Goal: Task Accomplishment & Management: Manage account settings

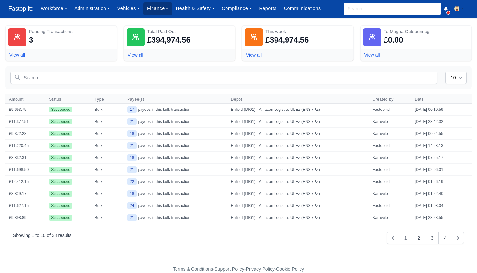
click at [159, 11] on link "Finance" at bounding box center [158, 8] width 29 height 13
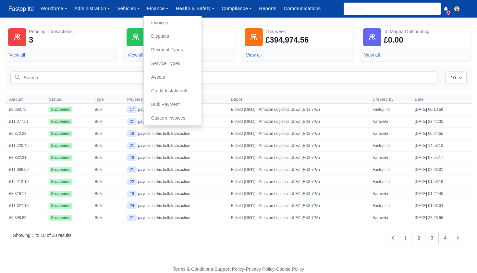
click at [165, 23] on link "Invoices" at bounding box center [172, 23] width 53 height 14
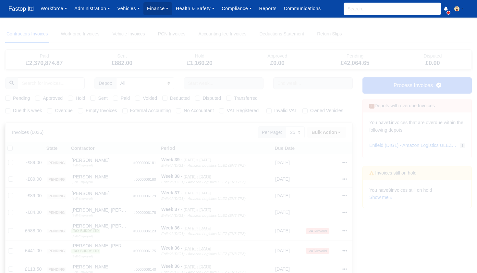
select select "25"
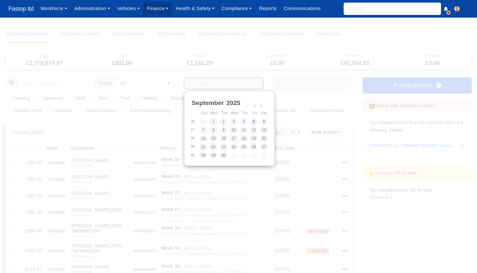
drag, startPoint x: 216, startPoint y: 82, endPoint x: 214, endPoint y: 94, distance: 11.5
click at [216, 82] on input "Use the arrow keys to pick a date" at bounding box center [224, 83] width 80 height 12
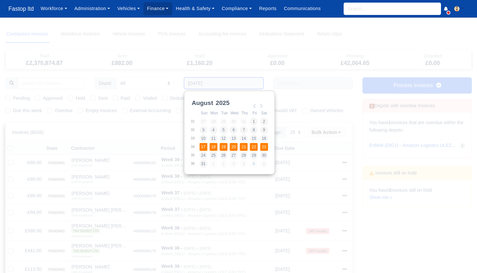
type input "17/08/2025 - 23/08/2025"
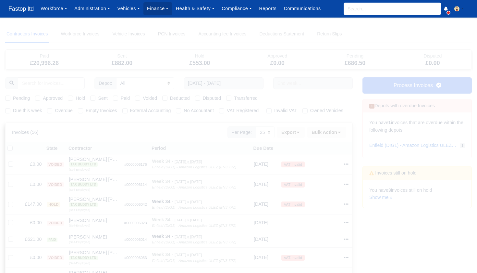
click at [13, 99] on label "Pending" at bounding box center [21, 98] width 17 height 7
click at [8, 99] on input "Pending" at bounding box center [7, 97] width 5 height 5
checkbox input "true"
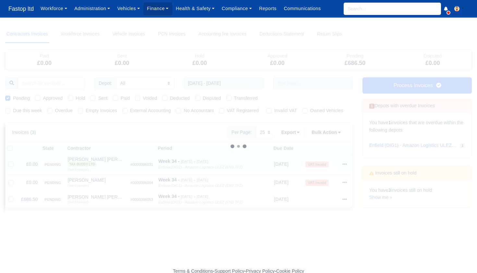
click at [16, 160] on label at bounding box center [16, 160] width 0 height 0
click at [10, 163] on input "checkbox" at bounding box center [10, 162] width 5 height 5
checkbox input "true"
click at [16, 179] on label at bounding box center [16, 179] width 0 height 0
click at [11, 180] on input "checkbox" at bounding box center [10, 181] width 5 height 5
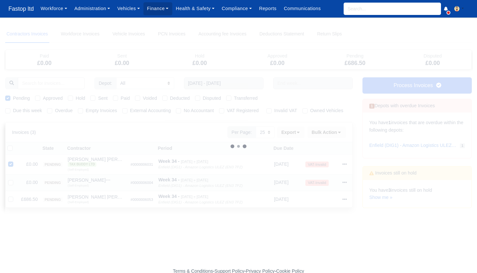
checkbox input "true"
click at [338, 133] on icon at bounding box center [339, 132] width 5 height 5
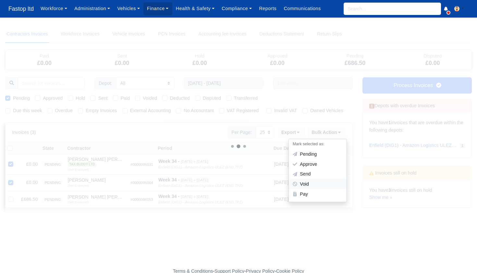
click at [312, 179] on div "Void" at bounding box center [318, 184] width 58 height 10
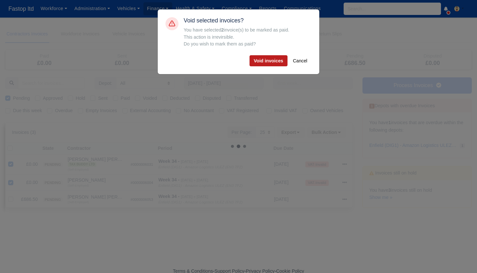
click at [269, 61] on button "Void invoices" at bounding box center [269, 60] width 38 height 11
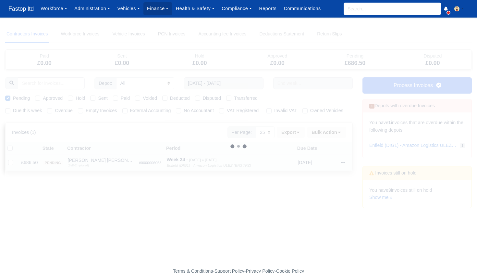
click at [342, 162] on icon at bounding box center [343, 162] width 5 height 5
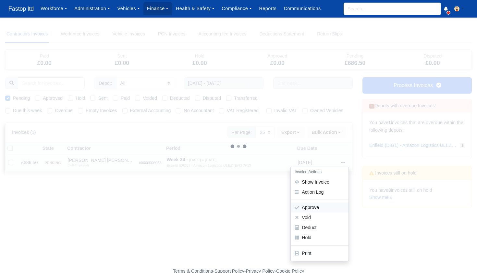
click at [320, 204] on button "Approve" at bounding box center [320, 207] width 58 height 10
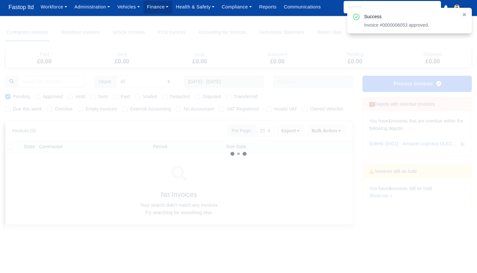
scroll to position [2, 0]
click at [43, 96] on label "Approved" at bounding box center [53, 96] width 20 height 7
click at [37, 96] on input "Approved" at bounding box center [37, 95] width 5 height 5
checkbox input "true"
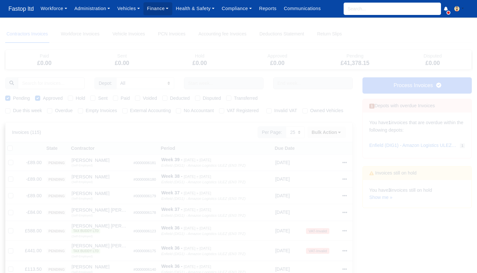
select select "25"
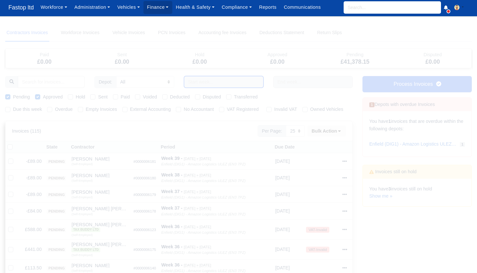
click at [207, 83] on input "text" at bounding box center [224, 82] width 80 height 12
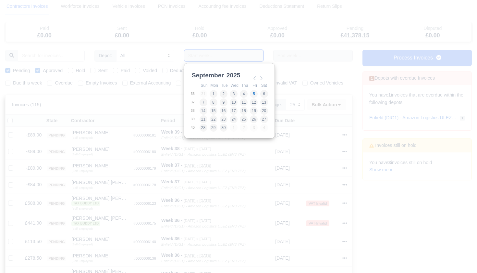
scroll to position [23, 0]
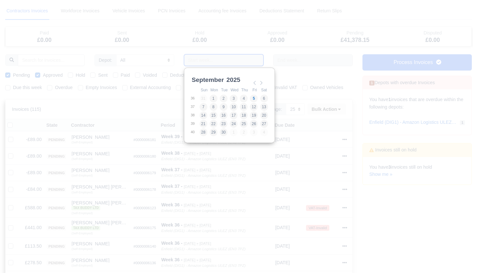
click at [207, 59] on input "Use the arrow keys to pick a date" at bounding box center [224, 60] width 80 height 12
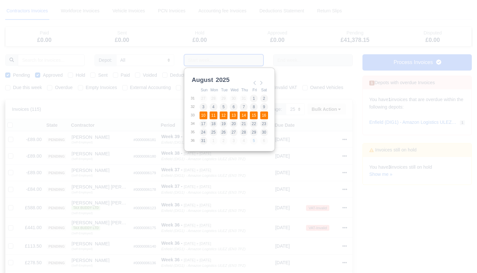
click at [209, 115] on td "10" at bounding box center [204, 115] width 10 height 8
type input "10/08/2025 - 16/08/2025"
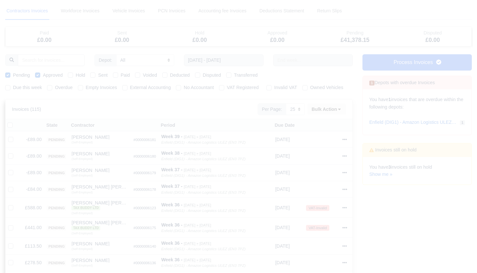
scroll to position [17, 0]
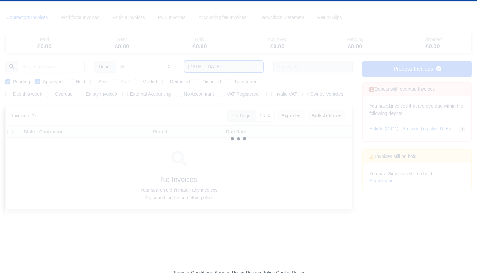
click at [227, 66] on input "10/08/2025 - 16/08/2025" at bounding box center [224, 67] width 80 height 12
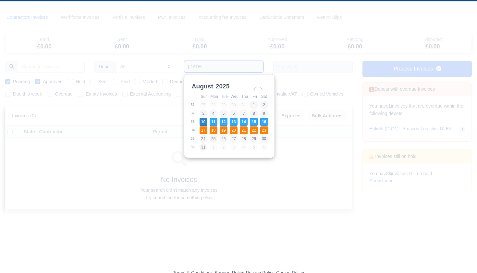
type input "17/08/2025 - 23/08/2025"
click at [215, 62] on input "17/08/2025 - 23/08/2025" at bounding box center [224, 67] width 80 height 12
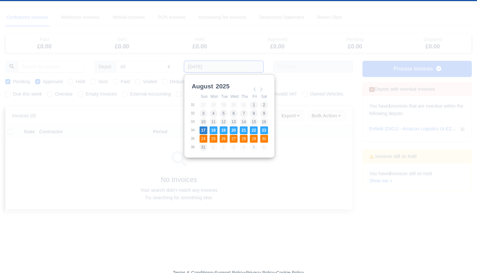
type input "24/08/2025 - 30/08/2025"
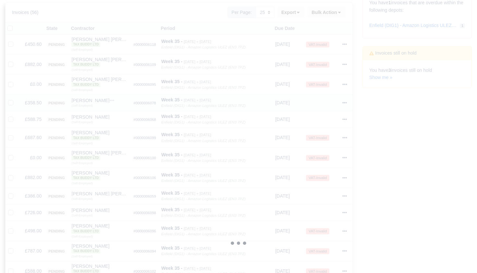
scroll to position [120, 0]
click at [16, 80] on label at bounding box center [16, 80] width 0 height 0
click at [9, 83] on input "checkbox" at bounding box center [10, 82] width 5 height 5
checkbox input "true"
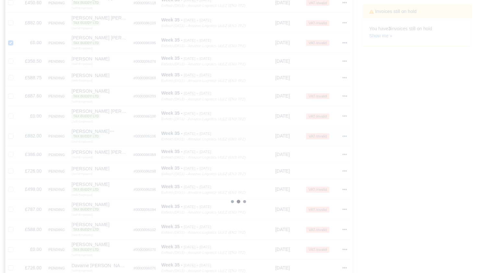
scroll to position [174, 0]
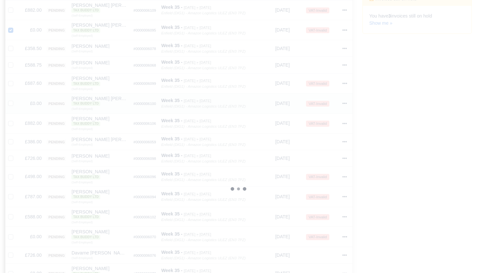
click at [16, 100] on label at bounding box center [16, 100] width 0 height 0
click at [12, 103] on input "checkbox" at bounding box center [10, 102] width 5 height 5
checkbox input "true"
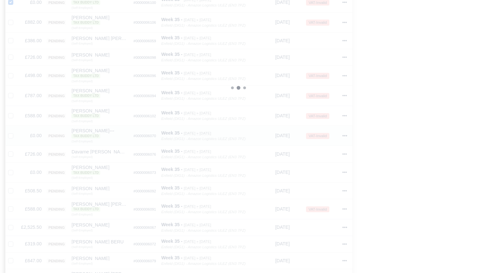
scroll to position [276, 0]
click at [16, 131] on label at bounding box center [16, 131] width 0 height 0
click at [12, 131] on input "checkbox" at bounding box center [10, 133] width 5 height 5
checkbox input "true"
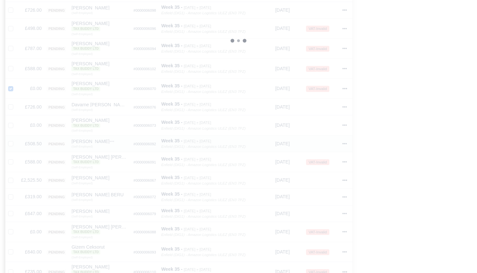
scroll to position [323, 0]
click at [16, 121] on label at bounding box center [16, 121] width 0 height 0
click at [12, 121] on input "checkbox" at bounding box center [10, 123] width 5 height 5
checkbox input "true"
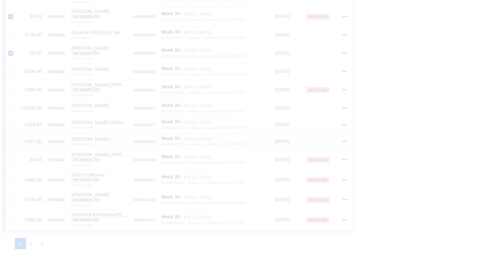
scroll to position [397, 0]
click at [16, 153] on label at bounding box center [16, 153] width 0 height 0
click at [12, 153] on input "checkbox" at bounding box center [10, 155] width 5 height 5
checkbox input "true"
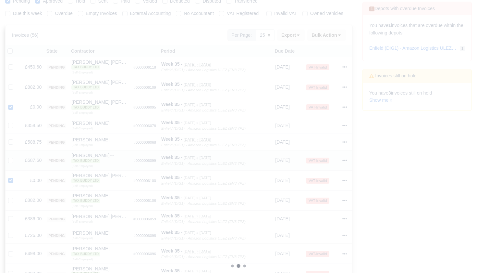
scroll to position [94, 0]
drag, startPoint x: 339, startPoint y: 38, endPoint x: 340, endPoint y: 46, distance: 8.9
click at [339, 38] on icon at bounding box center [339, 38] width 5 height 5
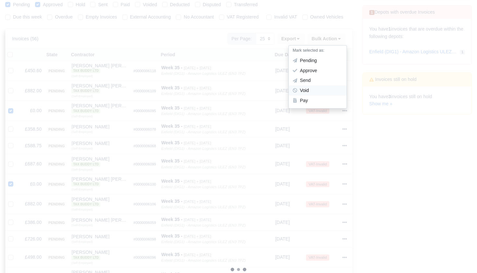
click at [315, 91] on div "Void" at bounding box center [318, 90] width 58 height 10
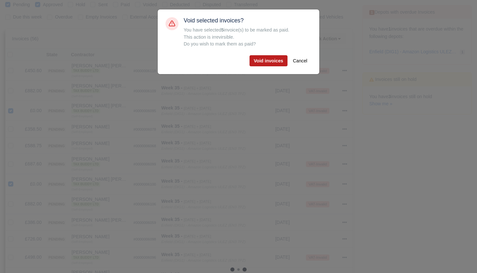
click at [274, 61] on button "Void invoices" at bounding box center [269, 60] width 38 height 11
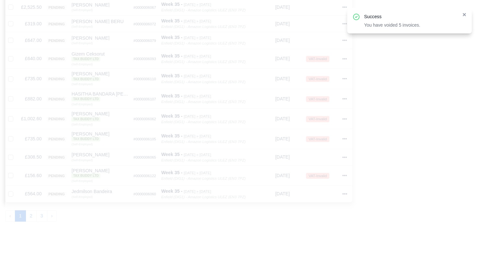
scroll to position [415, 0]
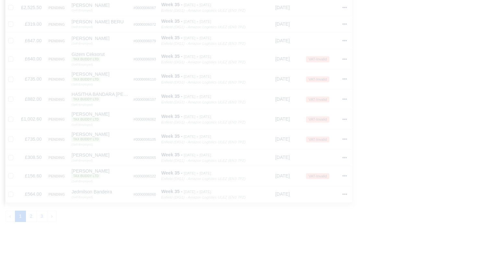
drag, startPoint x: 32, startPoint y: 207, endPoint x: 35, endPoint y: 207, distance: 3.6
click at [32, 210] on button "2" at bounding box center [31, 216] width 11 height 12
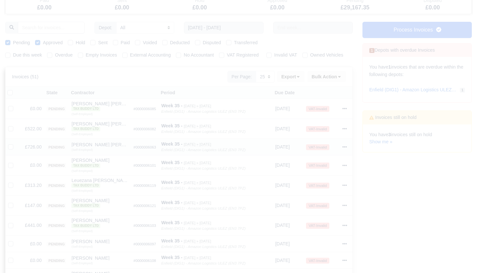
scroll to position [57, 0]
drag, startPoint x: 11, startPoint y: 107, endPoint x: 18, endPoint y: 112, distance: 8.4
click at [16, 104] on label at bounding box center [16, 104] width 0 height 0
click at [11, 107] on input "checkbox" at bounding box center [10, 106] width 5 height 5
checkbox input "true"
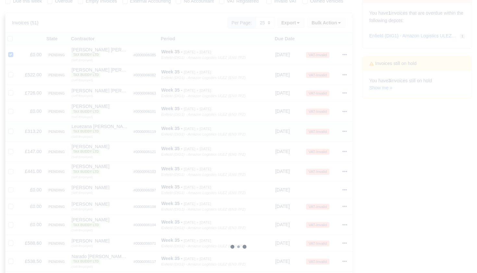
scroll to position [114, 0]
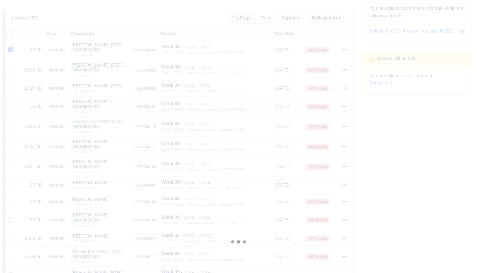
click at [16, 103] on label at bounding box center [16, 103] width 0 height 0
click at [12, 105] on input "checkbox" at bounding box center [10, 105] width 5 height 5
checkbox input "true"
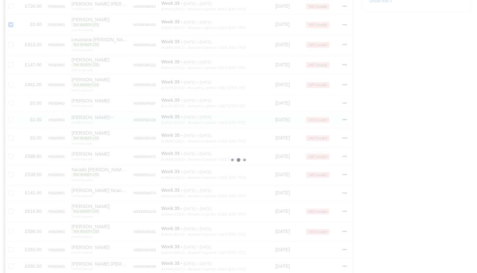
scroll to position [198, 0]
click at [16, 97] on label at bounding box center [16, 97] width 0 height 0
click at [10, 99] on input "checkbox" at bounding box center [10, 99] width 5 height 5
checkbox input "true"
drag, startPoint x: 11, startPoint y: 115, endPoint x: 10, endPoint y: 118, distance: 3.5
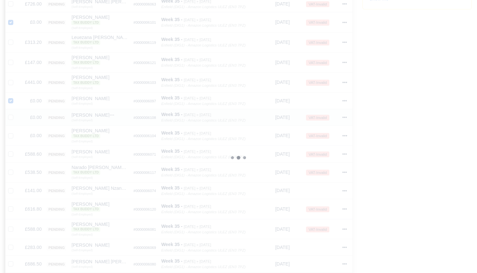
click at [16, 114] on label at bounding box center [16, 114] width 0 height 0
click at [11, 115] on input "checkbox" at bounding box center [10, 116] width 5 height 5
checkbox input "true"
click at [16, 132] on label at bounding box center [16, 132] width 0 height 0
click at [11, 132] on input "checkbox" at bounding box center [10, 134] width 5 height 5
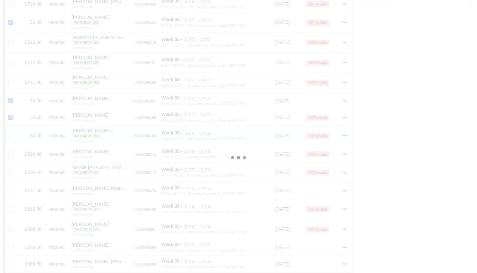
checkbox input "true"
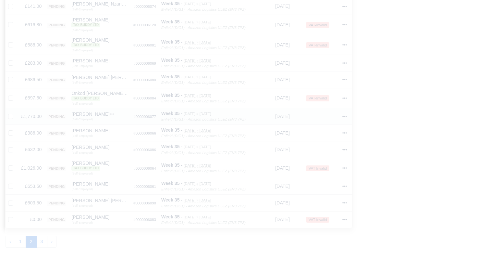
scroll to position [384, 0]
drag, startPoint x: 9, startPoint y: 205, endPoint x: 75, endPoint y: 201, distance: 66.1
click at [16, 214] on label at bounding box center [16, 214] width 0 height 0
click at [9, 214] on input "checkbox" at bounding box center [10, 216] width 5 height 5
checkbox input "true"
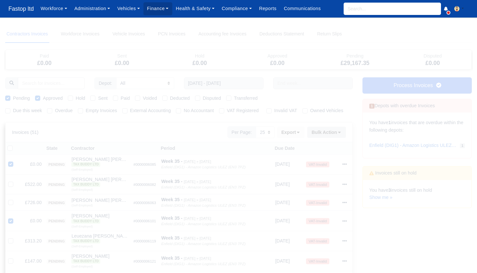
scroll to position [0, 0]
click at [338, 132] on icon at bounding box center [339, 132] width 5 height 5
click at [311, 183] on div "Void" at bounding box center [318, 184] width 58 height 10
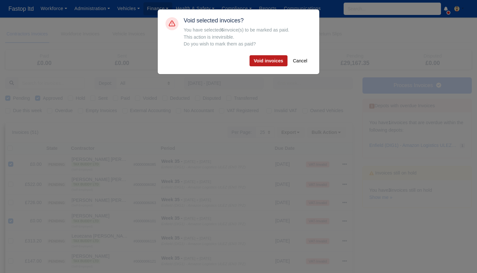
click at [277, 63] on button "Void invoices" at bounding box center [269, 60] width 38 height 11
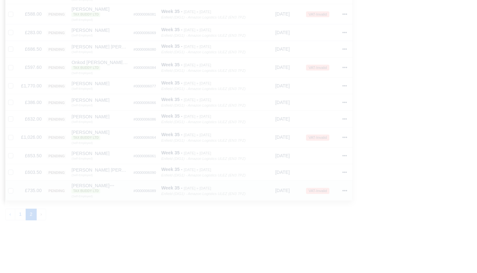
scroll to position [320, 0]
click at [20, 209] on button "1" at bounding box center [20, 215] width 11 height 12
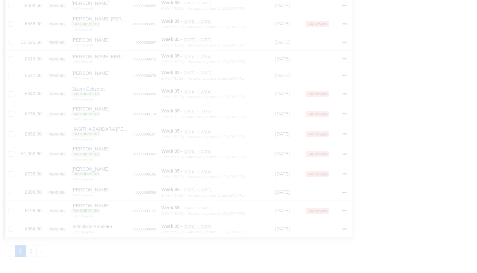
scroll to position [381, 0]
click at [30, 245] on button "2" at bounding box center [31, 251] width 11 height 12
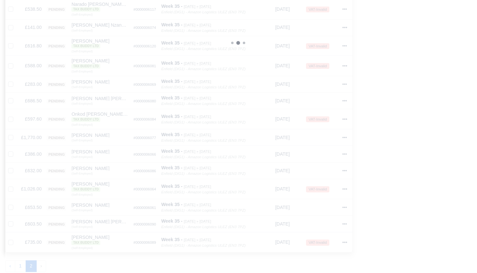
scroll to position [269, 0]
click at [347, 134] on icon at bounding box center [345, 136] width 5 height 5
click at [323, 151] on link "Show Invoice" at bounding box center [320, 156] width 58 height 10
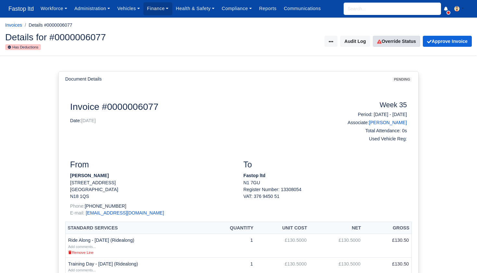
click at [391, 43] on link "Override Status" at bounding box center [396, 41] width 47 height 11
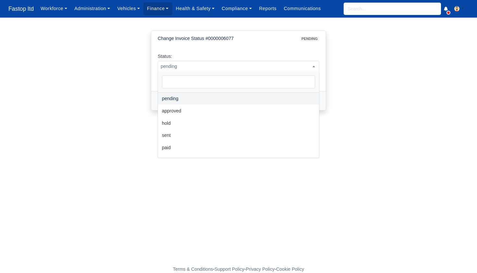
drag, startPoint x: 271, startPoint y: 66, endPoint x: 242, endPoint y: 91, distance: 37.7
click at [269, 67] on span "pending" at bounding box center [238, 66] width 161 height 8
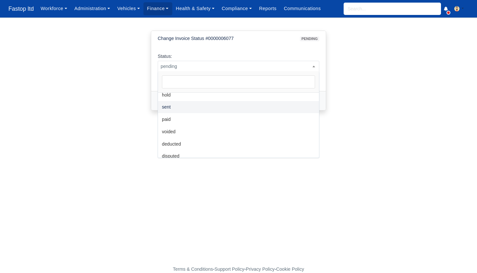
scroll to position [29, 0]
drag, startPoint x: 181, startPoint y: 130, endPoint x: 185, endPoint y: 129, distance: 4.4
select select "voided"
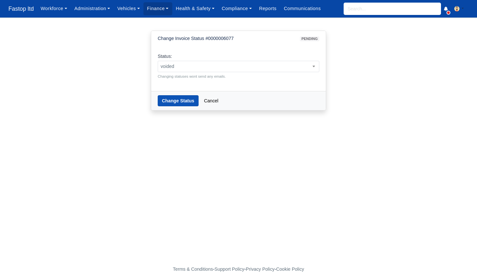
click at [176, 100] on button "Change Status" at bounding box center [178, 100] width 41 height 11
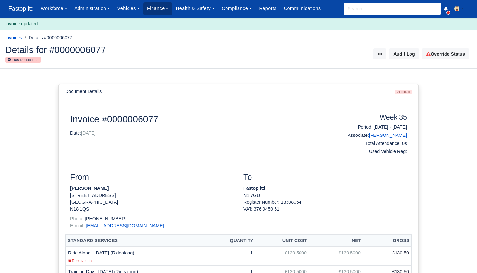
click at [162, 13] on link "Finance" at bounding box center [158, 8] width 29 height 13
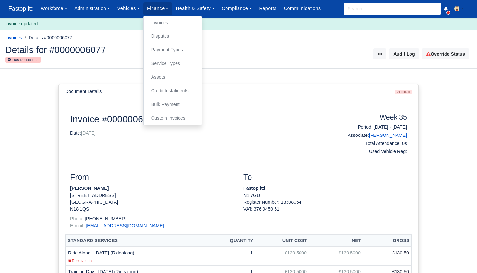
drag, startPoint x: 163, startPoint y: 21, endPoint x: 166, endPoint y: 23, distance: 4.0
click at [163, 21] on link "Invoices" at bounding box center [172, 23] width 53 height 14
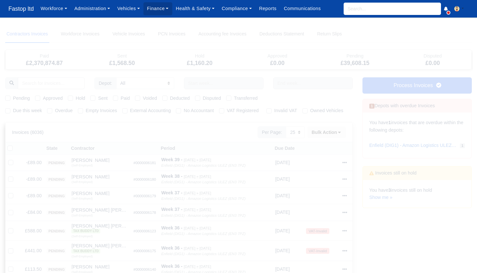
select select "25"
click at [221, 79] on input "text" at bounding box center [224, 83] width 80 height 12
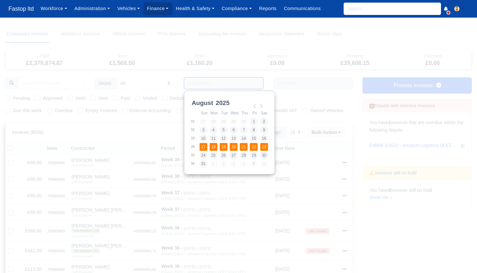
drag, startPoint x: 254, startPoint y: 106, endPoint x: 254, endPoint y: 145, distance: 38.7
type input "24/08/2025 - 30/08/2025"
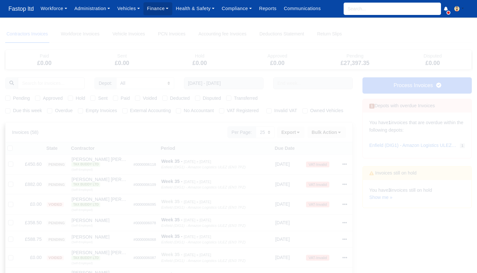
click at [13, 98] on label "Pending" at bounding box center [21, 98] width 17 height 7
click at [8, 98] on input "Pending" at bounding box center [7, 97] width 5 height 5
checkbox input "true"
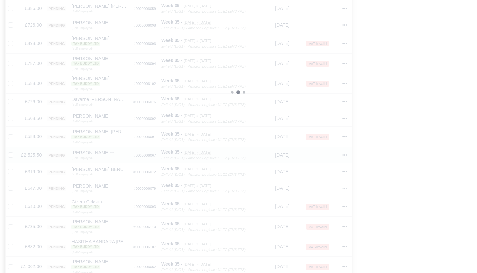
scroll to position [269, 0]
click at [345, 151] on icon at bounding box center [345, 153] width 5 height 5
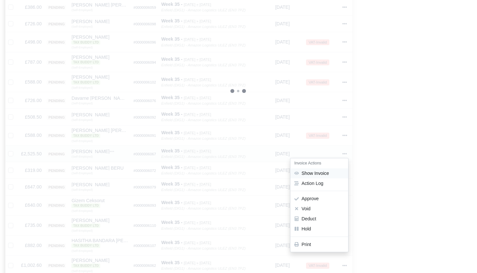
click at [327, 168] on link "Show Invoice" at bounding box center [320, 173] width 58 height 10
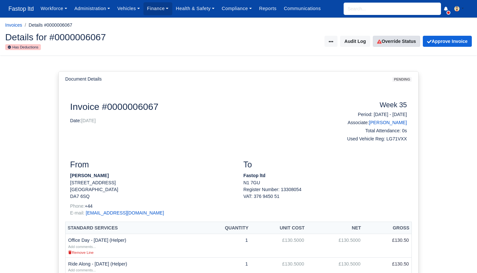
click at [399, 46] on link "Override Status" at bounding box center [396, 41] width 47 height 11
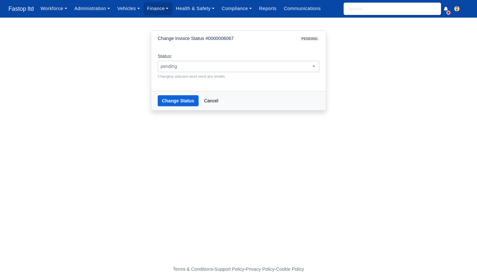
click at [253, 66] on span "pending" at bounding box center [238, 66] width 161 height 8
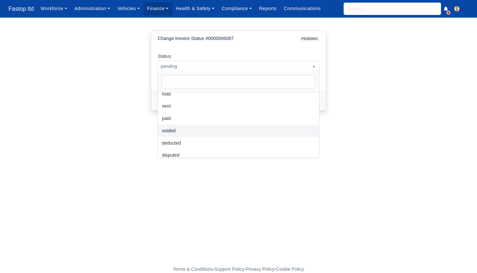
scroll to position [31, 0]
select select "voided"
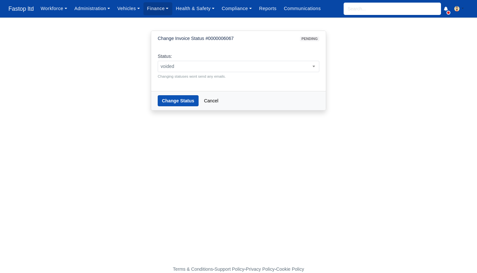
click at [179, 103] on button "Change Status" at bounding box center [178, 100] width 41 height 11
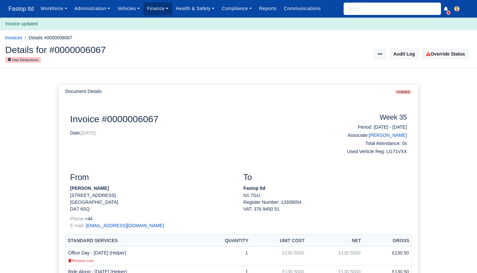
click at [164, 11] on link "Finance" at bounding box center [158, 8] width 29 height 13
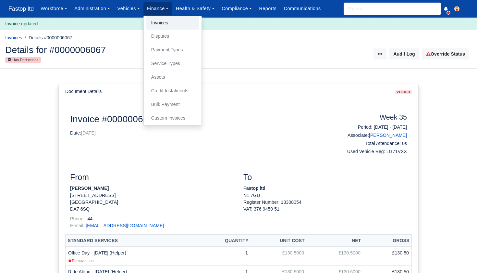
click at [165, 20] on link "Invoices" at bounding box center [172, 23] width 53 height 14
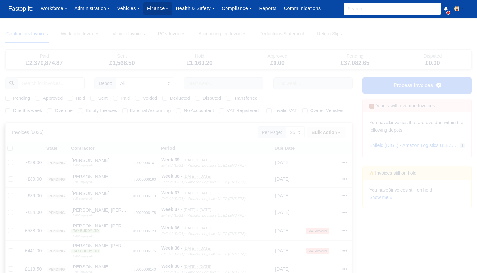
select select "25"
click at [218, 82] on input "text" at bounding box center [224, 83] width 80 height 12
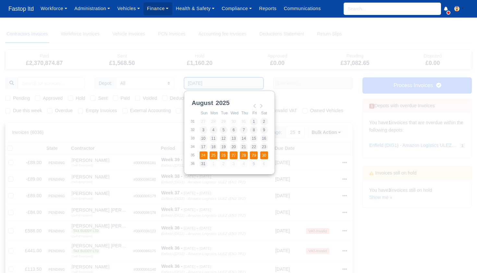
type input "24/08/2025 - 30/08/2025"
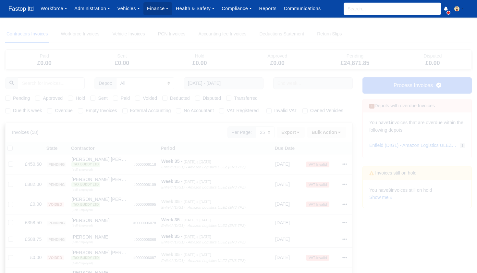
click at [13, 98] on label "Pending" at bounding box center [21, 98] width 17 height 7
click at [8, 98] on input "Pending" at bounding box center [7, 97] width 5 height 5
checkbox input "true"
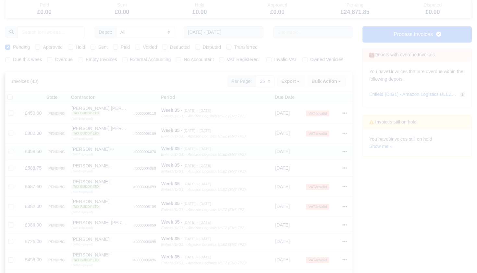
scroll to position [44, 0]
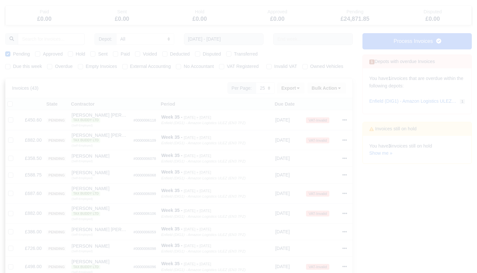
drag, startPoint x: 11, startPoint y: 103, endPoint x: 22, endPoint y: 106, distance: 10.7
click at [15, 100] on label at bounding box center [15, 100] width 0 height 0
click at [11, 103] on input "checkbox" at bounding box center [9, 102] width 5 height 5
checkbox input "true"
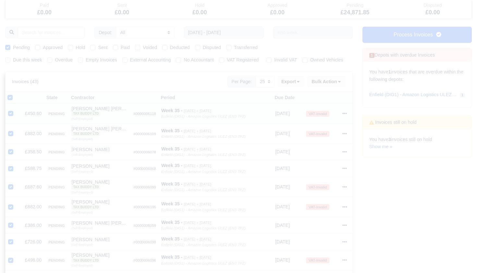
scroll to position [52, 0]
click at [339, 80] on icon at bounding box center [339, 79] width 5 height 5
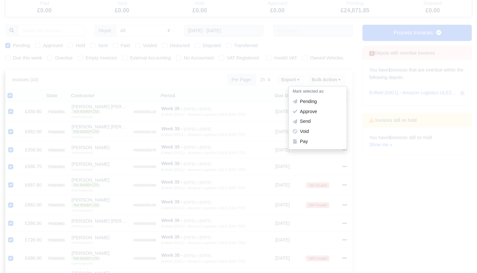
scroll to position [51, 0]
click at [319, 113] on div "Approve" at bounding box center [318, 112] width 58 height 10
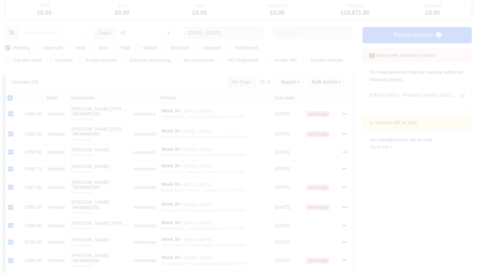
scroll to position [49, 0]
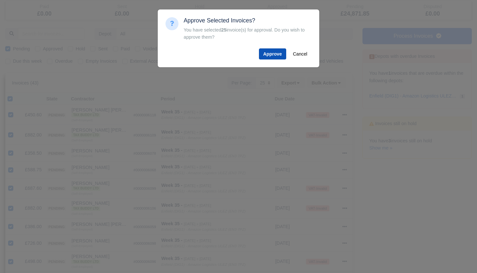
click at [274, 53] on button "Approve" at bounding box center [272, 53] width 27 height 11
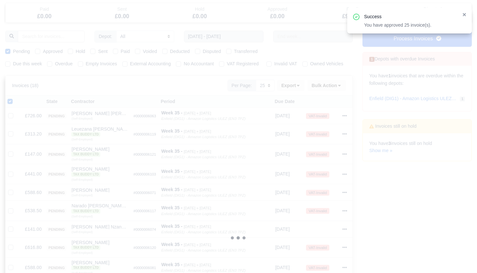
click at [13, 103] on div at bounding box center [11, 101] width 9 height 7
click at [12, 102] on div at bounding box center [11, 99] width 9 height 7
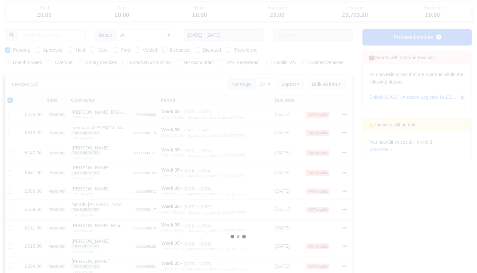
click at [15, 96] on label at bounding box center [15, 96] width 0 height 0
click at [10, 102] on input "checkbox" at bounding box center [9, 98] width 5 height 5
checkbox input "false"
click at [15, 96] on label at bounding box center [15, 96] width 0 height 0
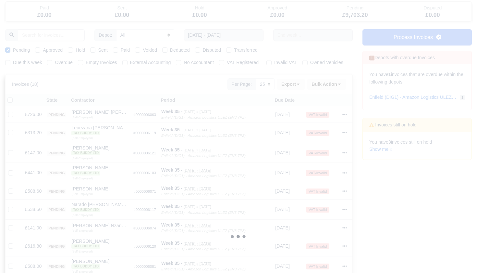
click at [9, 100] on input "checkbox" at bounding box center [9, 98] width 5 height 5
checkbox input "true"
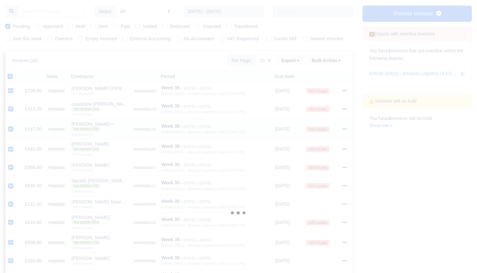
scroll to position [60, 0]
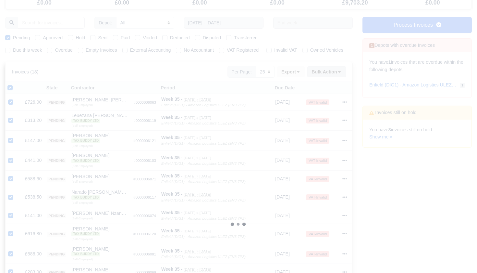
click at [339, 73] on icon at bounding box center [339, 72] width 5 height 5
click at [317, 102] on div "Approve" at bounding box center [318, 104] width 58 height 10
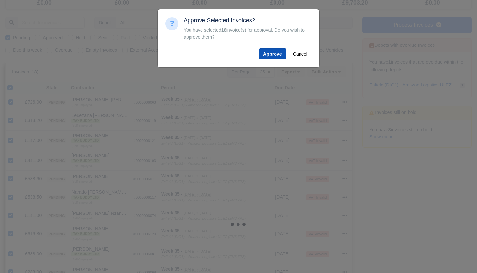
click at [276, 49] on button "Approve" at bounding box center [272, 53] width 27 height 11
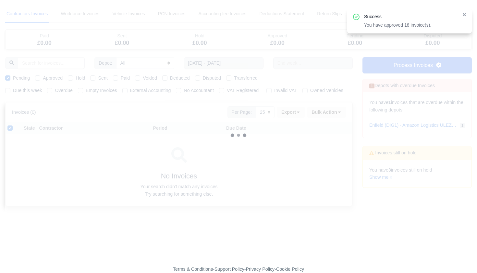
scroll to position [17, 0]
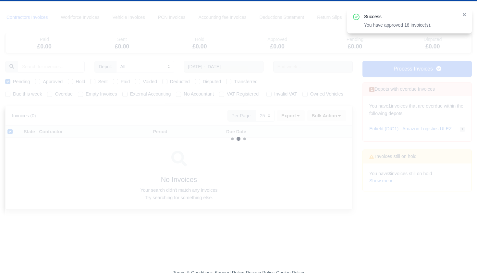
drag, startPoint x: 10, startPoint y: 130, endPoint x: 29, endPoint y: 131, distance: 18.9
click at [15, 128] on label at bounding box center [15, 128] width 0 height 0
click at [10, 130] on input "checkbox" at bounding box center [9, 130] width 5 height 5
checkbox input "false"
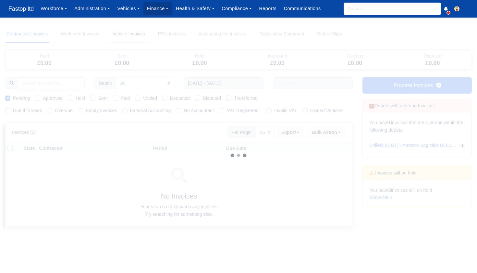
scroll to position [0, 0]
click at [102, 11] on link "Administration" at bounding box center [92, 8] width 43 height 13
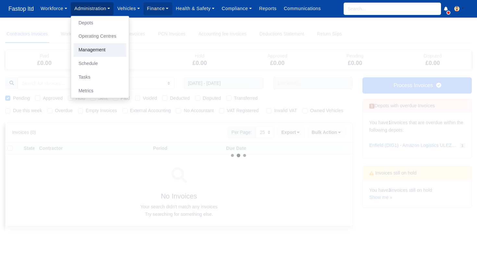
click at [107, 52] on link "Management" at bounding box center [100, 50] width 53 height 14
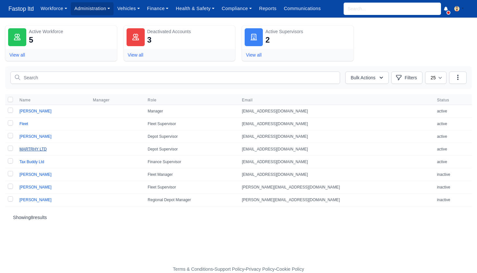
click at [41, 148] on link "MARTRHY LTD" at bounding box center [32, 149] width 27 height 5
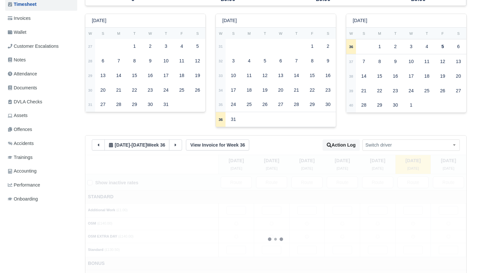
scroll to position [103, 0]
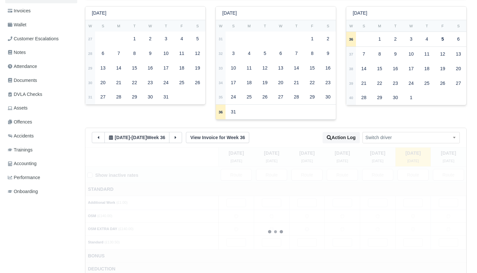
drag, startPoint x: 101, startPoint y: 133, endPoint x: 124, endPoint y: 140, distance: 24.3
click at [101, 135] on icon at bounding box center [98, 137] width 5 height 5
type input "1"
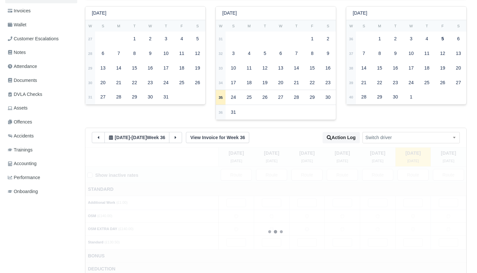
type input "1"
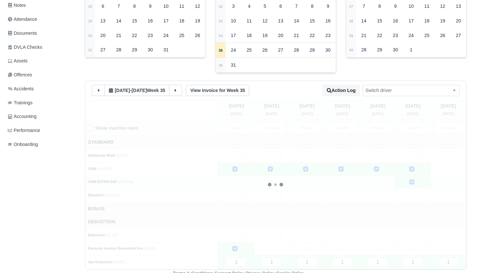
scroll to position [150, 0]
click at [446, 231] on input "text" at bounding box center [448, 235] width 19 height 8
type input "-"
type input "1"
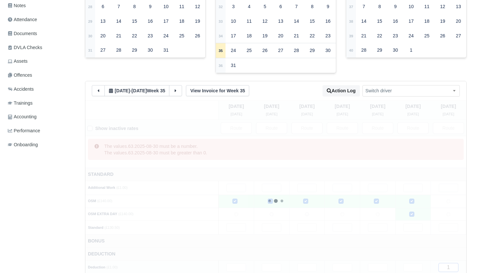
type input "14"
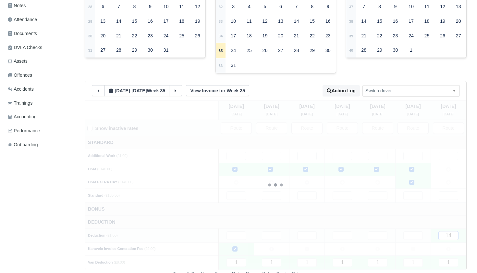
type input "140"
click at [391, 216] on td "Deduction" at bounding box center [275, 222] width 381 height 13
click at [456, 232] on input "140" at bounding box center [448, 235] width 19 height 8
type input "1"
type input "14"
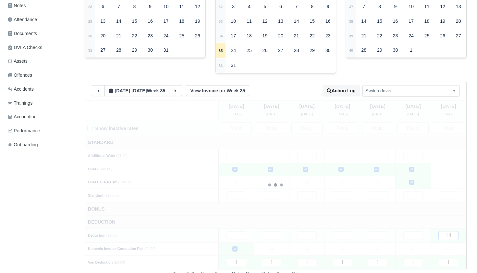
type input "140"
click at [376, 207] on td "Bonus" at bounding box center [275, 209] width 381 height 13
click at [242, 191] on input "text" at bounding box center [236, 195] width 19 height 8
click at [278, 192] on input "text" at bounding box center [271, 195] width 19 height 8
click at [305, 191] on input "text" at bounding box center [307, 195] width 19 height 8
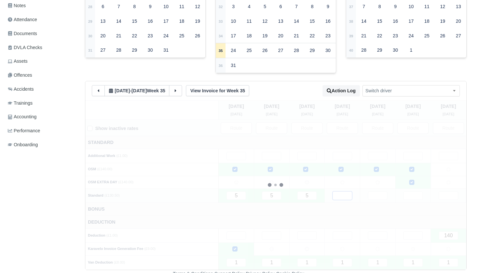
click at [339, 191] on input "text" at bounding box center [342, 195] width 19 height 8
click at [381, 192] on input "text" at bounding box center [377, 195] width 19 height 8
click at [412, 191] on div at bounding box center [275, 184] width 381 height 169
click at [414, 191] on input "text" at bounding box center [413, 195] width 19 height 8
click at [446, 192] on input "text" at bounding box center [448, 195] width 19 height 8
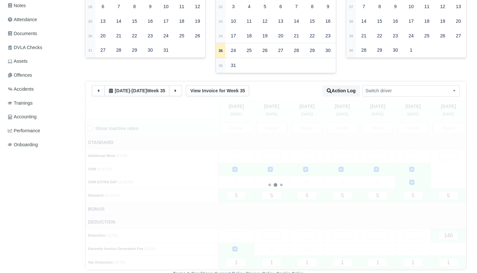
click at [391, 205] on td "Bonus" at bounding box center [275, 209] width 381 height 13
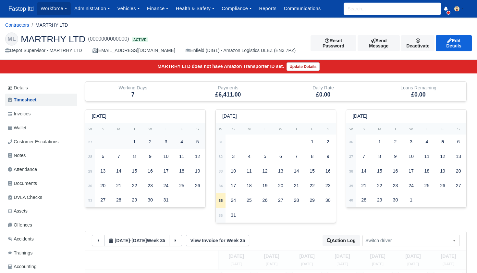
scroll to position [0, 0]
click at [27, 115] on span "Invoices" at bounding box center [19, 113] width 23 height 7
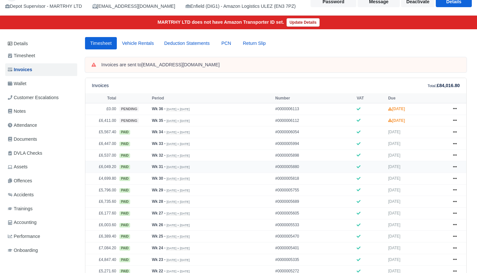
scroll to position [45, 0]
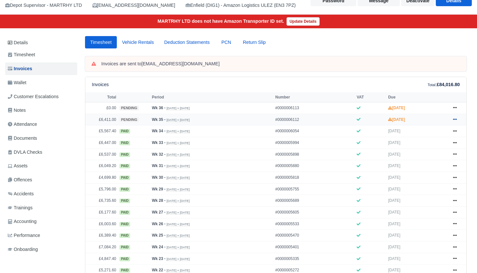
click at [458, 124] on link at bounding box center [456, 120] width 10 height 8
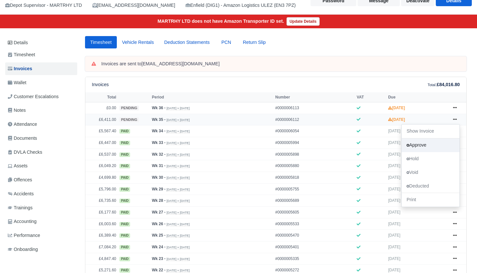
click at [429, 152] on link "Approve" at bounding box center [431, 145] width 58 height 14
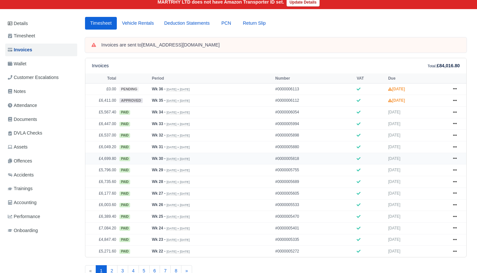
scroll to position [87, 0]
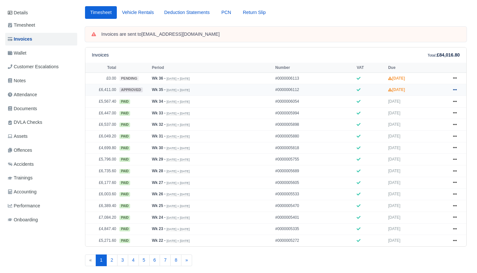
click at [455, 92] on icon at bounding box center [455, 90] width 4 height 4
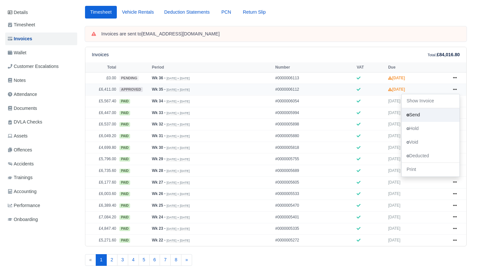
scroll to position [88, 0]
click at [421, 121] on link "Send" at bounding box center [431, 115] width 58 height 14
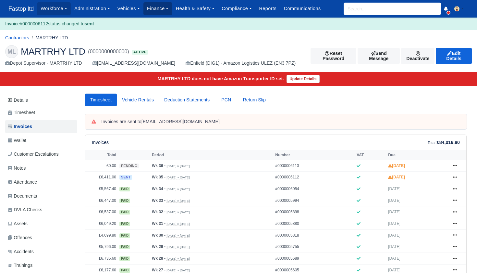
click at [153, 11] on link "Finance" at bounding box center [158, 8] width 29 height 13
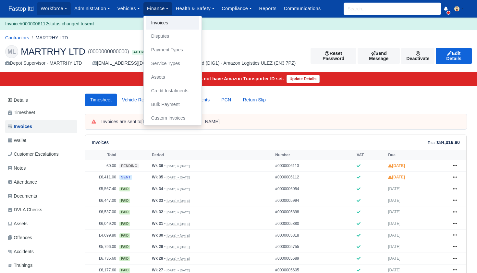
click at [167, 26] on link "Invoices" at bounding box center [172, 23] width 53 height 14
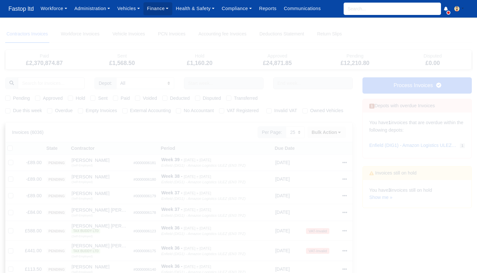
select select "25"
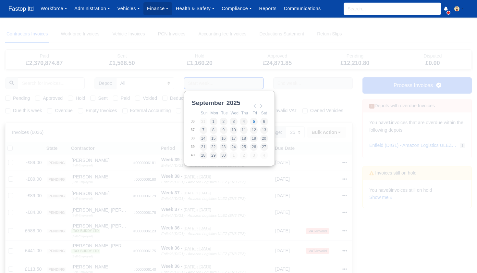
click at [211, 83] on input "Use the arrow keys to pick a date" at bounding box center [224, 83] width 80 height 12
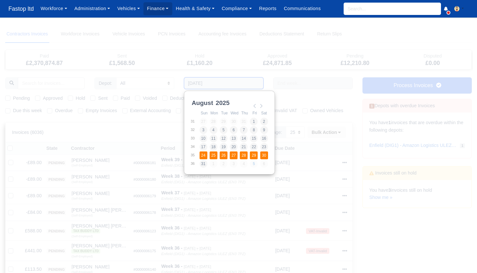
type input "[DATE] - [DATE]"
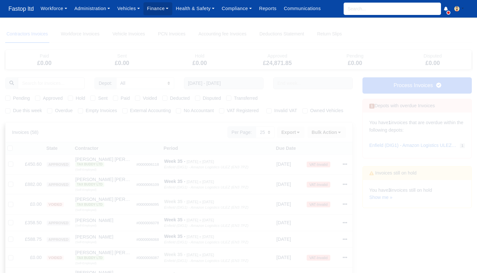
click at [11, 98] on div "Pending" at bounding box center [17, 98] width 25 height 7
click at [13, 99] on label "Pending" at bounding box center [21, 98] width 17 height 7
click at [9, 99] on input "Pending" at bounding box center [7, 97] width 5 height 5
checkbox input "true"
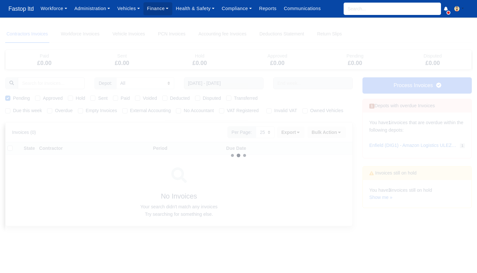
click at [43, 98] on label "Approved" at bounding box center [53, 98] width 20 height 7
click at [38, 98] on input "Approved" at bounding box center [37, 97] width 5 height 5
checkbox input "true"
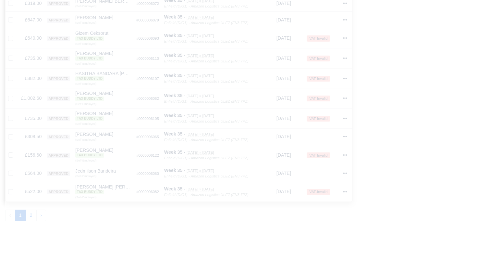
scroll to position [419, 0]
click at [29, 210] on button "2" at bounding box center [31, 216] width 11 height 12
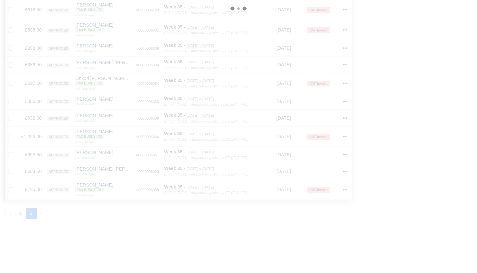
scroll to position [284, 0]
click at [22, 208] on button "1" at bounding box center [20, 214] width 11 height 12
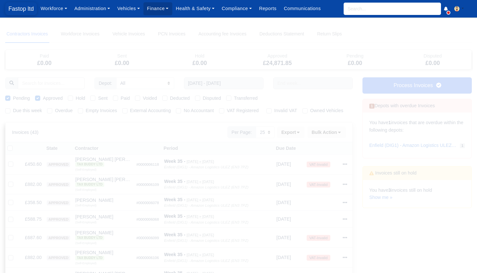
click at [21, 9] on span "Fastop ltd" at bounding box center [21, 8] width 32 height 13
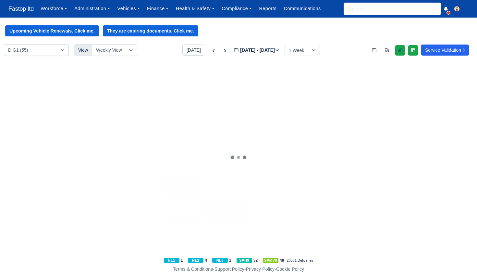
click at [399, 52] on icon at bounding box center [401, 50] width 4 height 4
click at [213, 50] on icon at bounding box center [214, 50] width 2 height 3
type input "[DATE]"
click at [242, 109] on div "Ridealong Ride Along na" at bounding box center [217, 109] width 57 height 12
select select "Ridealong"
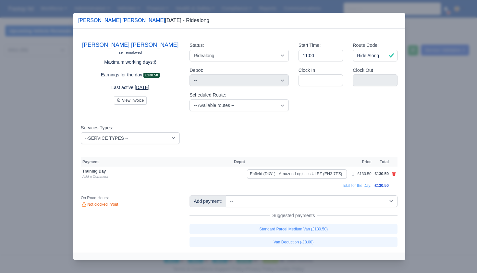
click at [421, 142] on div at bounding box center [238, 136] width 477 height 273
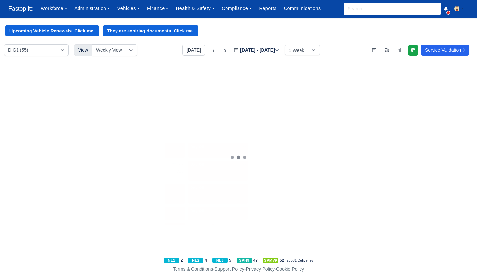
click at [289, 105] on div "1 Available A44 na" at bounding box center [282, 106] width 61 height 6
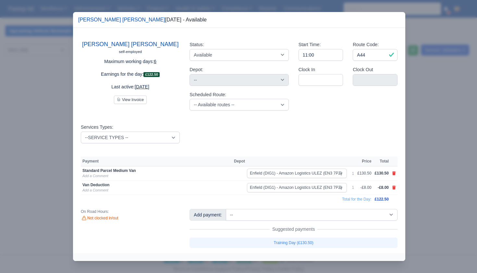
click at [430, 138] on div at bounding box center [238, 136] width 477 height 273
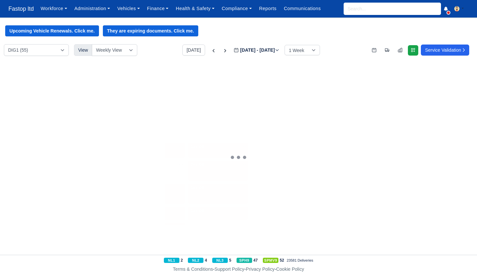
click at [454, 109] on div "1 Available A36 na" at bounding box center [474, 109] width 57 height 12
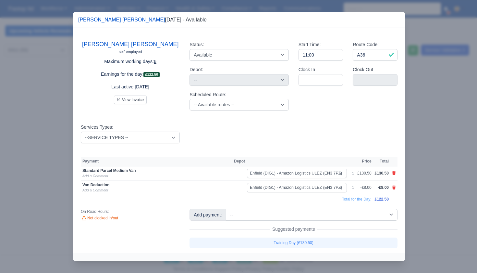
click at [434, 145] on div at bounding box center [238, 136] width 477 height 273
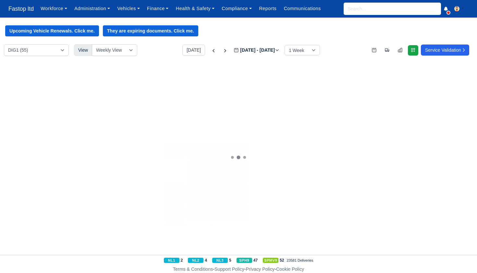
click at [292, 107] on div "1 Available A44 na" at bounding box center [282, 106] width 61 height 6
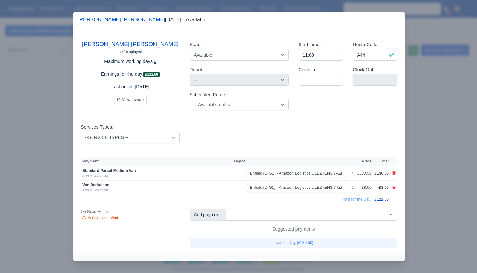
click at [425, 153] on div at bounding box center [238, 136] width 477 height 273
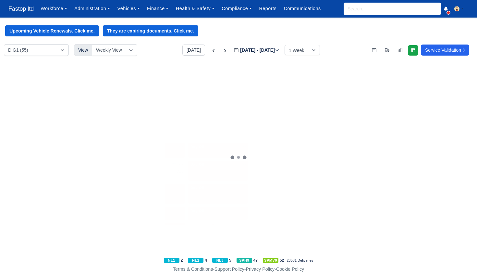
click at [119, 127] on div "1 Available A25 na" at bounding box center [104, 127] width 46 height 12
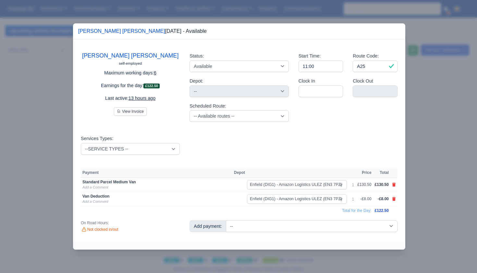
drag, startPoint x: 453, startPoint y: 172, endPoint x: 447, endPoint y: 172, distance: 5.9
click at [452, 172] on div at bounding box center [238, 136] width 477 height 273
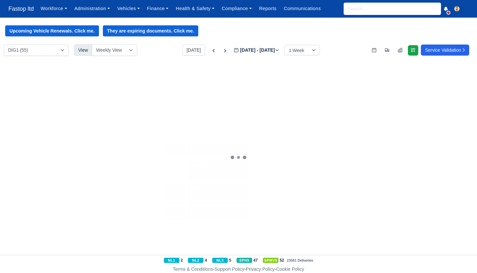
click at [174, 128] on div "11:00am A28" at bounding box center [158, 131] width 51 height 6
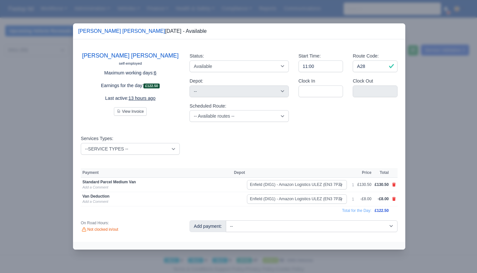
drag, startPoint x: 439, startPoint y: 169, endPoint x: 412, endPoint y: 163, distance: 27.3
click at [439, 169] on div at bounding box center [238, 136] width 477 height 273
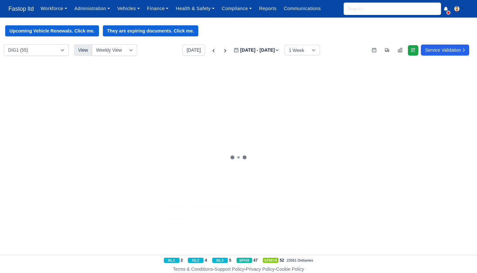
click at [205, 125] on div "3 Available" at bounding box center [200, 126] width 22 height 11
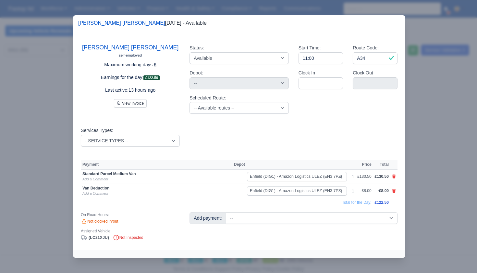
drag, startPoint x: 420, startPoint y: 158, endPoint x: 416, endPoint y: 158, distance: 4.6
click at [420, 158] on div at bounding box center [238, 136] width 477 height 273
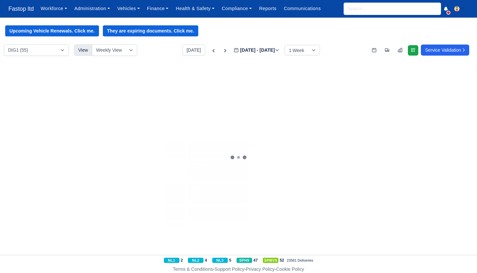
click at [289, 130] on div "4 Available 🚚 LD71AFY" at bounding box center [282, 126] width 61 height 11
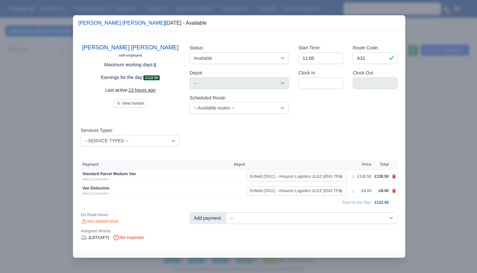
drag, startPoint x: 416, startPoint y: 161, endPoint x: 415, endPoint y: 136, distance: 25.1
click at [416, 161] on div at bounding box center [238, 136] width 477 height 273
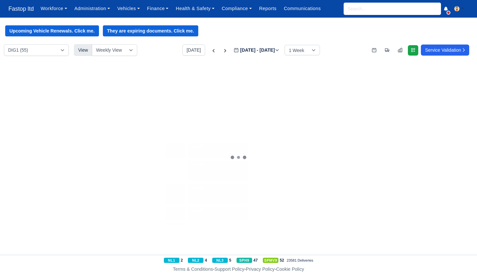
click at [414, 133] on div "11:00am ✓ 85 @ CA_A39" at bounding box center [411, 136] width 58 height 6
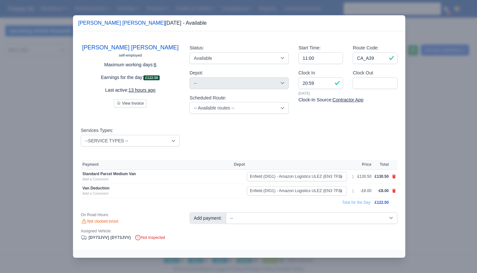
click at [414, 133] on div at bounding box center [238, 136] width 477 height 273
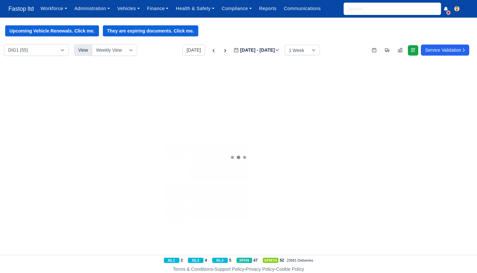
click at [413, 132] on div "1 Available 🚚 [DY73JVV]" at bounding box center [411, 130] width 58 height 18
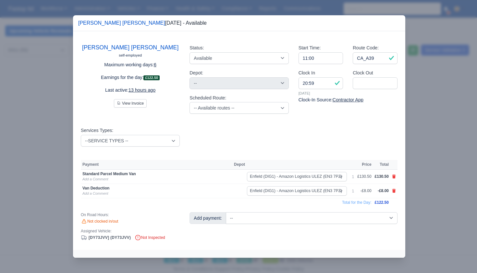
click at [424, 70] on div at bounding box center [238, 136] width 477 height 273
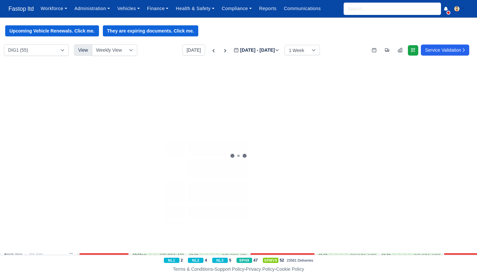
scroll to position [2, 1]
click at [115, 131] on div "1 Available A25" at bounding box center [103, 127] width 49 height 20
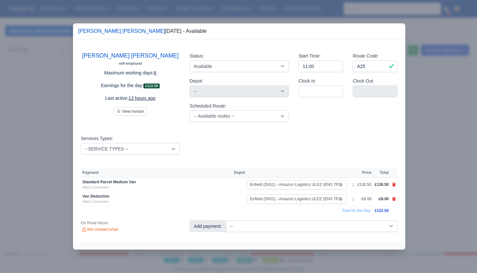
click at [444, 166] on div at bounding box center [238, 136] width 477 height 273
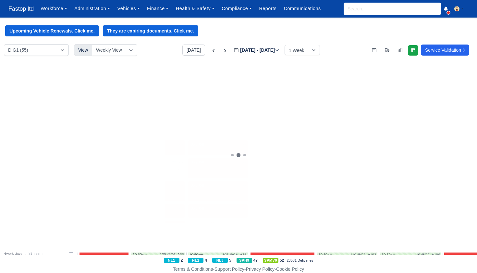
click at [173, 127] on div "11:00am A28" at bounding box center [158, 128] width 51 height 6
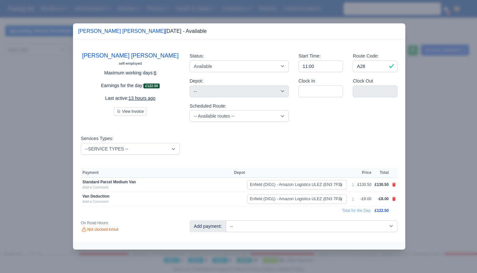
scroll to position [0, 0]
click at [431, 153] on div at bounding box center [238, 136] width 477 height 273
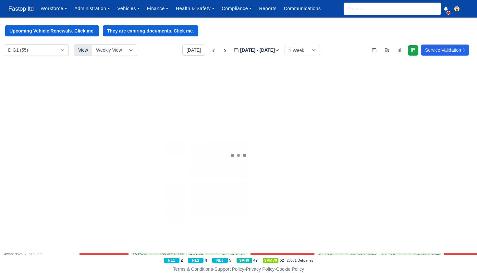
scroll to position [0, 0]
click at [233, 130] on div "3 Available 🚚 LC21XJU" at bounding box center [217, 128] width 57 height 18
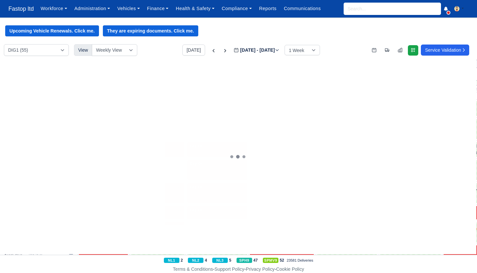
scroll to position [0, 1]
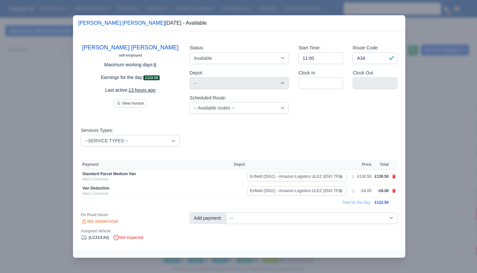
drag, startPoint x: 422, startPoint y: 168, endPoint x: 414, endPoint y: 166, distance: 8.0
click at [422, 168] on div at bounding box center [238, 136] width 477 height 273
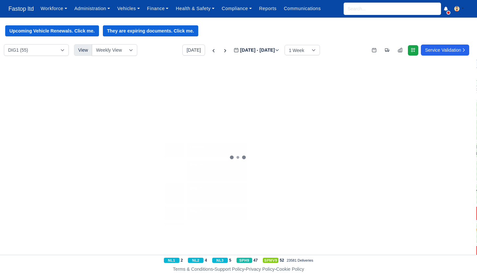
click at [294, 134] on div "11:00am A31" at bounding box center [281, 136] width 61 height 6
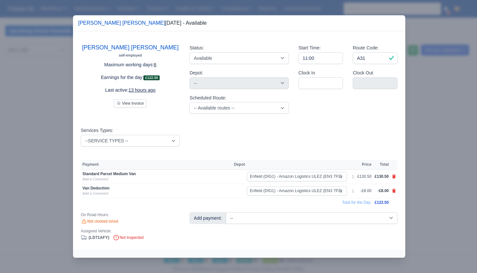
click at [419, 164] on div at bounding box center [238, 136] width 477 height 273
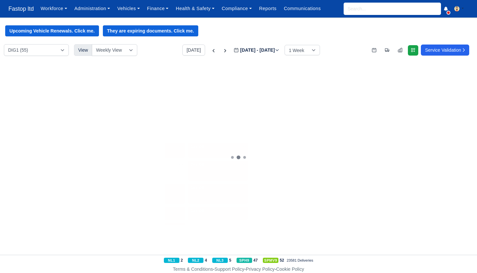
click at [413, 131] on div "1 Available 🚚 [DY73JVV]" at bounding box center [411, 126] width 58 height 11
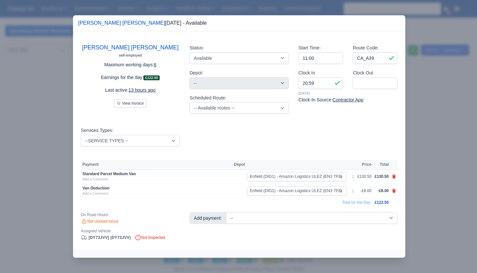
scroll to position [0, 0]
drag, startPoint x: 416, startPoint y: 154, endPoint x: 426, endPoint y: 148, distance: 11.2
click at [416, 154] on div at bounding box center [238, 136] width 477 height 273
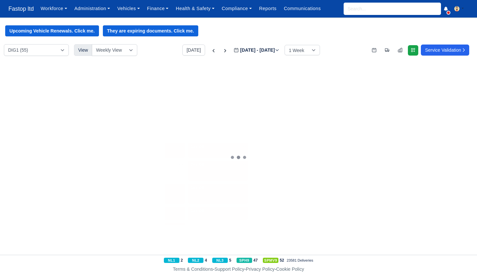
scroll to position [0, 0]
click at [458, 127] on span "Available" at bounding box center [456, 129] width 20 height 5
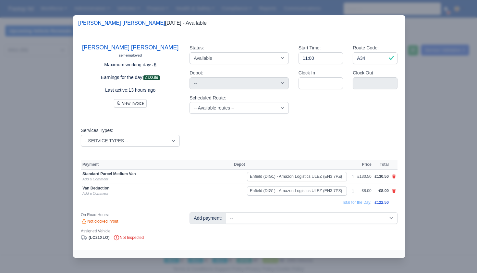
scroll to position [0, 0]
click at [441, 160] on div at bounding box center [238, 136] width 477 height 273
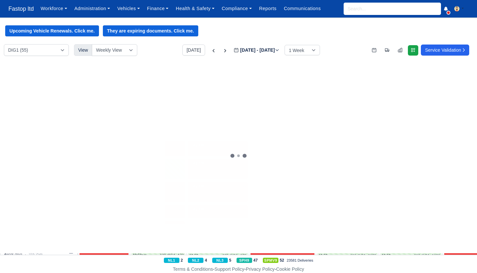
scroll to position [2, 0]
click at [365, 149] on div "77 @ CA_A63" at bounding box center [366, 152] width 22 height 6
select select "11"
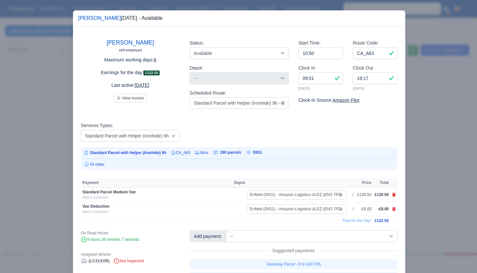
click at [415, 180] on div at bounding box center [238, 136] width 477 height 273
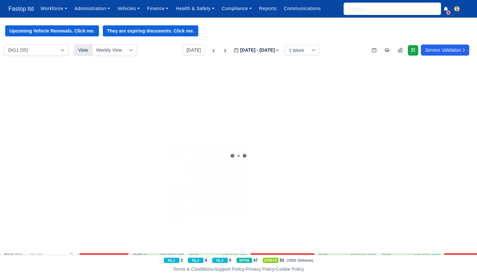
click at [405, 147] on div "2 SPH9 🚚 KS20GVU" at bounding box center [411, 148] width 58 height 13
select select "11"
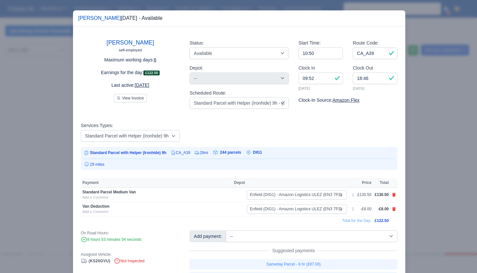
click at [424, 172] on div at bounding box center [238, 136] width 477 height 273
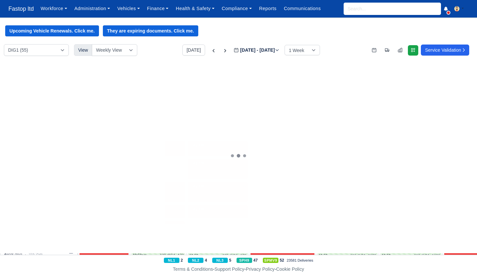
click at [456, 147] on div "3 SPH9 119 @ CA_A100" at bounding box center [474, 148] width 57 height 12
select select "11"
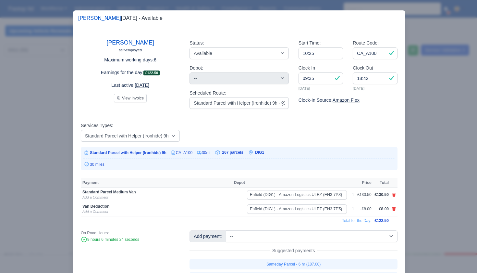
click at [439, 170] on div at bounding box center [238, 136] width 477 height 273
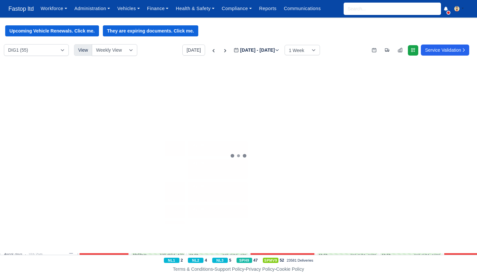
click at [334, 148] on div "1 SPH9 🚚 LC21XXR" at bounding box center [347, 148] width 57 height 13
select select "11"
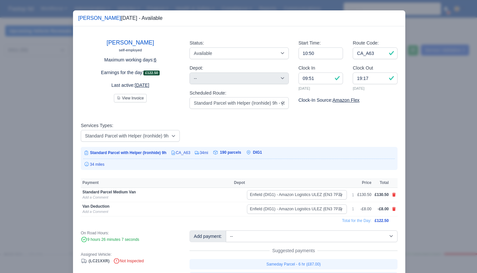
click at [446, 172] on div at bounding box center [238, 136] width 477 height 273
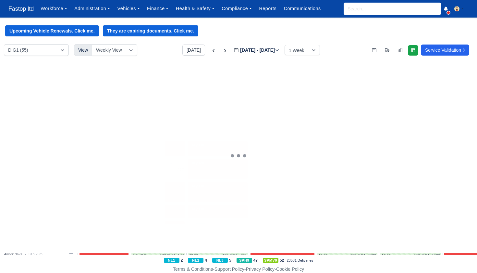
click at [417, 150] on div "10:50am 88 @ CA_A39" at bounding box center [411, 152] width 58 height 6
select select "11"
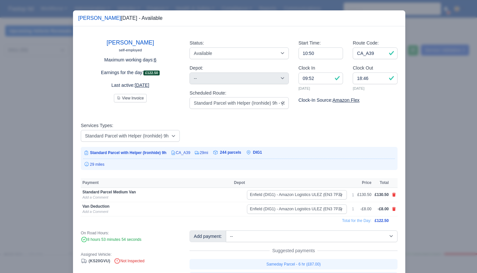
click at [432, 164] on div at bounding box center [238, 136] width 477 height 273
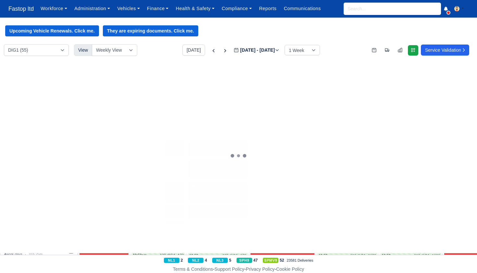
click at [457, 143] on span "SPH9" at bounding box center [458, 145] width 13 height 5
select select "11"
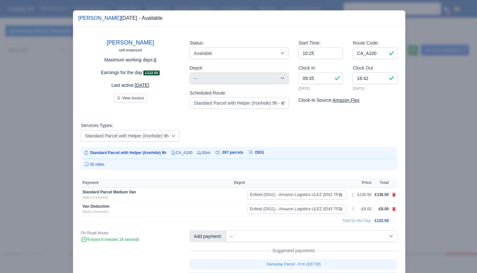
click at [429, 165] on div at bounding box center [238, 136] width 477 height 273
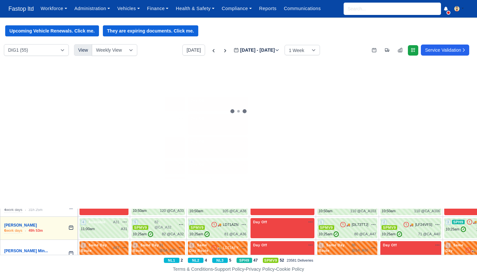
scroll to position [46, 0]
click at [113, 122] on div "11:00am A75" at bounding box center [104, 125] width 46 height 6
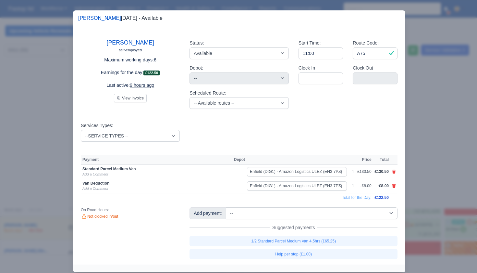
click at [413, 156] on div at bounding box center [238, 136] width 477 height 273
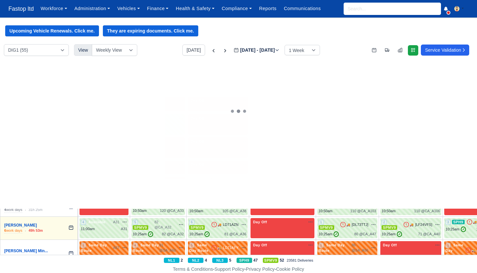
click at [167, 125] on div "11:00am A77" at bounding box center [158, 125] width 51 height 6
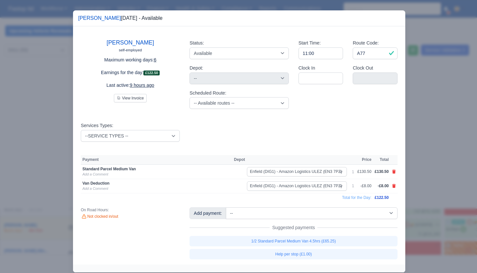
drag, startPoint x: 440, startPoint y: 155, endPoint x: 433, endPoint y: 152, distance: 8.4
click at [440, 155] on div at bounding box center [238, 136] width 477 height 273
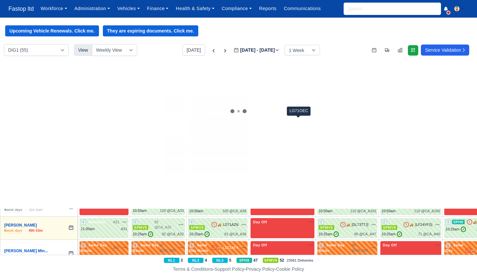
click at [294, 120] on span "LG71OEC" at bounding box center [297, 122] width 17 height 6
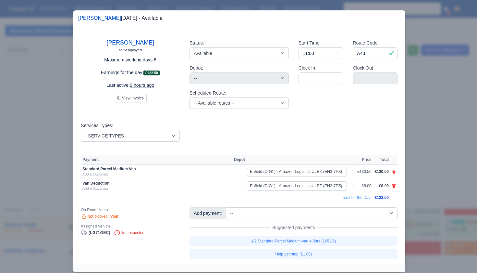
click at [430, 151] on div at bounding box center [238, 136] width 477 height 273
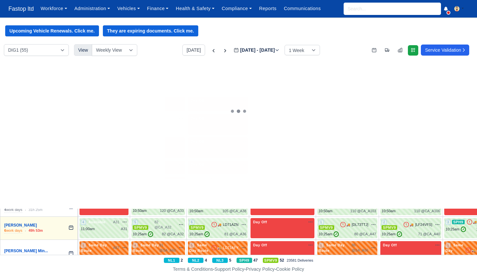
click at [364, 125] on div "2 Available 🚚 LG71XLV" at bounding box center [347, 125] width 57 height 18
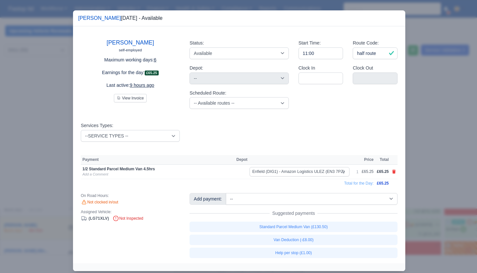
click at [430, 160] on div at bounding box center [238, 136] width 477 height 273
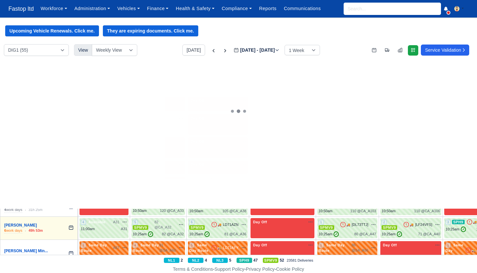
click at [359, 124] on div "2 Available 🚚 LG71XLV" at bounding box center [347, 121] width 57 height 11
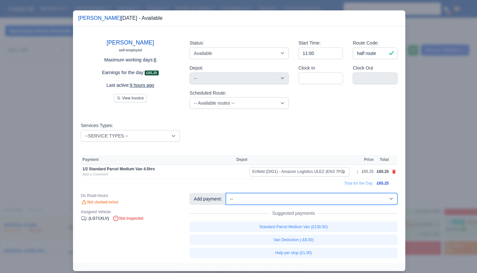
select select "54"
select select "1"
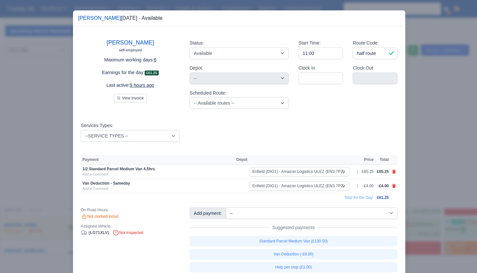
click at [432, 185] on div at bounding box center [238, 136] width 477 height 273
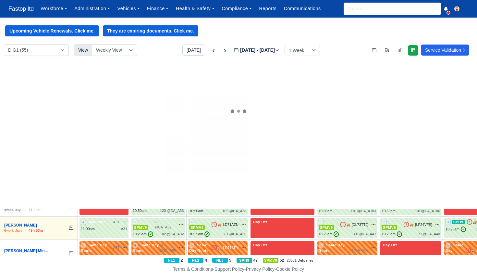
click at [120, 121] on div "5 Available A75 na" at bounding box center [104, 122] width 46 height 12
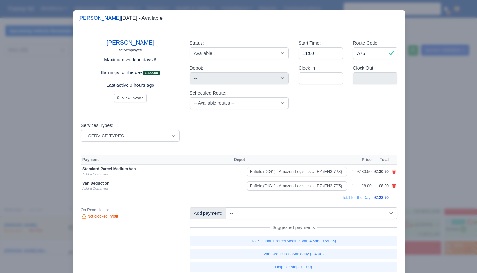
drag, startPoint x: 415, startPoint y: 149, endPoint x: 399, endPoint y: 147, distance: 16.7
click at [415, 149] on div at bounding box center [238, 136] width 477 height 273
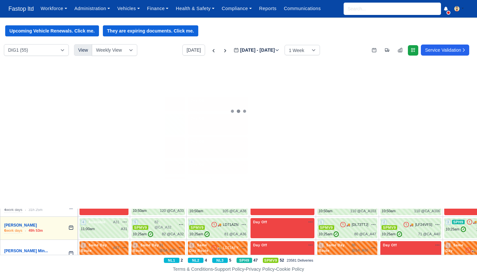
click at [159, 124] on div "11:00am A77" at bounding box center [158, 125] width 51 height 6
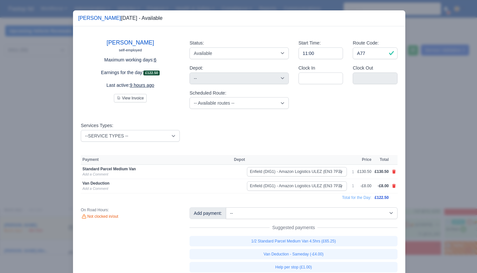
drag, startPoint x: 420, startPoint y: 156, endPoint x: 390, endPoint y: 144, distance: 32.1
click at [420, 156] on div at bounding box center [238, 136] width 477 height 273
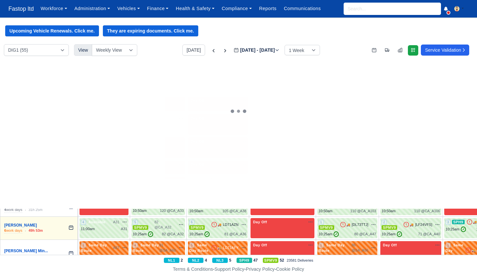
click at [284, 129] on div "11:00am A43" at bounding box center [282, 131] width 61 height 6
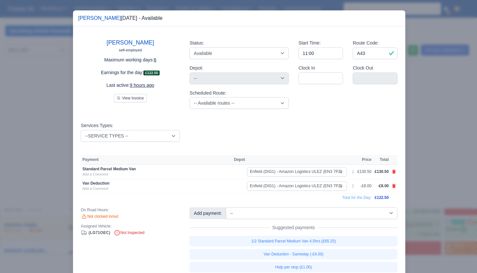
click at [430, 157] on div at bounding box center [238, 136] width 477 height 273
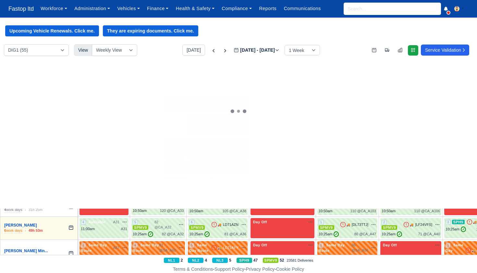
click at [400, 122] on span "Available" at bounding box center [392, 123] width 20 height 5
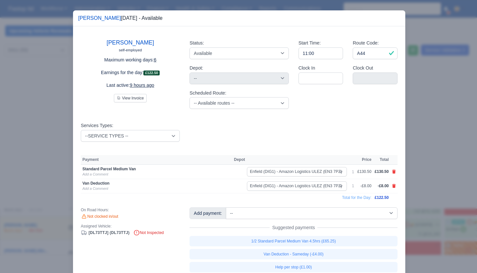
click at [421, 144] on div at bounding box center [238, 136] width 477 height 273
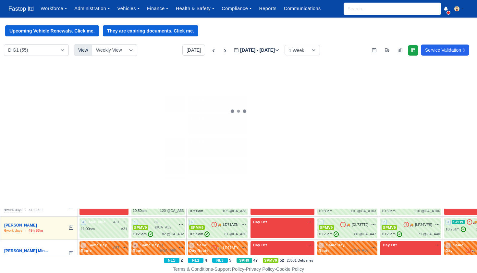
click at [463, 123] on span "Available" at bounding box center [456, 123] width 20 height 5
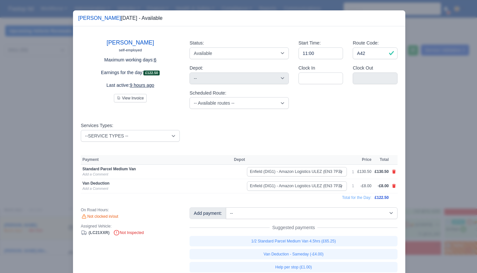
click at [444, 146] on div at bounding box center [238, 136] width 477 height 273
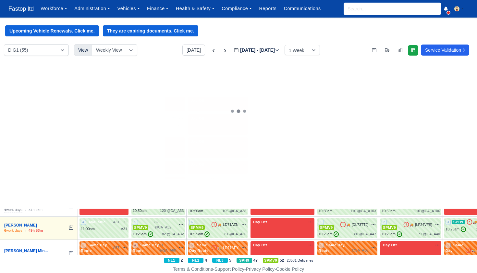
click at [338, 124] on span "Available" at bounding box center [329, 123] width 20 height 5
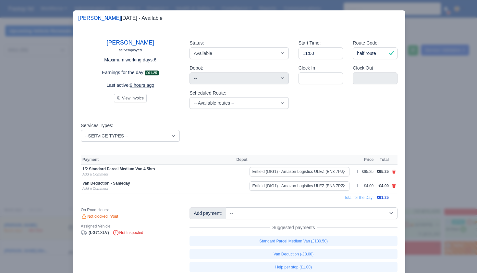
click at [419, 157] on div at bounding box center [238, 136] width 477 height 273
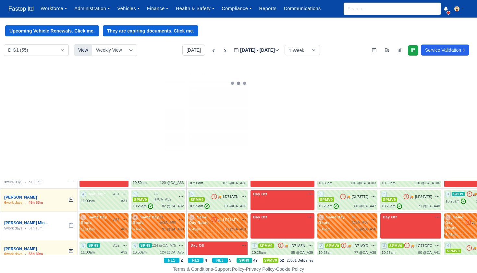
scroll to position [74, 0]
click at [293, 116] on body "Fastop ltd Workforce Manpower Expiring Documents Leave Requests Daily Attendanc…" at bounding box center [238, 136] width 477 height 273
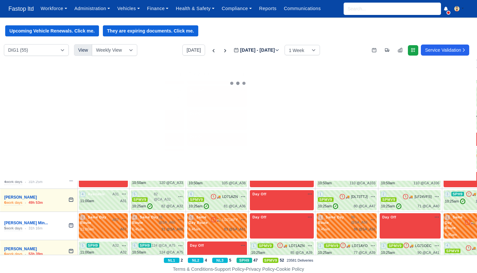
click at [288, 122] on div "1 SPMV9 🚚" at bounding box center [282, 119] width 64 height 20
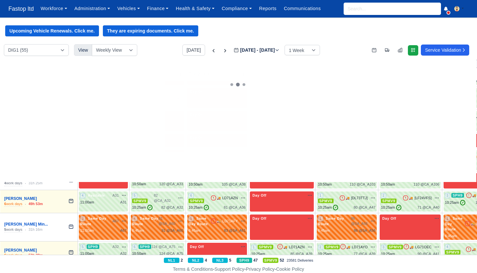
select select "1"
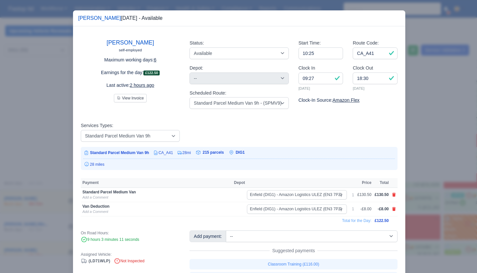
scroll to position [0, 0]
click at [415, 154] on div at bounding box center [238, 136] width 477 height 273
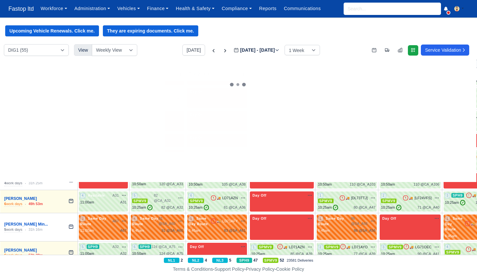
click at [348, 120] on div "10:25am 89 @ CA_A42" at bounding box center [346, 122] width 57 height 6
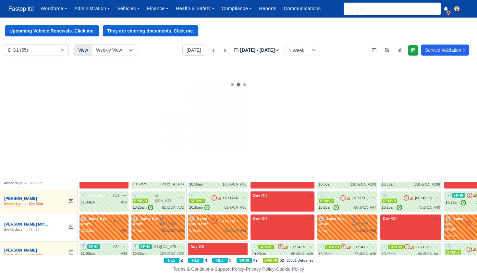
select select "1"
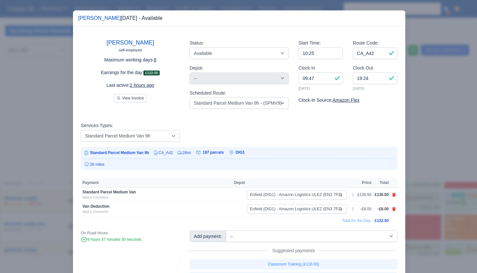
scroll to position [0, 0]
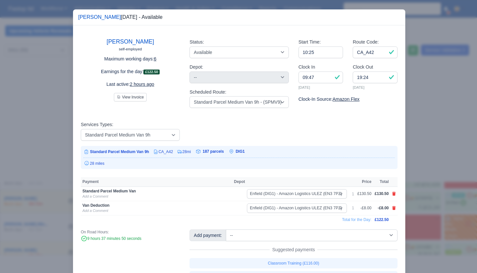
click at [428, 145] on div at bounding box center [238, 136] width 477 height 273
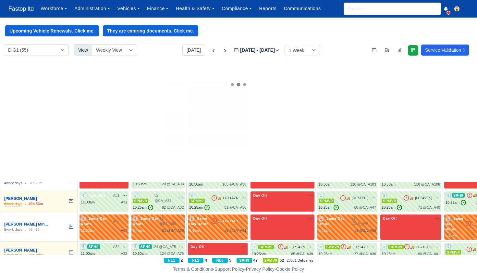
click at [414, 121] on div "3 SPMV9 🚚 [KW74SYU]" at bounding box center [411, 121] width 58 height 18
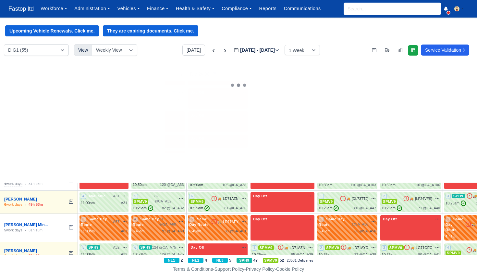
select select "1"
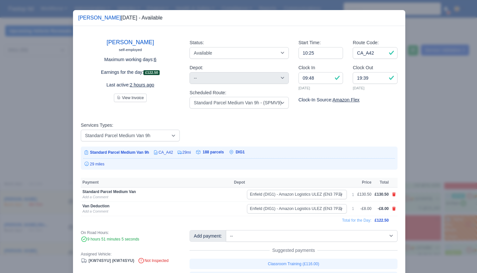
scroll to position [0, 0]
drag, startPoint x: 424, startPoint y: 147, endPoint x: 428, endPoint y: 144, distance: 4.9
click at [424, 147] on div at bounding box center [238, 136] width 477 height 273
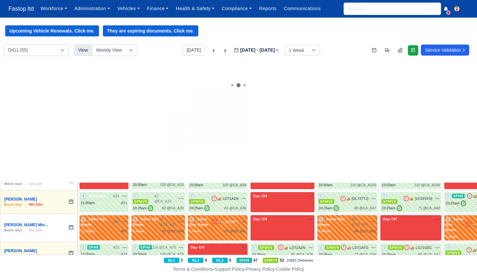
click at [457, 125] on div "10:25am" at bounding box center [453, 128] width 14 height 6
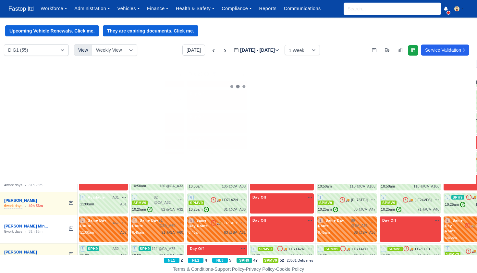
scroll to position [71, 0]
select select "1"
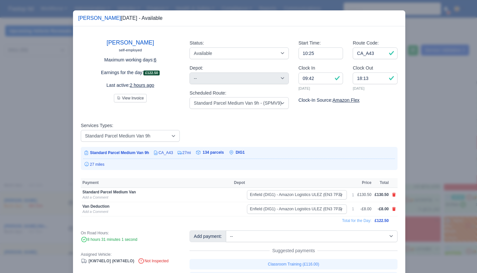
scroll to position [0, 0]
click at [432, 141] on div at bounding box center [238, 136] width 477 height 273
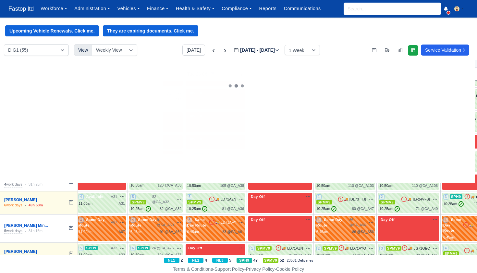
click at [97, 124] on div "3 Same Day Route A63" at bounding box center [102, 122] width 46 height 18
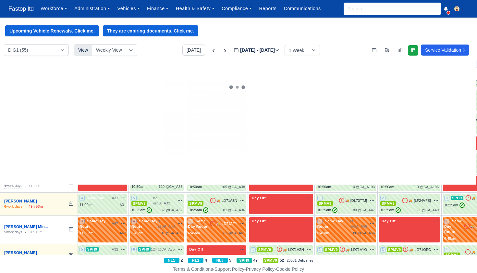
select select "Same Day Route"
select select "43409"
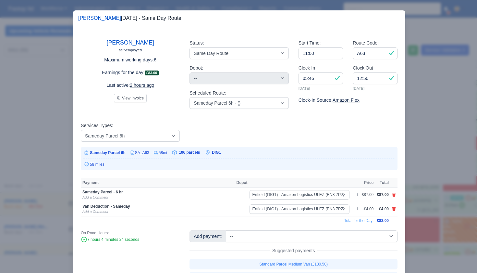
click at [418, 138] on div at bounding box center [238, 136] width 477 height 273
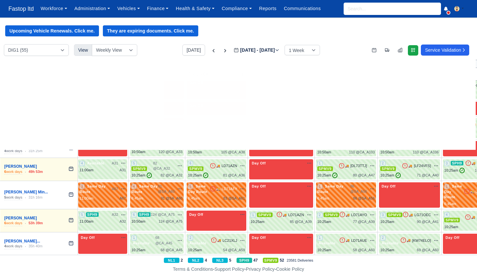
scroll to position [108, 1]
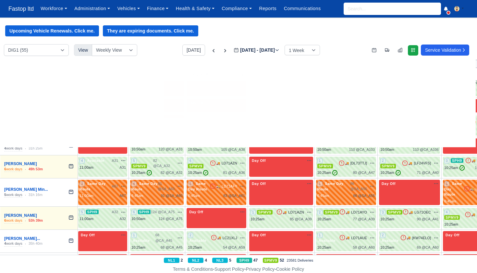
click at [106, 126] on div "6 Available A45" at bounding box center [102, 125] width 49 height 20
select select "40522"
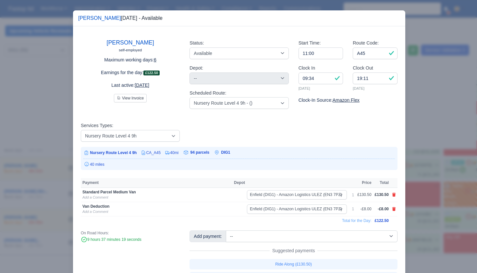
scroll to position [0, 0]
drag, startPoint x: 429, startPoint y: 156, endPoint x: 423, endPoint y: 155, distance: 7.0
click at [429, 156] on div at bounding box center [238, 136] width 477 height 273
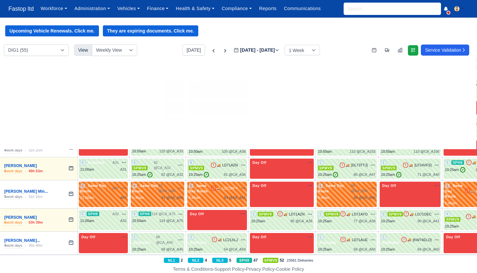
scroll to position [0, 0]
click at [233, 126] on span "60 @" at bounding box center [228, 128] width 8 height 4
select select "4"
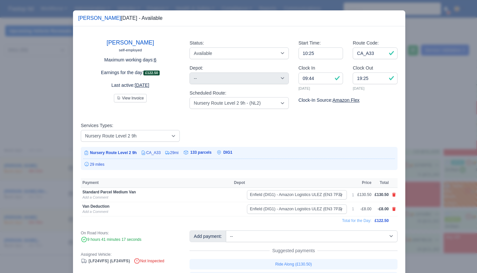
drag, startPoint x: 424, startPoint y: 156, endPoint x: 419, endPoint y: 154, distance: 5.9
click at [424, 156] on div at bounding box center [238, 136] width 477 height 273
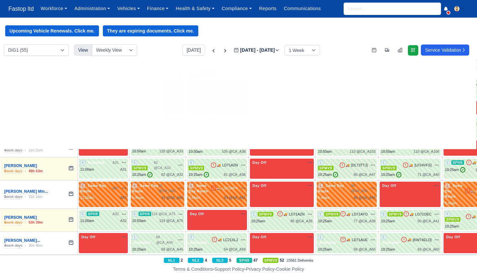
click at [297, 122] on div "🚚 LD71AYO na" at bounding box center [295, 122] width 36 height 6
select select "1"
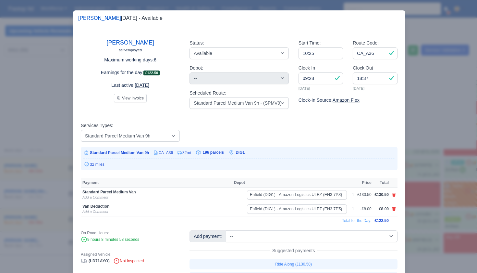
click at [430, 154] on div at bounding box center [238, 136] width 477 height 273
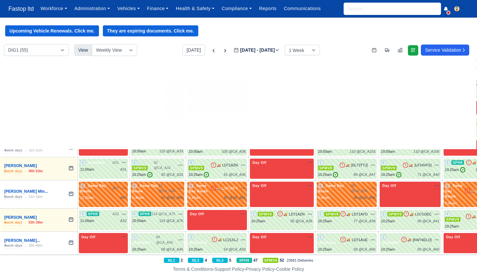
click at [359, 122] on div "🚚 LD71AZN na" at bounding box center [357, 122] width 35 height 6
select select "2"
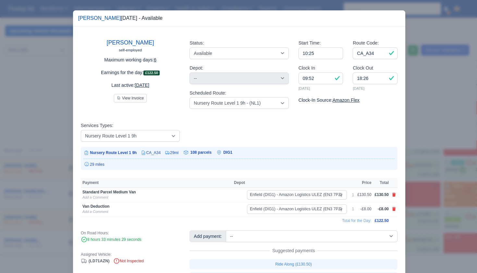
click at [416, 155] on div at bounding box center [238, 136] width 477 height 273
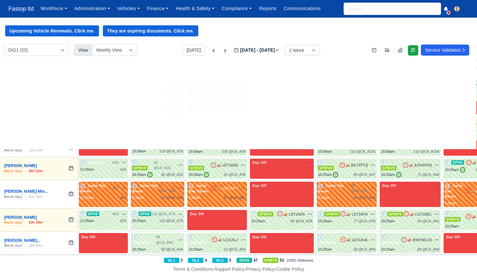
click at [403, 121] on span "SPMV9" at bounding box center [396, 121] width 16 height 5
select select "1"
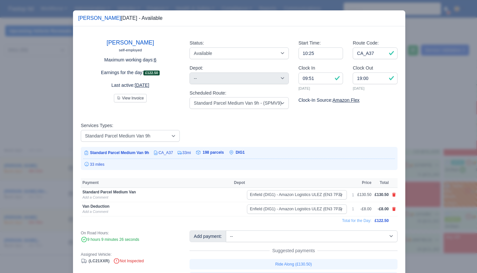
click at [419, 147] on div at bounding box center [238, 136] width 477 height 273
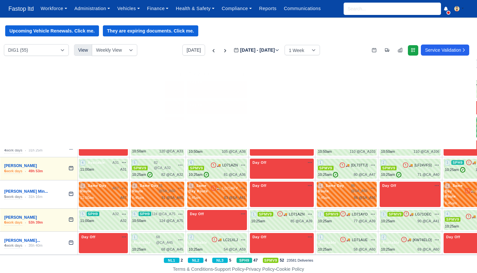
click at [452, 125] on span "SPMV9" at bounding box center [453, 126] width 16 height 5
select select "1"
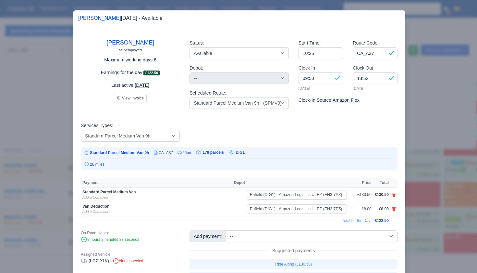
click at [439, 157] on div at bounding box center [238, 136] width 477 height 273
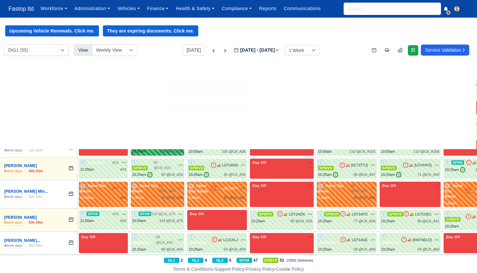
click at [175, 142] on span "120 @ CA_A33" at bounding box center [164, 145] width 24 height 6
select select "11"
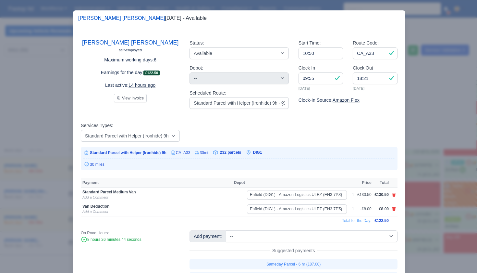
click at [428, 155] on div at bounding box center [238, 136] width 477 height 273
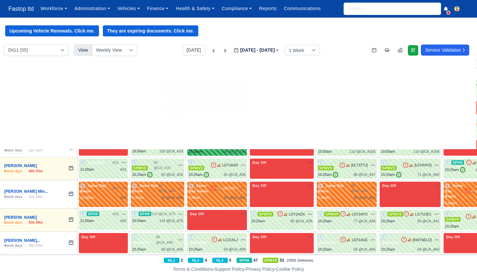
click at [222, 145] on div "2 SPH9 🚚 LC21YLH" at bounding box center [217, 148] width 57 height 13
select select "11"
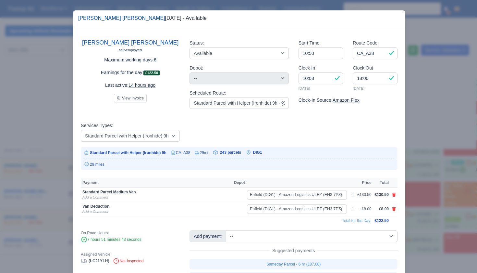
click at [427, 159] on div at bounding box center [238, 136] width 477 height 273
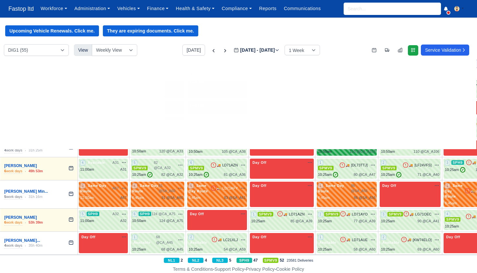
click at [349, 144] on div "🚚 LC21YLH na" at bounding box center [357, 145] width 35 height 6
select select "11"
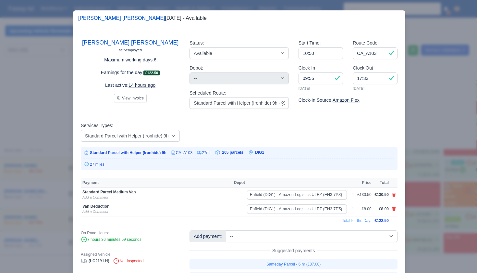
click at [433, 175] on div at bounding box center [238, 136] width 477 height 273
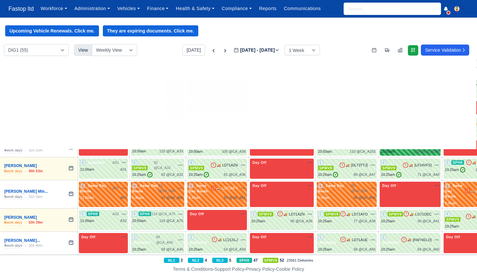
click at [409, 145] on div "2 SPH9 🚚 LC21YLH" at bounding box center [410, 148] width 58 height 13
select select "11"
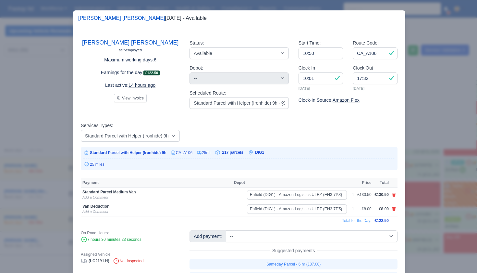
click at [420, 175] on div at bounding box center [238, 136] width 477 height 273
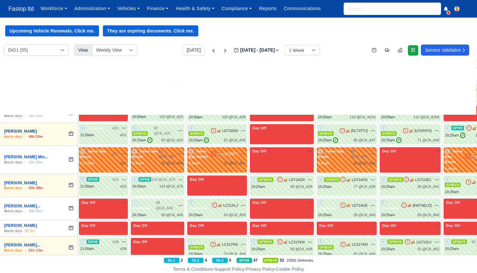
scroll to position [140, 0]
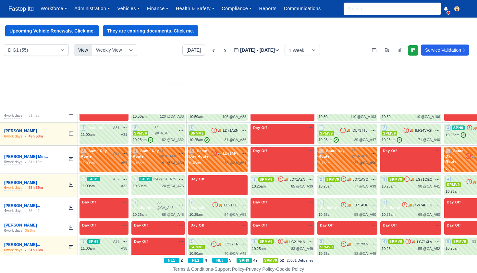
click at [105, 132] on div "11:00am A31" at bounding box center [104, 135] width 46 height 6
drag, startPoint x: 4, startPoint y: 164, endPoint x: 105, endPoint y: 129, distance: 106.5
click at [105, 132] on div "11:00am A31" at bounding box center [104, 135] width 46 height 6
select select "3635"
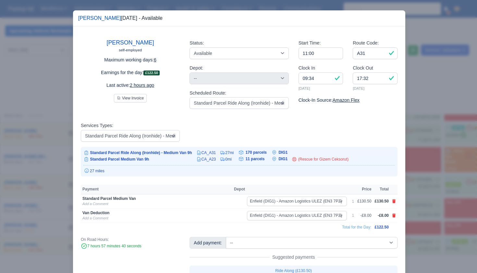
click at [423, 151] on div at bounding box center [238, 136] width 477 height 273
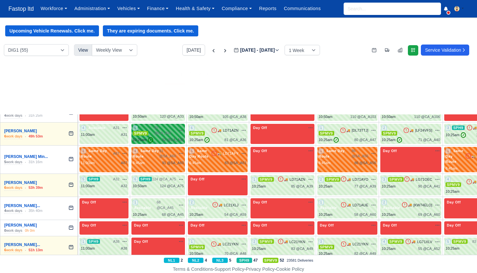
click at [158, 132] on span "82 @ CA_A32" at bounding box center [165, 130] width 21 height 11
select select "1"
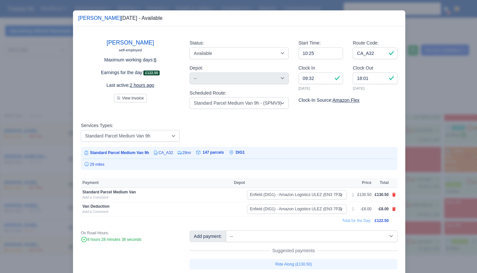
click at [425, 150] on div at bounding box center [238, 136] width 477 height 273
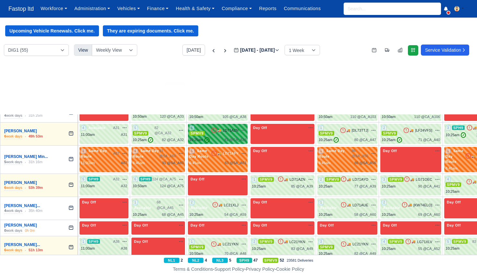
click at [237, 127] on div "🚚 LD71AZN na" at bounding box center [228, 130] width 35 height 6
select select "1"
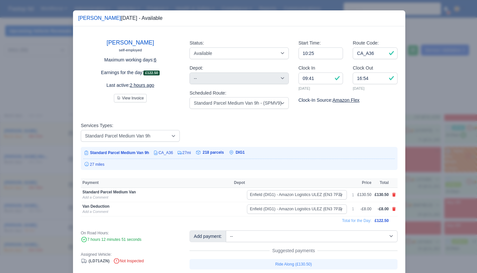
click at [426, 157] on div at bounding box center [238, 136] width 477 height 273
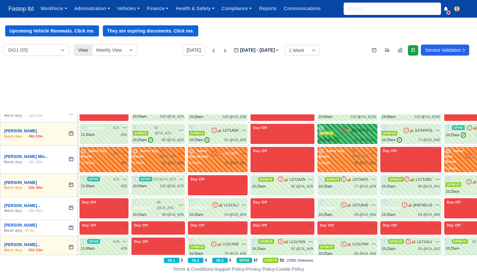
click at [348, 137] on div "10:25am ✓ 80 @ CA_A47" at bounding box center [347, 140] width 57 height 6
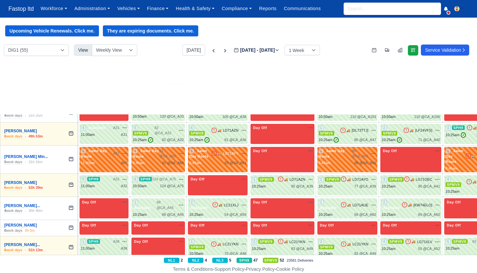
select select "1"
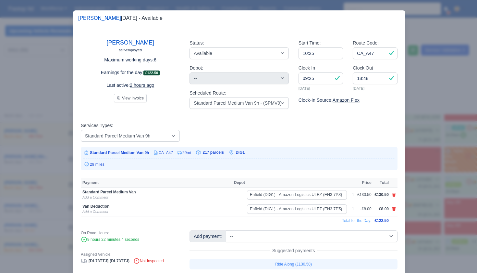
drag, startPoint x: 430, startPoint y: 180, endPoint x: 426, endPoint y: 162, distance: 18.2
click at [430, 180] on div at bounding box center [238, 136] width 477 height 273
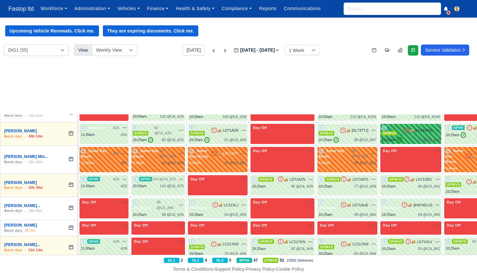
click at [409, 133] on div "2 SPMV9 🚚 [LF24VFS]" at bounding box center [411, 134] width 58 height 18
select select "1"
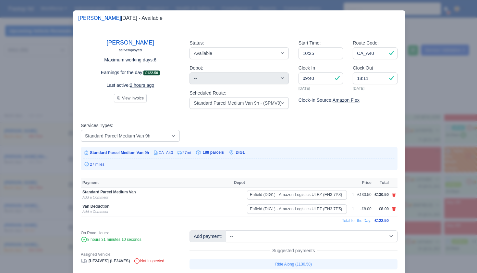
click at [422, 154] on div at bounding box center [238, 136] width 477 height 273
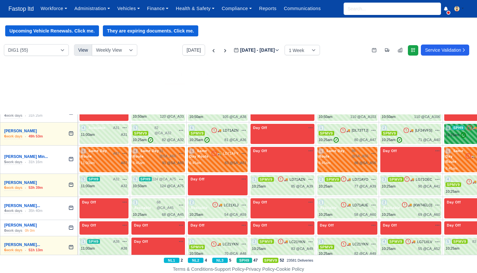
click at [453, 132] on div "10:25am ✓" at bounding box center [456, 135] width 20 height 6
select select "11"
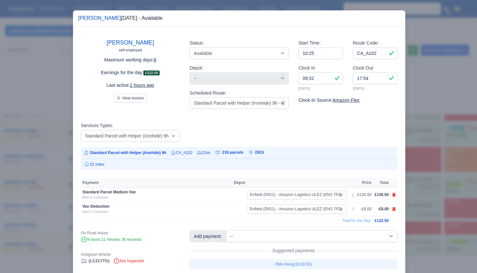
click at [445, 168] on div at bounding box center [238, 136] width 477 height 273
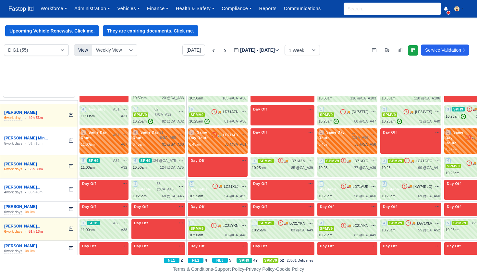
scroll to position [159, 0]
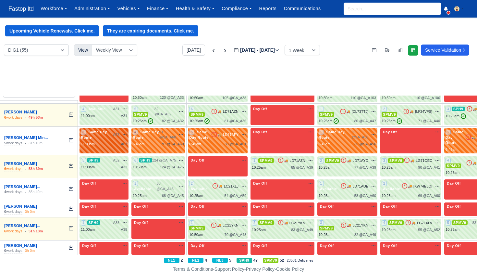
click at [111, 133] on div "3 Same Day Route" at bounding box center [97, 134] width 32 height 11
select select "Same Day Route"
select select "43409"
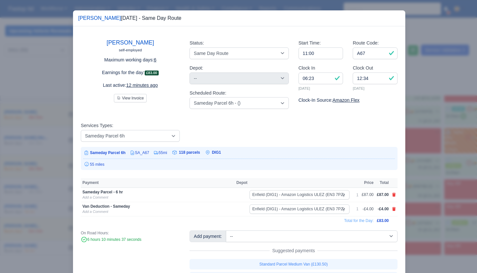
drag, startPoint x: 411, startPoint y: 162, endPoint x: 400, endPoint y: 161, distance: 10.8
click at [411, 162] on div at bounding box center [238, 136] width 477 height 273
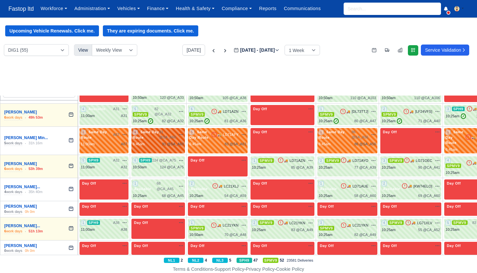
click at [169, 137] on div "4 Same Day Route 91 @ SA_A60" at bounding box center [158, 138] width 51 height 18
select select "Same Day Route"
select select "43409"
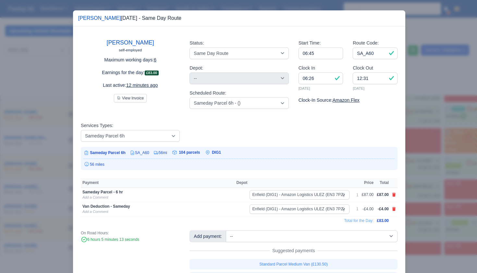
drag, startPoint x: 431, startPoint y: 157, endPoint x: 422, endPoint y: 157, distance: 9.4
click at [431, 157] on div at bounding box center [238, 136] width 477 height 273
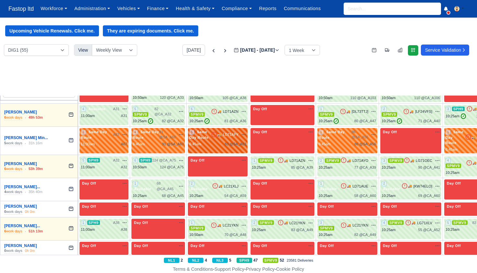
click at [240, 141] on div "83 @ SA_A61" at bounding box center [236, 144] width 22 height 6
select select "Same Day Route"
select select "43409"
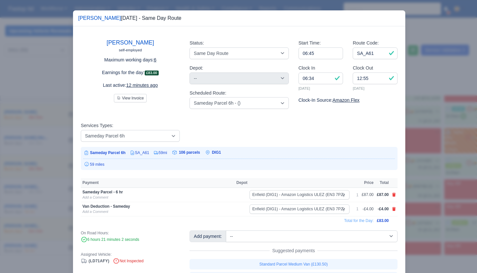
click at [416, 161] on div at bounding box center [238, 136] width 477 height 273
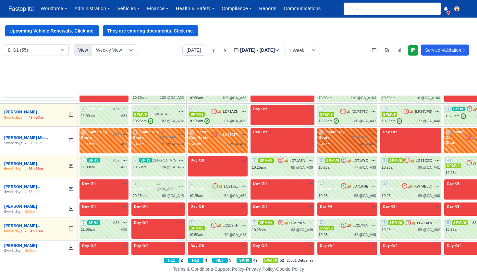
click at [352, 129] on div "1 Same Day Route" at bounding box center [335, 134] width 33 height 11
select select "Same Day Route"
select select "43409"
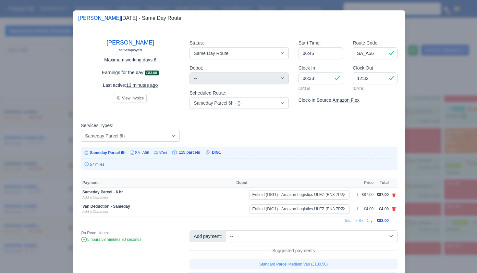
click at [408, 160] on div at bounding box center [238, 136] width 477 height 273
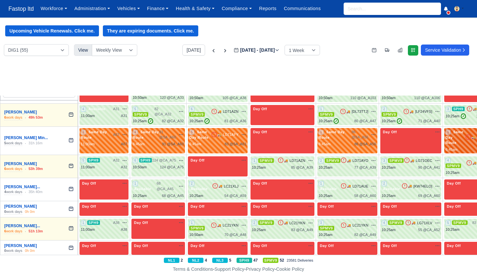
click at [459, 136] on span "Same Day Route" at bounding box center [455, 138] width 18 height 16
select select "Same Day Route"
select select "43409"
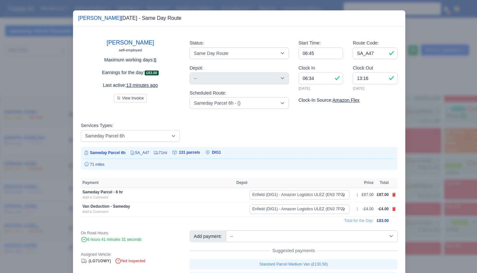
click at [433, 162] on div at bounding box center [238, 136] width 477 height 273
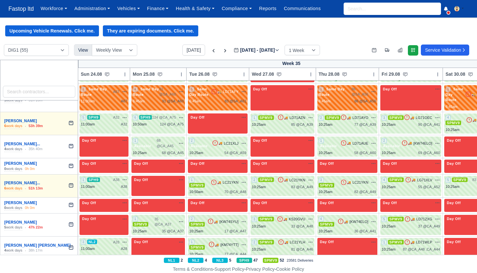
scroll to position [203, 0]
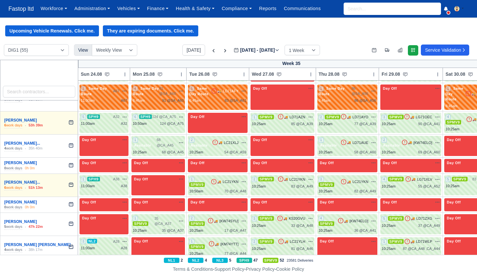
click at [113, 115] on span "A32" at bounding box center [116, 117] width 6 height 6
select select "11"
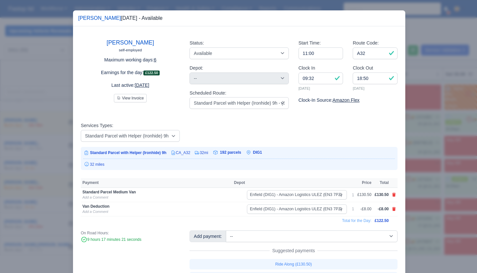
click at [437, 159] on div at bounding box center [238, 136] width 477 height 273
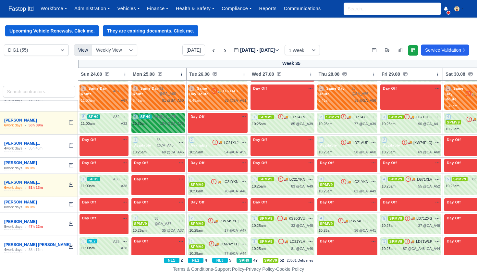
click at [166, 115] on span "124 @ CA_A75" at bounding box center [164, 117] width 24 height 6
select select "11"
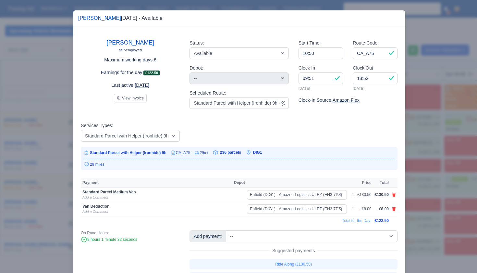
click at [420, 148] on div at bounding box center [238, 136] width 477 height 273
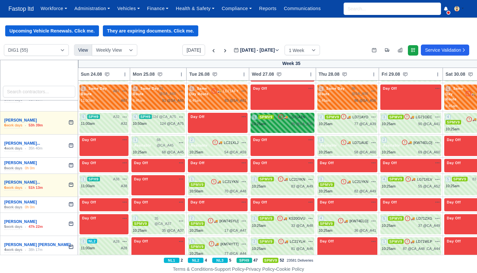
click at [274, 115] on span "SPMV9" at bounding box center [267, 117] width 16 height 5
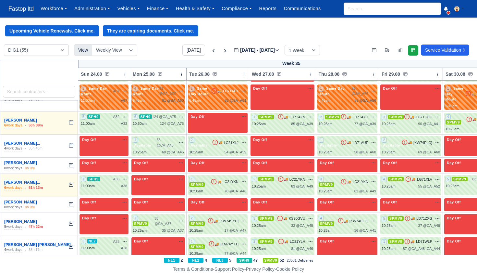
select select "1"
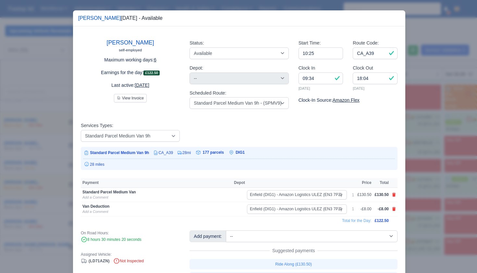
drag, startPoint x: 464, startPoint y: 166, endPoint x: 444, endPoint y: 159, distance: 21.0
click at [464, 166] on div at bounding box center [238, 136] width 477 height 273
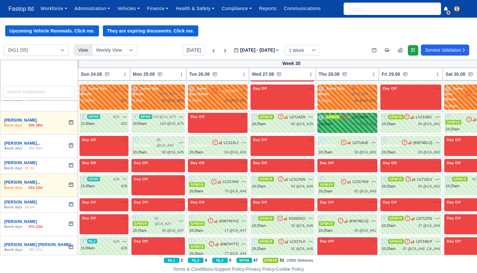
click at [364, 122] on div "2 SPMV9 🚚" at bounding box center [348, 123] width 60 height 20
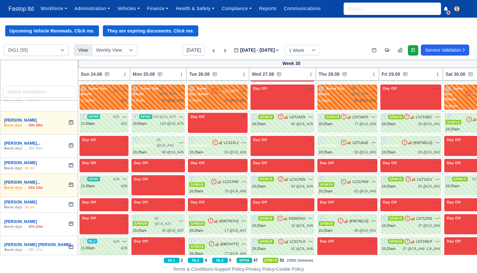
select select "1"
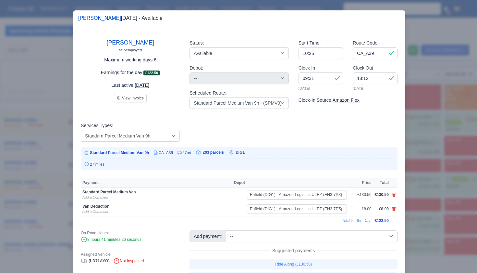
drag, startPoint x: 430, startPoint y: 161, endPoint x: 428, endPoint y: 158, distance: 3.6
click at [430, 161] on div at bounding box center [238, 136] width 477 height 273
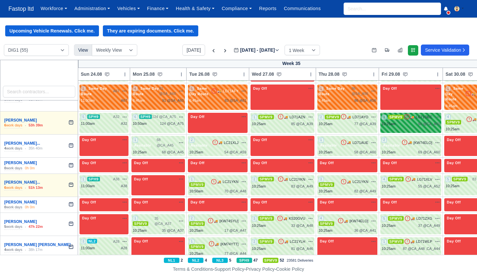
click at [401, 122] on div "3 SPMV9 🚚" at bounding box center [411, 123] width 61 height 20
select select "1"
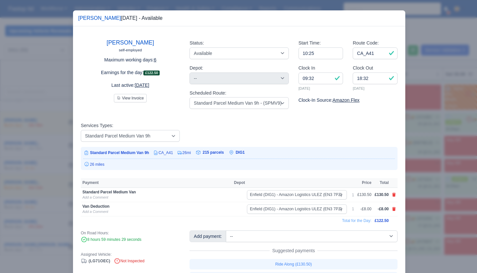
click at [426, 148] on div at bounding box center [238, 136] width 477 height 273
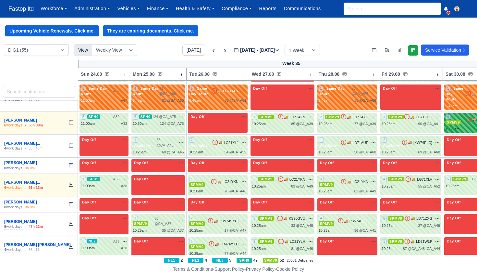
click at [454, 121] on div "4 SPMV9 🚚 RENTALS" at bounding box center [474, 123] width 57 height 18
select select "1"
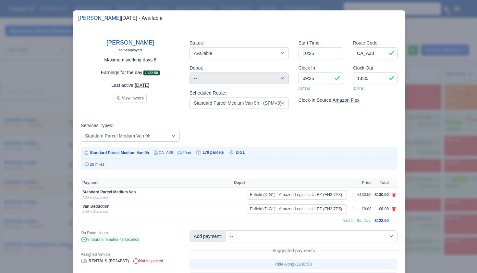
click at [434, 150] on div at bounding box center [238, 136] width 477 height 273
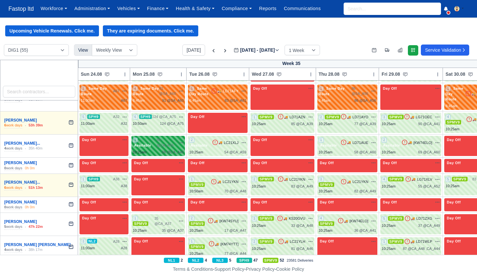
click at [161, 137] on span "68 @ CA_A45" at bounding box center [166, 142] width 19 height 11
select select "40522"
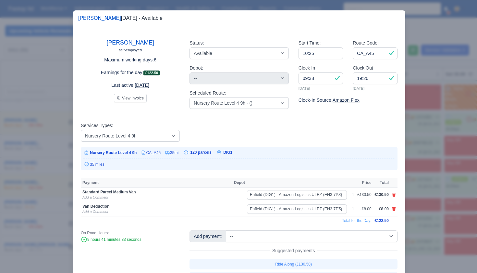
click at [427, 133] on div at bounding box center [238, 136] width 477 height 273
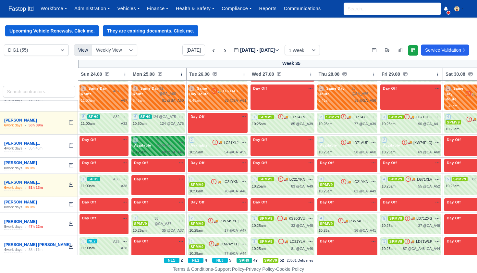
click at [168, 138] on span "68 @ CA_A45" at bounding box center [166, 142] width 19 height 11
select select "40522"
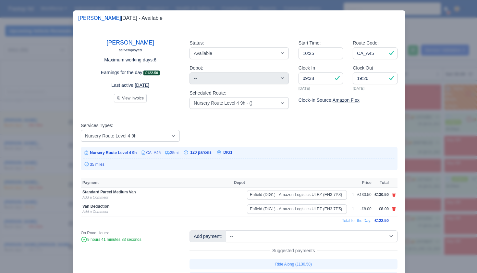
click at [422, 157] on div at bounding box center [238, 136] width 477 height 273
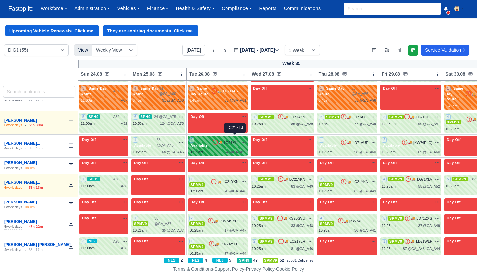
click at [236, 140] on span "LC21XLJ" at bounding box center [231, 143] width 15 height 6
select select "40522"
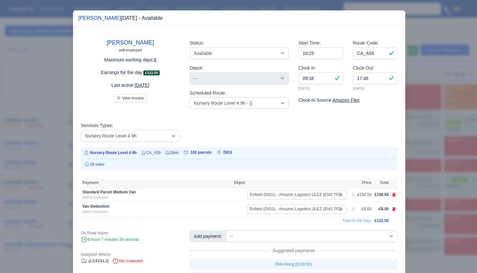
drag, startPoint x: 433, startPoint y: 152, endPoint x: 429, endPoint y: 151, distance: 4.7
click at [433, 152] on div at bounding box center [238, 136] width 477 height 273
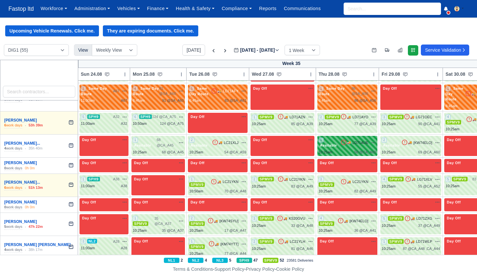
click at [363, 141] on div "1 Available 🚚 LD71AUE" at bounding box center [347, 142] width 57 height 11
select select "40522"
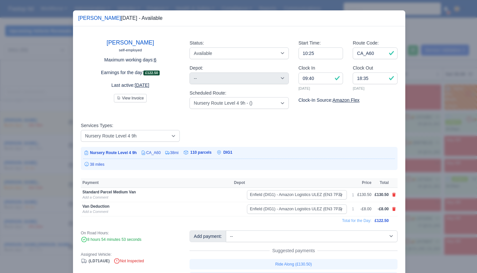
click at [422, 167] on div at bounding box center [238, 136] width 477 height 273
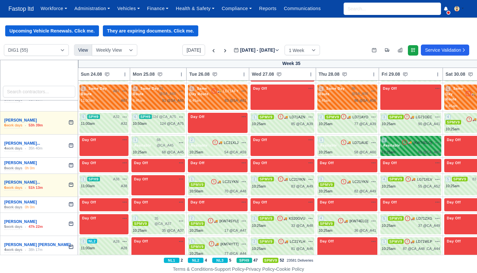
click at [411, 149] on div "10:25am 69 @ CA_A60" at bounding box center [411, 152] width 58 height 6
select select "40522"
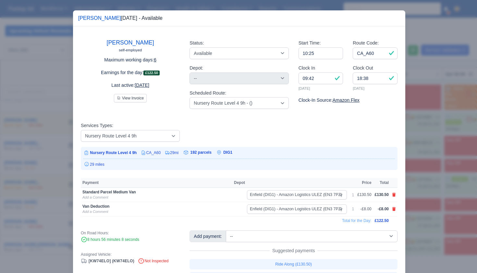
click at [416, 169] on div at bounding box center [238, 136] width 477 height 273
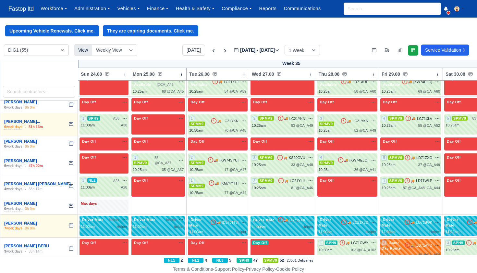
scroll to position [268, 0]
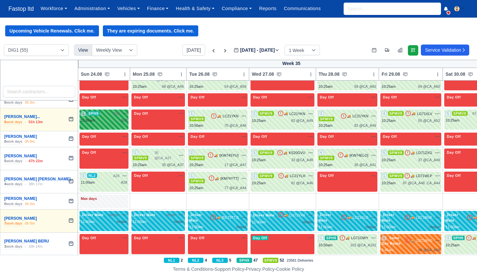
click at [106, 111] on div "1 SPH9 A38 na" at bounding box center [104, 114] width 46 height 6
select select "11"
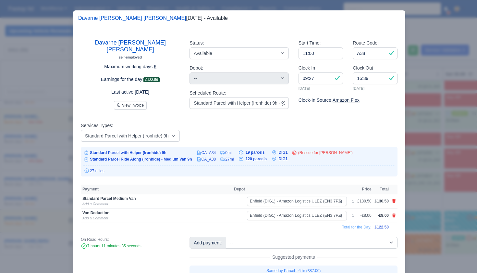
drag, startPoint x: 418, startPoint y: 149, endPoint x: 395, endPoint y: 143, distance: 24.0
click at [418, 149] on div at bounding box center [238, 136] width 477 height 273
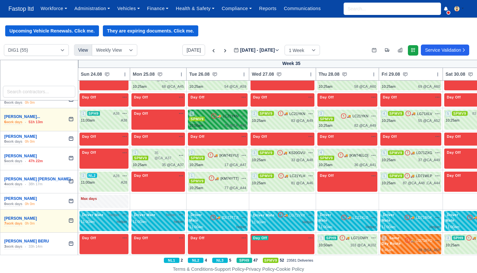
click at [219, 123] on div "10:50am 70 @ CA_A48" at bounding box center [217, 126] width 57 height 6
select select "1"
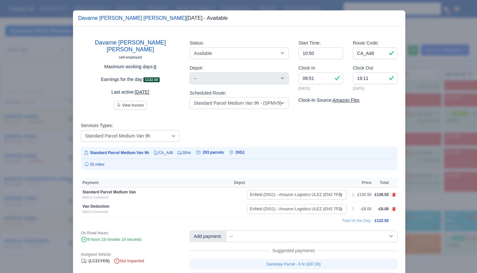
drag, startPoint x: 439, startPoint y: 160, endPoint x: 386, endPoint y: 133, distance: 60.6
click at [437, 160] on div at bounding box center [238, 136] width 477 height 273
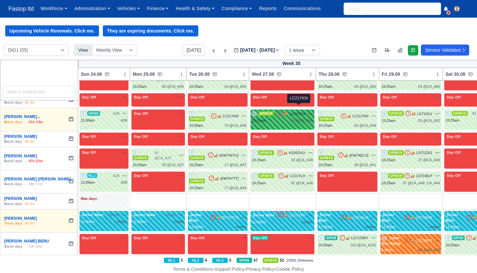
click at [296, 111] on span "LC21YKN" at bounding box center [298, 114] width 16 height 6
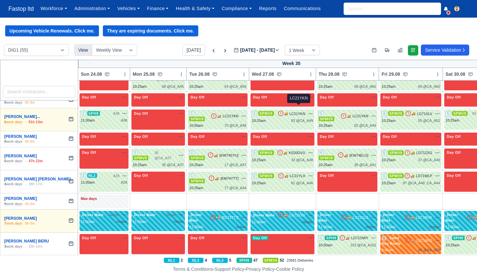
select select "1"
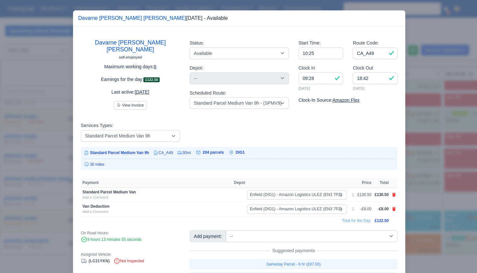
drag, startPoint x: 433, startPoint y: 147, endPoint x: 400, endPoint y: 131, distance: 37.3
click at [433, 147] on div at bounding box center [238, 136] width 477 height 273
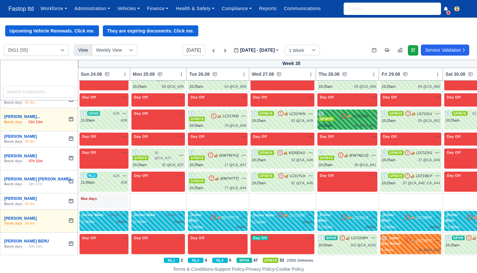
click at [351, 114] on span "🚚" at bounding box center [349, 116] width 4 height 5
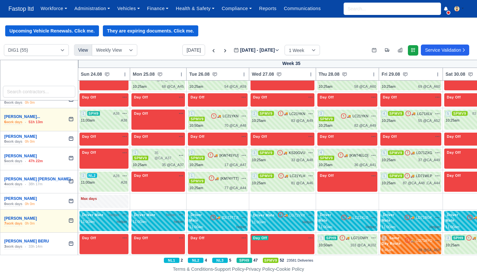
select select "1"
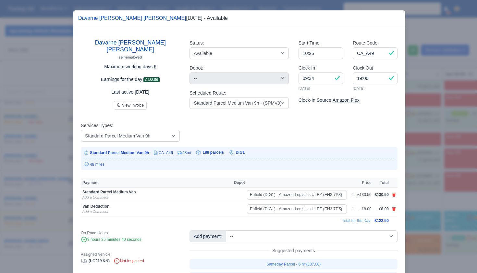
click at [422, 144] on div at bounding box center [238, 136] width 477 height 273
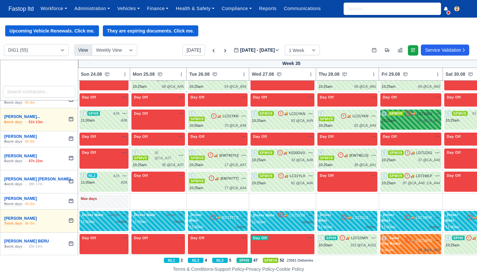
click at [404, 118] on div "10:25am 55 @ CA_A52" at bounding box center [411, 121] width 58 height 6
select select "1"
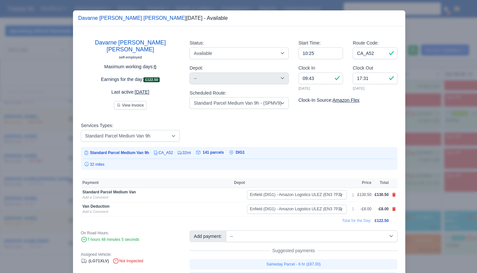
drag, startPoint x: 432, startPoint y: 152, endPoint x: 435, endPoint y: 149, distance: 4.1
click at [432, 152] on div at bounding box center [238, 136] width 477 height 273
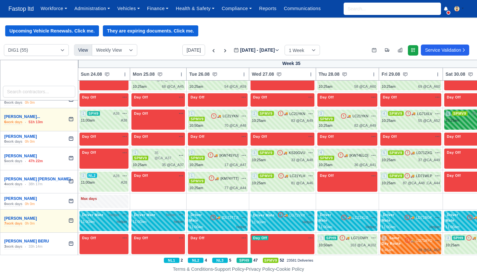
click at [460, 118] on div "10:25am" at bounding box center [453, 121] width 14 height 6
select select "1"
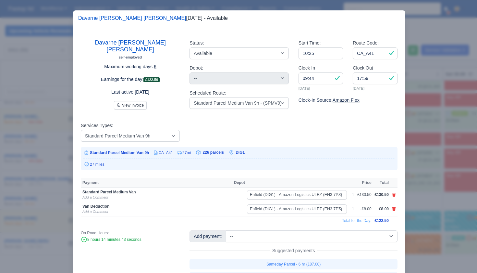
click at [440, 151] on div at bounding box center [238, 136] width 477 height 273
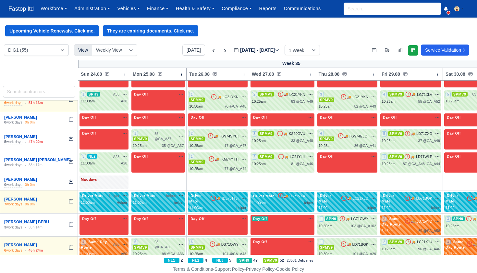
scroll to position [288, 0]
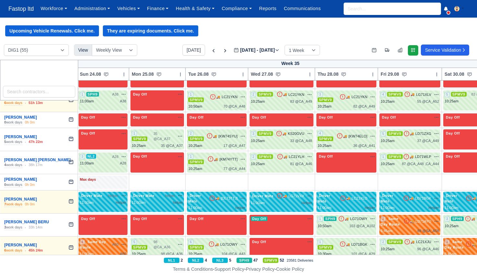
click at [173, 131] on span "35 @ CA_A37" at bounding box center [164, 136] width 21 height 11
drag, startPoint x: 30, startPoint y: 133, endPoint x: 173, endPoint y: 127, distance: 143.1
click at [173, 131] on span "35 @ CA_A37" at bounding box center [164, 136] width 21 height 11
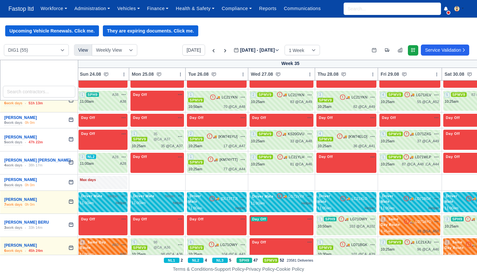
select select "1"
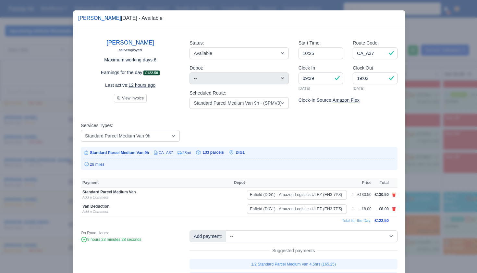
click at [436, 161] on div at bounding box center [238, 136] width 477 height 273
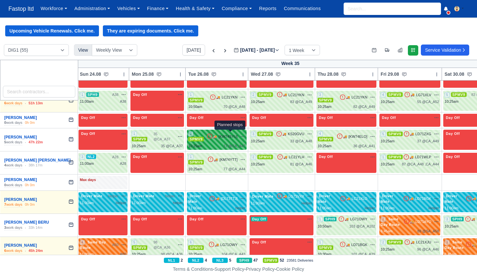
click at [232, 144] on span "17 @" at bounding box center [228, 146] width 8 height 4
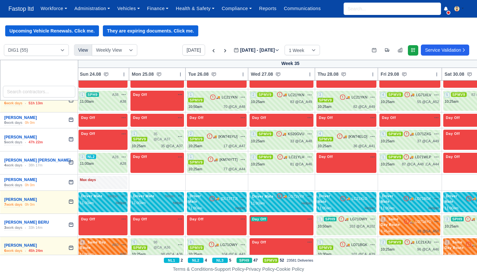
select select "1"
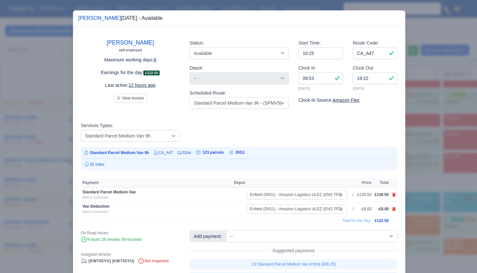
click at [429, 157] on div at bounding box center [238, 136] width 477 height 273
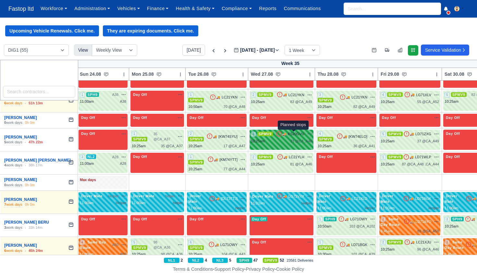
click at [290, 139] on span "33 @" at bounding box center [294, 141] width 8 height 4
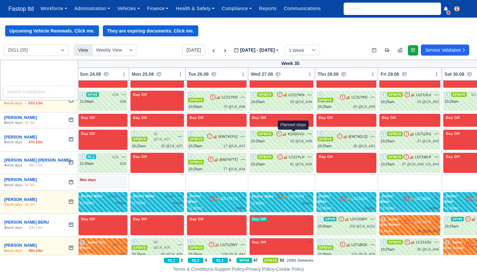
select select "1"
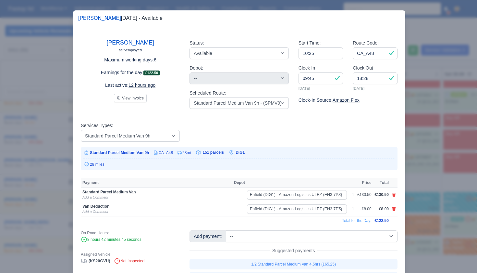
drag, startPoint x: 414, startPoint y: 164, endPoint x: 409, endPoint y: 161, distance: 5.4
click at [414, 164] on div at bounding box center [238, 136] width 477 height 273
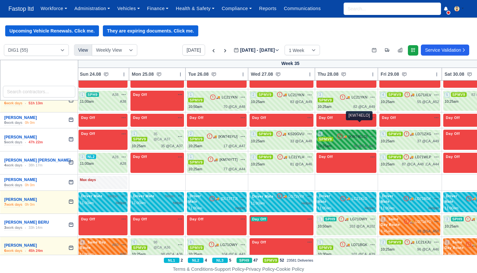
click at [356, 134] on span "[KW74ELO]" at bounding box center [358, 137] width 19 height 6
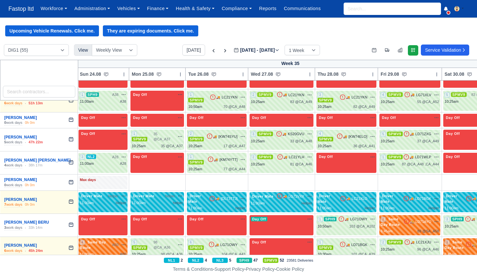
select select "1"
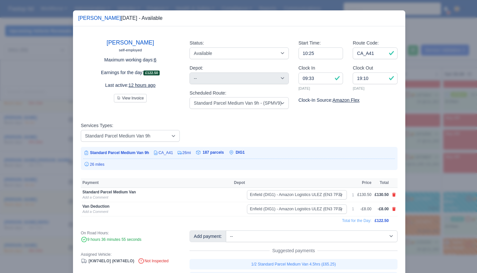
click at [430, 167] on div at bounding box center [238, 136] width 477 height 273
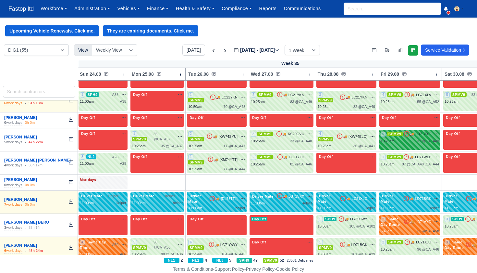
click at [412, 138] on div "10:25am 37 @ CA_A49" at bounding box center [410, 141] width 58 height 6
select select "1"
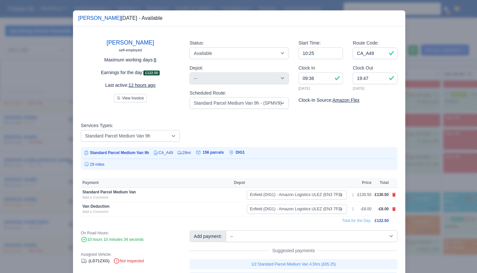
click at [421, 159] on div at bounding box center [238, 136] width 477 height 273
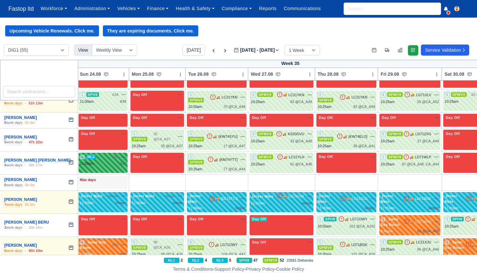
click at [101, 154] on div "3 NL2 A28" at bounding box center [103, 163] width 49 height 20
select select "4"
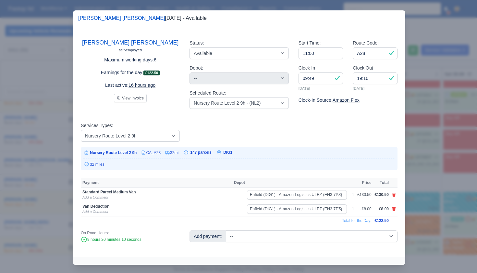
click at [420, 160] on div at bounding box center [238, 136] width 477 height 273
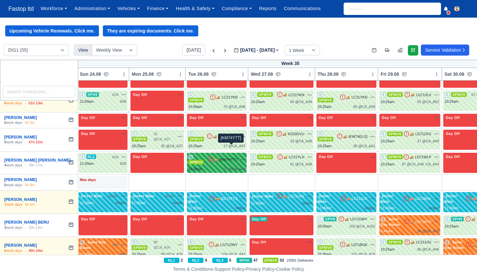
click at [224, 157] on span "[KM74YTT]" at bounding box center [229, 160] width 18 height 6
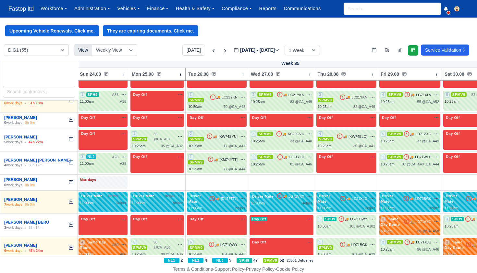
select select "1"
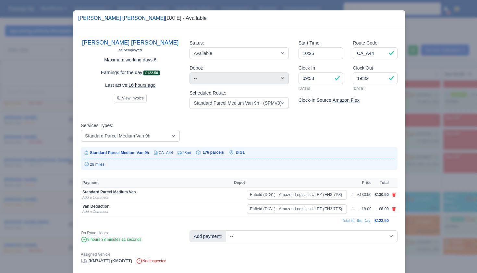
drag, startPoint x: 425, startPoint y: 155, endPoint x: 418, endPoint y: 155, distance: 6.5
click at [425, 155] on div at bounding box center [238, 136] width 477 height 273
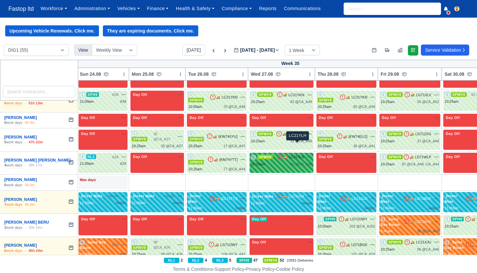
click at [294, 154] on span "LC21YLH" at bounding box center [297, 157] width 16 height 6
select select "1"
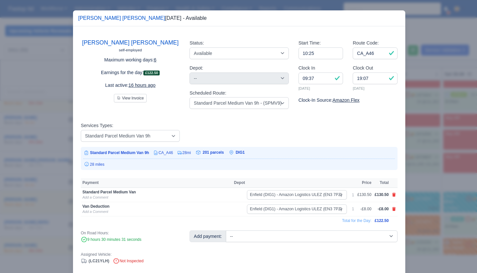
click at [413, 164] on div at bounding box center [238, 136] width 477 height 273
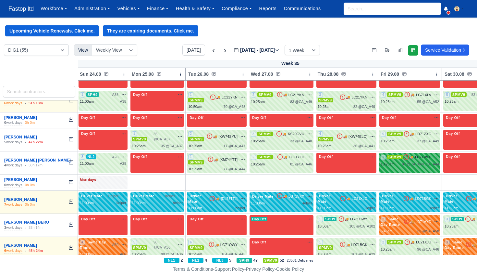
click at [416, 155] on div "1 SPMV9 🚚" at bounding box center [410, 163] width 61 height 20
select select "1"
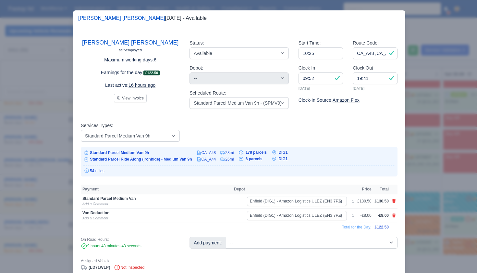
click at [418, 164] on div at bounding box center [238, 136] width 477 height 273
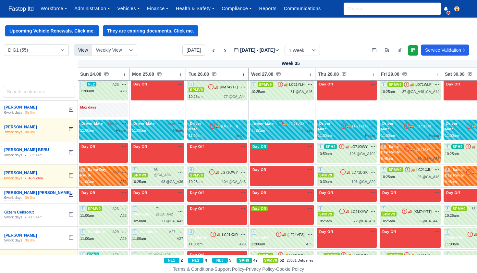
click at [336, 144] on span "SPH9" at bounding box center [330, 146] width 13 height 5
drag, startPoint x: 16, startPoint y: 169, endPoint x: 336, endPoint y: 134, distance: 322.5
click at [336, 144] on span "SPH9" at bounding box center [330, 146] width 13 height 5
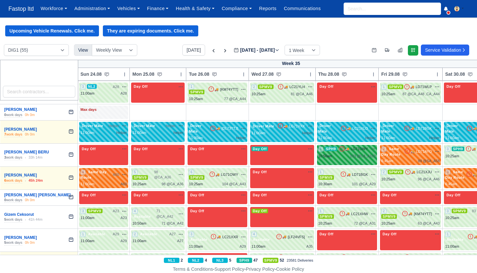
scroll to position [357, 0]
select select "11"
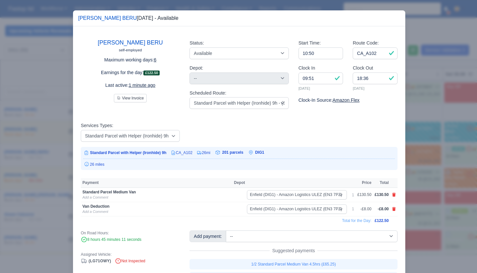
click at [420, 155] on div at bounding box center [238, 136] width 477 height 273
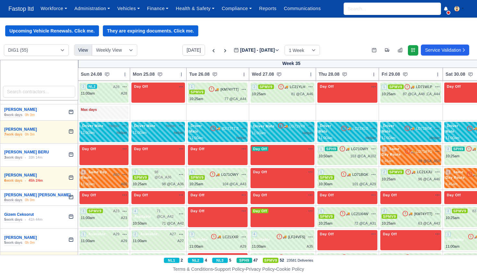
scroll to position [0, 0]
click at [457, 145] on div "3 SPH9 🚚" at bounding box center [474, 155] width 59 height 20
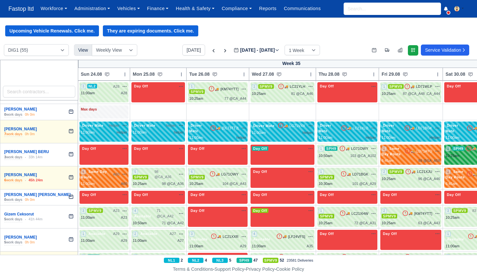
scroll to position [356, 0]
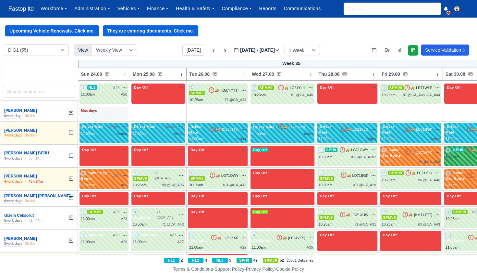
select select "11"
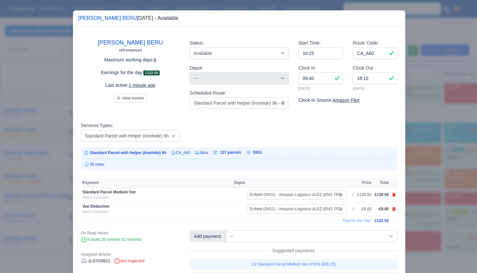
scroll to position [0, 0]
click at [439, 167] on div at bounding box center [238, 136] width 477 height 273
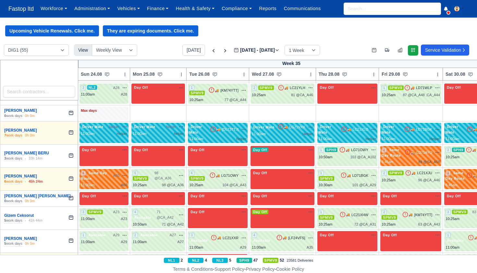
scroll to position [0, 0]
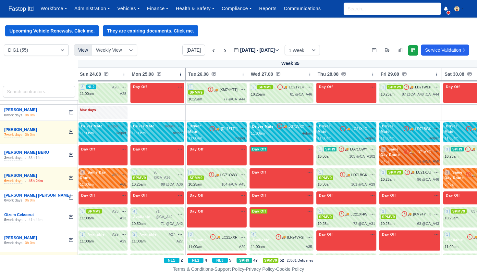
click at [409, 146] on div "2 Same Day Route 🚚 LD71AYO" at bounding box center [410, 151] width 58 height 11
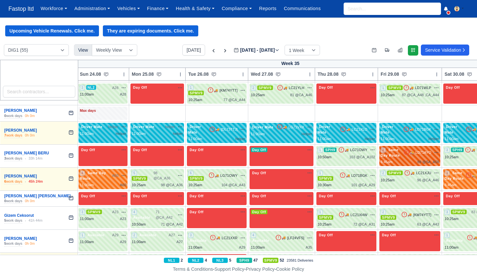
scroll to position [356, 0]
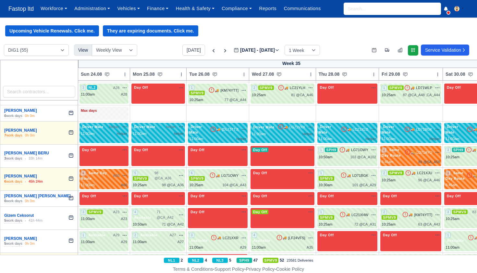
select select "Same Day Route"
select select "43409"
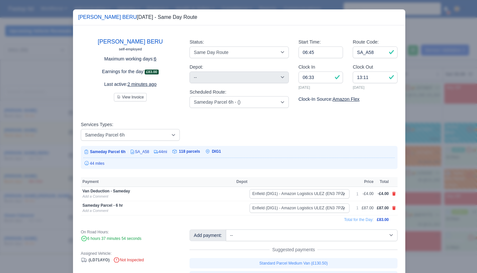
click at [426, 170] on div at bounding box center [238, 136] width 477 height 273
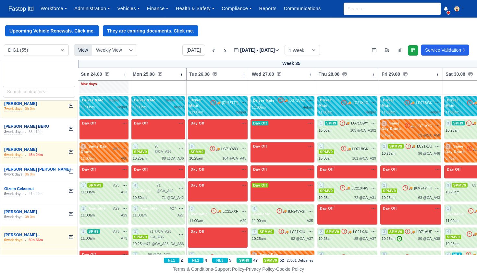
scroll to position [384, 0]
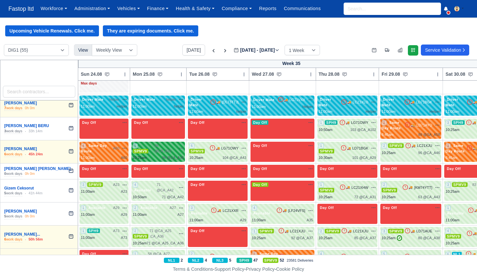
click at [184, 143] on div "5 SPMV9 98 @ CA_A36" at bounding box center [158, 152] width 51 height 18
select select "1"
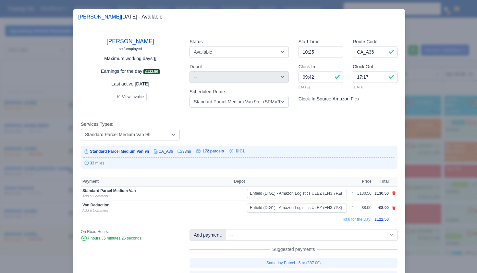
drag, startPoint x: 426, startPoint y: 151, endPoint x: 416, endPoint y: 151, distance: 9.4
click at [426, 151] on div at bounding box center [238, 136] width 477 height 273
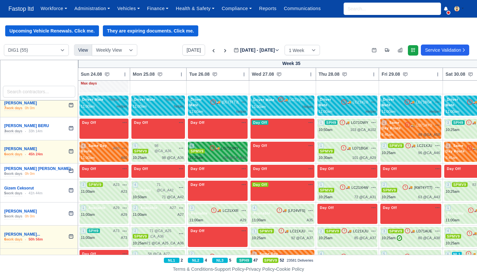
click at [239, 143] on div "6 SPMV9 🚚 LG71OWY" at bounding box center [217, 148] width 57 height 11
select select "1"
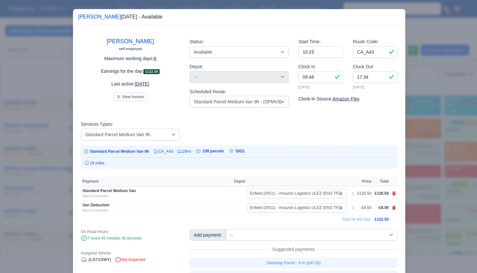
scroll to position [0, 0]
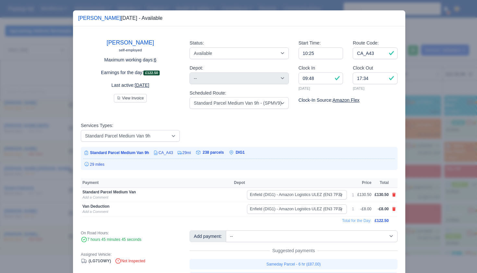
click at [420, 152] on div at bounding box center [238, 136] width 477 height 273
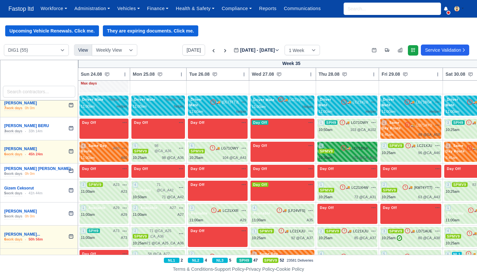
click at [370, 155] on div "101 @ CA_A29" at bounding box center [365, 158] width 24 height 6
select select "1"
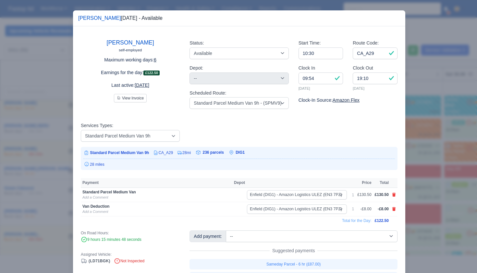
click at [423, 158] on div at bounding box center [238, 136] width 477 height 273
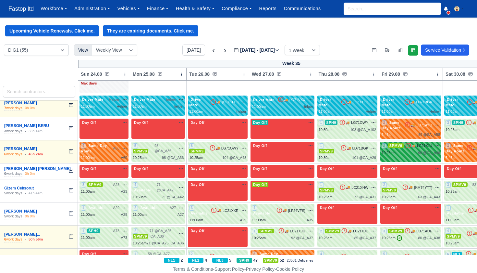
click at [415, 143] on div "2 SPMV9 🚚" at bounding box center [411, 152] width 61 height 20
select select "1"
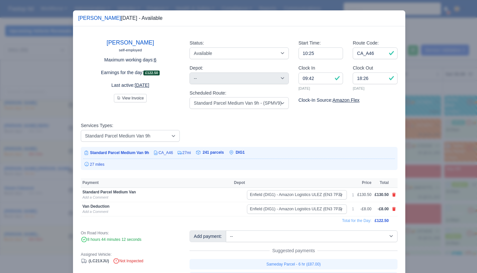
click at [428, 164] on div at bounding box center [238, 136] width 477 height 273
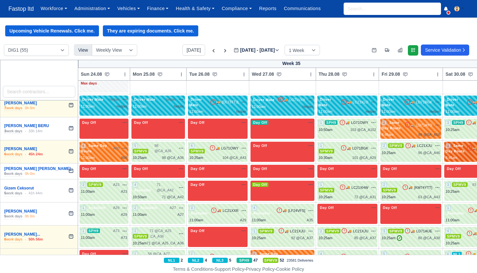
click at [458, 143] on span "Same Day Route" at bounding box center [456, 148] width 20 height 10
select select "Same Day Route"
select select "43409"
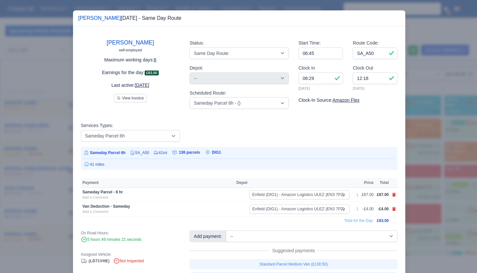
click at [448, 160] on div at bounding box center [238, 136] width 477 height 273
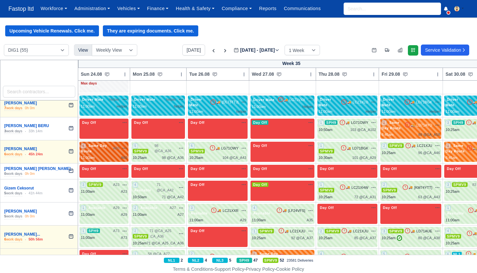
click at [111, 143] on div "4 Same Day Route" at bounding box center [97, 148] width 32 height 11
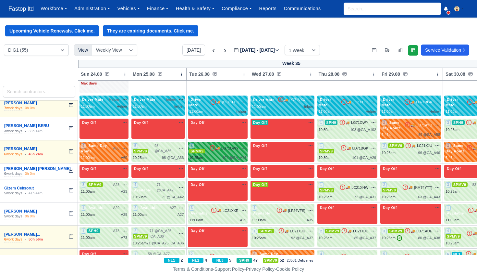
select select "Same Day Route"
select select "43409"
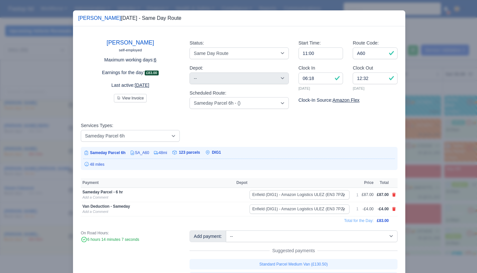
click at [418, 148] on div at bounding box center [238, 136] width 477 height 273
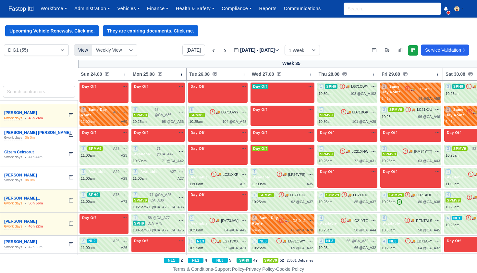
scroll to position [420, 1]
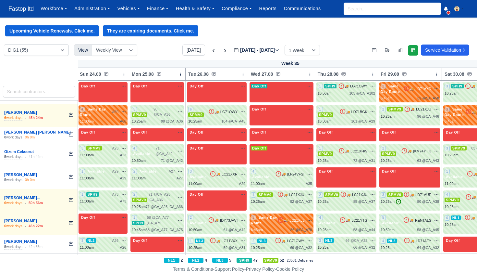
click at [119, 146] on div "3 SPMV9 A23 na" at bounding box center [103, 152] width 46 height 12
drag, startPoint x: 38, startPoint y: 146, endPoint x: 119, endPoint y: 136, distance: 81.5
click at [119, 146] on div "3 SPMV9 A23 na" at bounding box center [103, 152] width 46 height 12
select select "1"
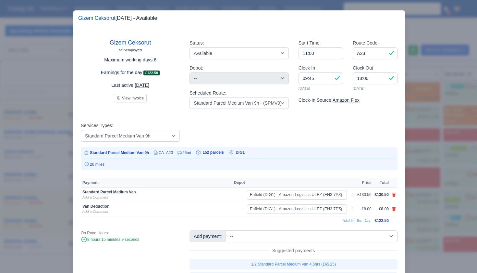
drag, startPoint x: 431, startPoint y: 154, endPoint x: 418, endPoint y: 153, distance: 13.0
click at [431, 154] on div at bounding box center [238, 136] width 477 height 273
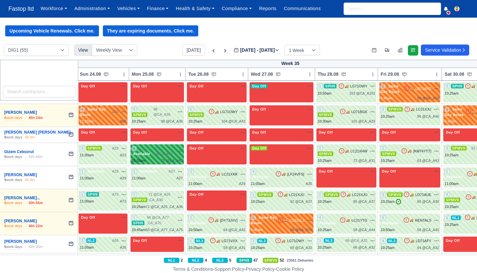
click at [174, 146] on span "71 @ CA_A42" at bounding box center [165, 151] width 19 height 11
select select "3635"
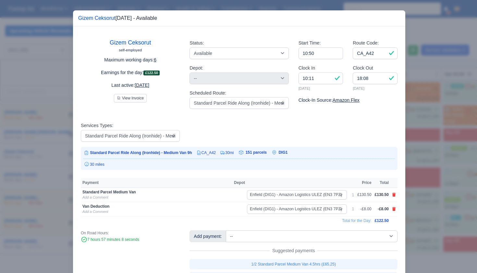
click at [427, 157] on div at bounding box center [238, 136] width 477 height 273
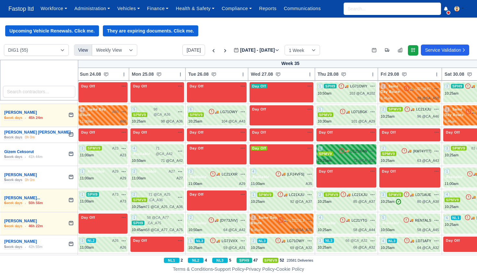
click at [347, 146] on div "1 SPMV9 🚚 LC21XHW" at bounding box center [346, 151] width 57 height 11
select select "1"
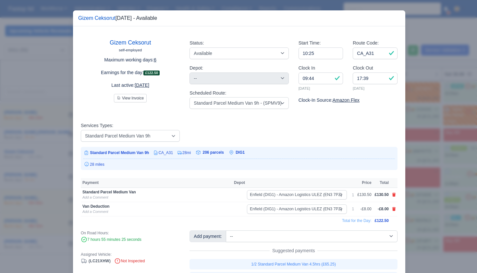
click at [436, 171] on div at bounding box center [238, 136] width 477 height 273
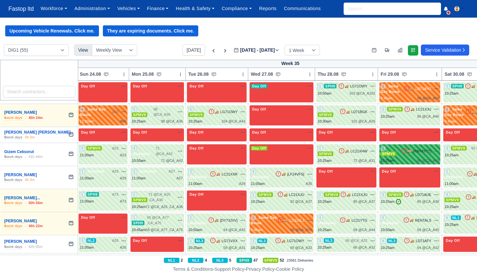
click at [421, 146] on div "2 SPMV9 🚚 [KM74YTT]" at bounding box center [410, 151] width 58 height 11
select select "1"
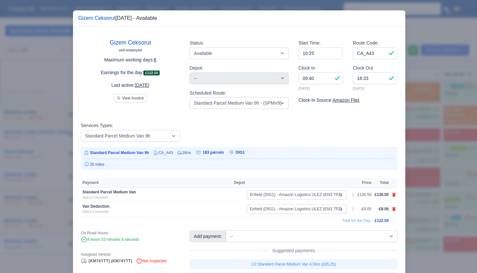
click at [432, 165] on div at bounding box center [238, 136] width 477 height 273
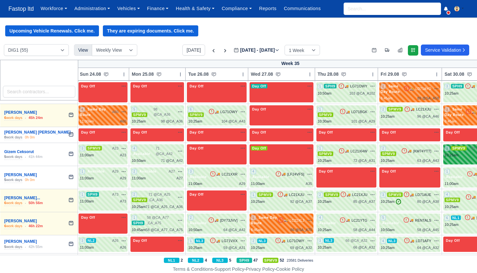
click at [459, 152] on div "10:25am" at bounding box center [452, 155] width 14 height 6
select select "1"
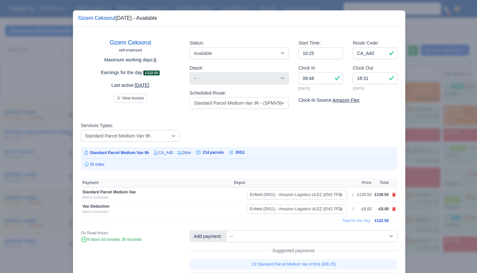
click at [448, 166] on div at bounding box center [238, 136] width 477 height 273
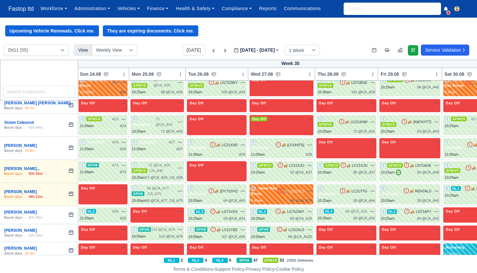
scroll to position [450, 1]
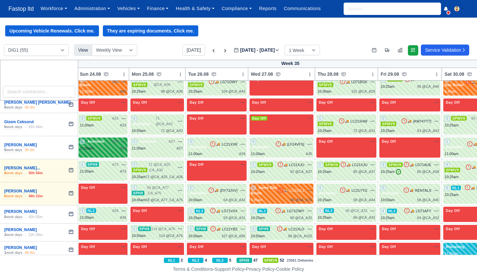
click at [99, 146] on div "11:00am A29" at bounding box center [103, 149] width 46 height 6
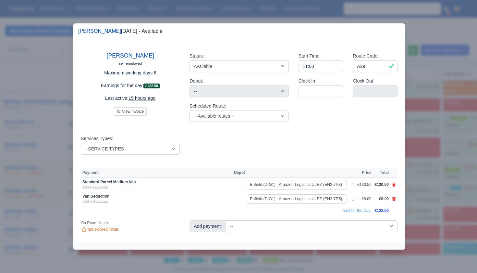
click at [426, 154] on div at bounding box center [238, 136] width 477 height 273
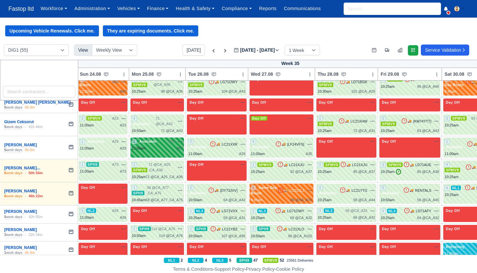
click at [173, 146] on div "11:00am A27" at bounding box center [157, 149] width 51 height 6
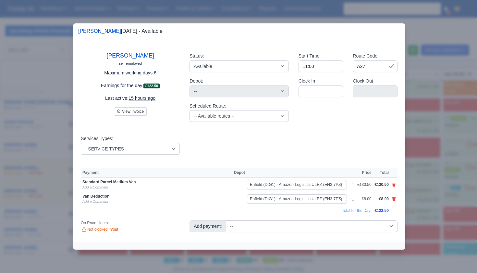
click at [438, 152] on div at bounding box center [238, 136] width 477 height 273
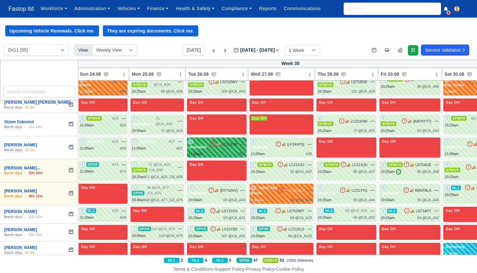
click at [246, 151] on div "A29" at bounding box center [242, 154] width 6 height 6
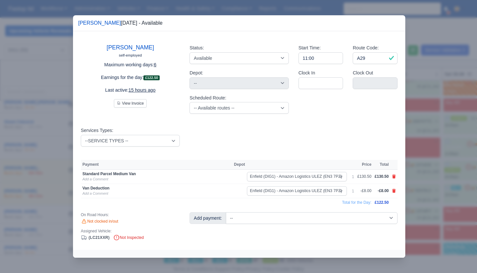
drag, startPoint x: 416, startPoint y: 159, endPoint x: 412, endPoint y: 158, distance: 4.7
click at [416, 159] on div at bounding box center [238, 136] width 477 height 273
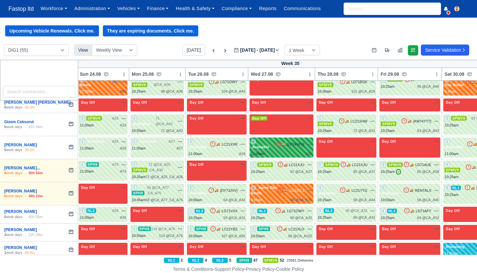
click at [287, 151] on div "11:00am A35" at bounding box center [281, 154] width 61 height 6
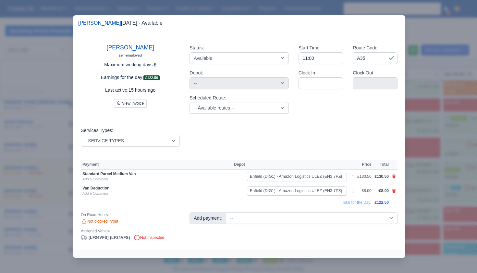
click at [419, 158] on div at bounding box center [238, 136] width 477 height 273
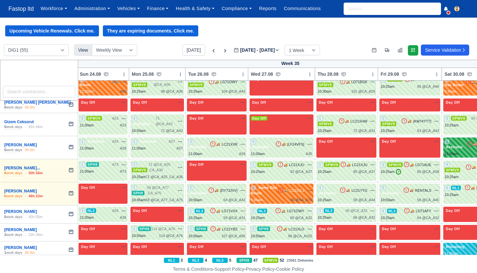
click at [455, 139] on div "1 Available 🚚 LC21XLJ" at bounding box center [473, 148] width 57 height 18
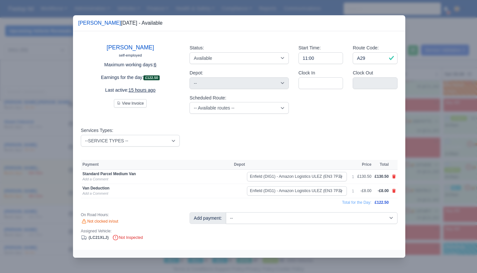
click at [445, 155] on div at bounding box center [238, 136] width 477 height 273
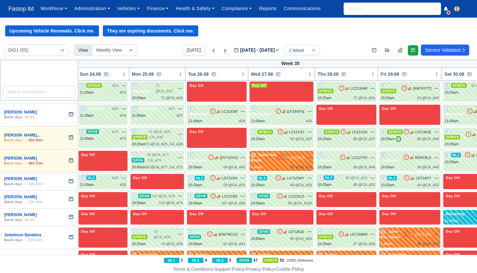
scroll to position [484, 1]
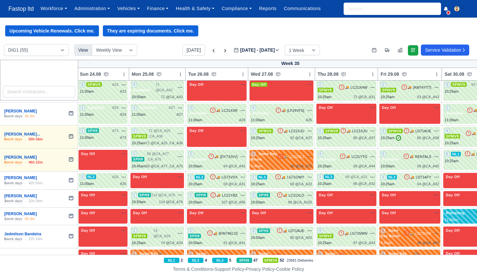
click at [108, 135] on div "11:00am A73" at bounding box center [103, 138] width 46 height 6
drag, startPoint x: 30, startPoint y: 144, endPoint x: 108, endPoint y: 121, distance: 81.3
click at [108, 135] on div "11:00am A73" at bounding box center [103, 138] width 46 height 6
select select "11"
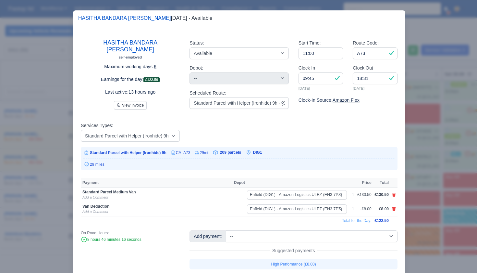
click at [410, 166] on div at bounding box center [238, 136] width 477 height 273
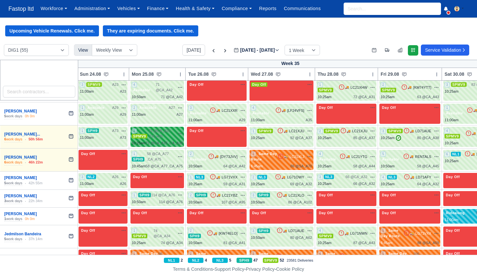
click at [169, 128] on span "71 @ CA_A25 ,CA_A36" at bounding box center [162, 133] width 27 height 11
select select "1"
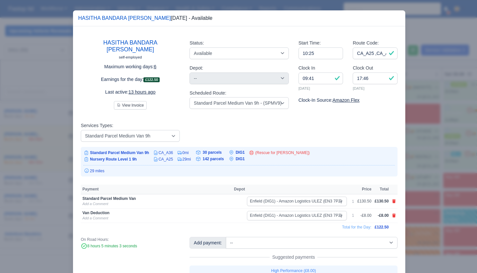
drag, startPoint x: 452, startPoint y: 151, endPoint x: 444, endPoint y: 149, distance: 8.7
click at [452, 151] on div at bounding box center [238, 136] width 477 height 273
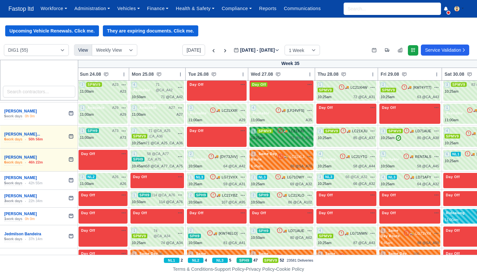
click at [287, 135] on div "10:25am 92 @ CA_A37" at bounding box center [281, 138] width 61 height 6
select select "1"
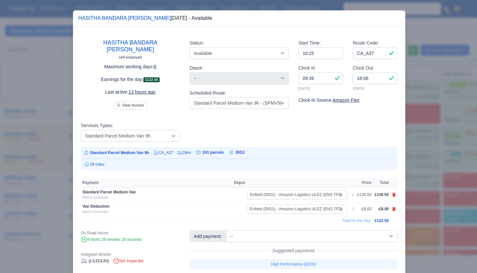
drag, startPoint x: 444, startPoint y: 152, endPoint x: 428, endPoint y: 148, distance: 16.2
click at [443, 152] on div at bounding box center [238, 136] width 477 height 273
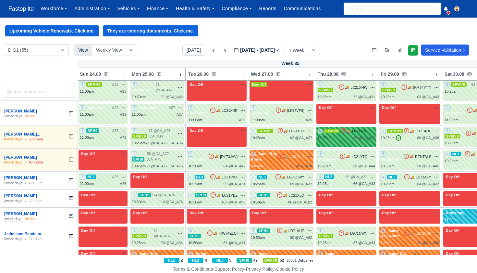
click at [363, 127] on div "2 SPMV9 🚚" at bounding box center [347, 137] width 60 height 20
select select "1"
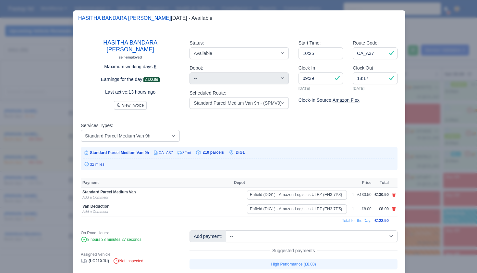
click at [426, 153] on div at bounding box center [238, 136] width 477 height 273
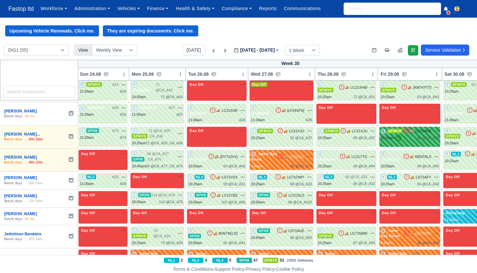
click at [411, 129] on div "3 SPMV9 🚚" at bounding box center [410, 137] width 61 height 20
select select "1"
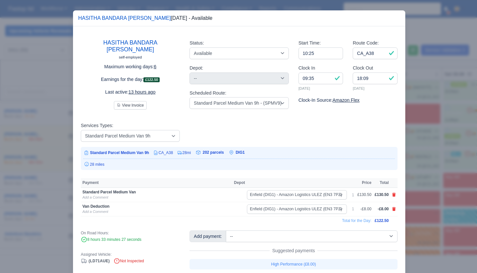
drag, startPoint x: 420, startPoint y: 143, endPoint x: 424, endPoint y: 142, distance: 4.5
click at [420, 144] on div at bounding box center [238, 136] width 477 height 273
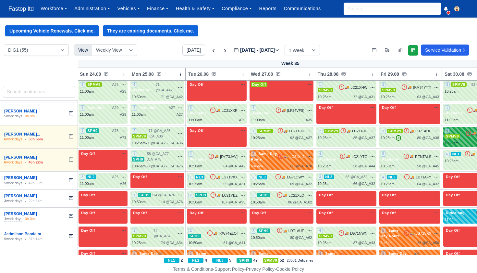
click at [456, 128] on div "4 SPMV9 🚚 LD71AUE" at bounding box center [473, 137] width 57 height 18
select select "1"
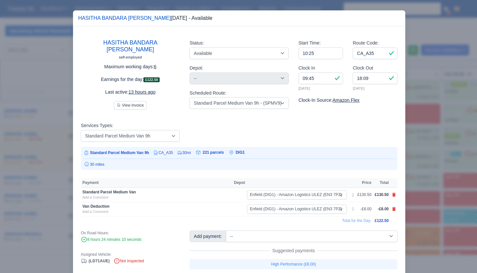
click at [440, 146] on div at bounding box center [238, 136] width 477 height 273
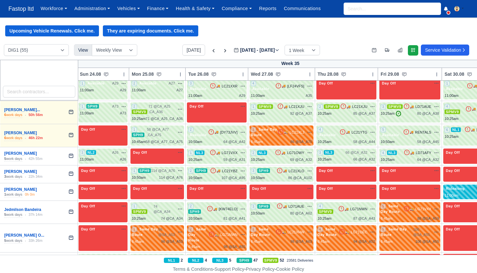
scroll to position [508, 1]
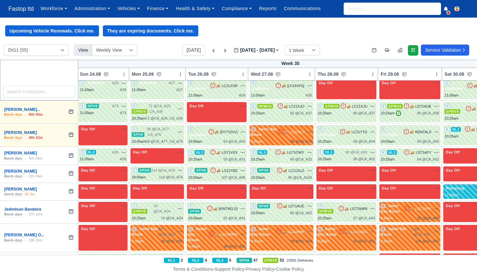
click at [156, 126] on span "58 @ CA_A77 ,CA_A75" at bounding box center [161, 131] width 28 height 11
select select "11"
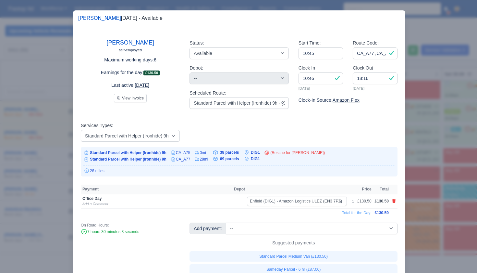
click at [410, 157] on div at bounding box center [238, 136] width 477 height 273
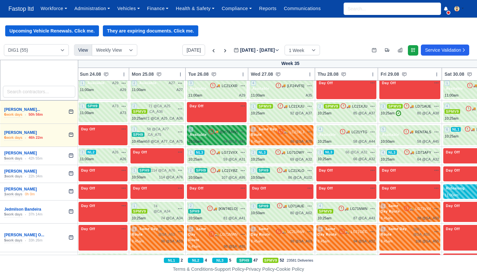
click at [234, 126] on div "2 Available 🚚 [DY73JVV]" at bounding box center [216, 135] width 57 height 18
select select "3635"
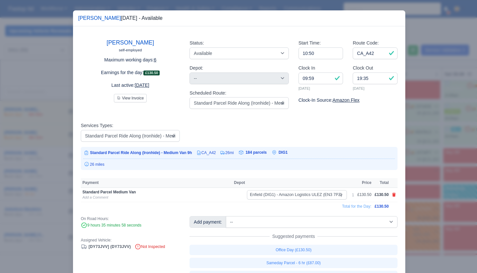
click at [422, 152] on div at bounding box center [238, 136] width 477 height 273
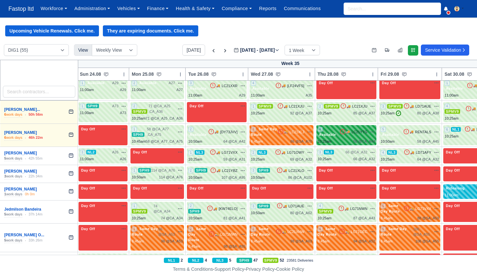
click at [375, 139] on div "58 @ CA_A44" at bounding box center [365, 142] width 22 height 6
select select "3635"
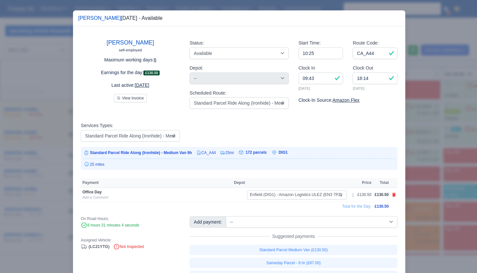
click at [426, 141] on div at bounding box center [238, 136] width 477 height 273
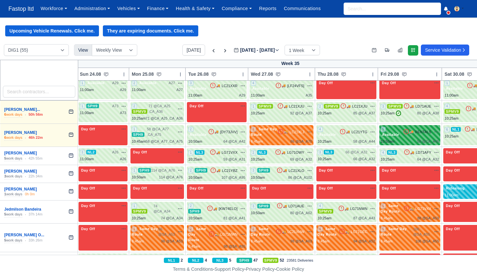
click at [417, 139] on div "10:50am 58 @ CA_A45" at bounding box center [410, 142] width 58 height 6
select select "3635"
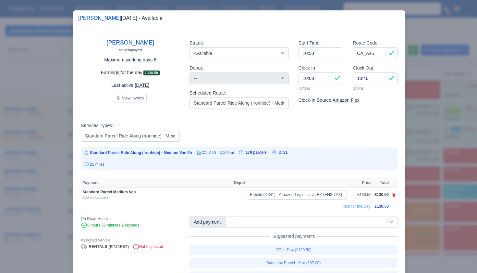
click at [419, 137] on div at bounding box center [238, 136] width 477 height 273
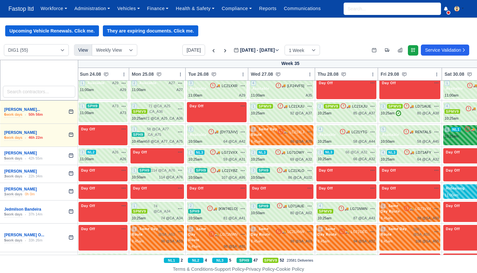
click at [454, 125] on div "6 NL1 🚚" at bounding box center [473, 135] width 59 height 20
select select "2"
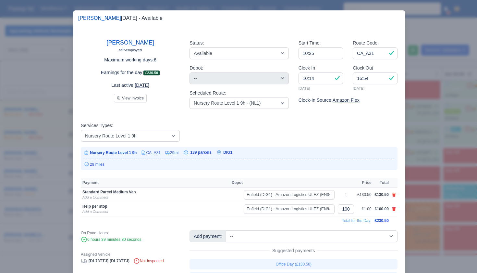
drag, startPoint x: 437, startPoint y: 151, endPoint x: 432, endPoint y: 149, distance: 5.4
click at [437, 151] on div at bounding box center [238, 136] width 477 height 273
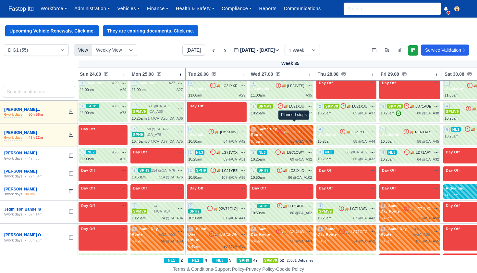
click at [299, 139] on span "86 @" at bounding box center [295, 141] width 8 height 4
select select "Same Day Route"
select select "43409"
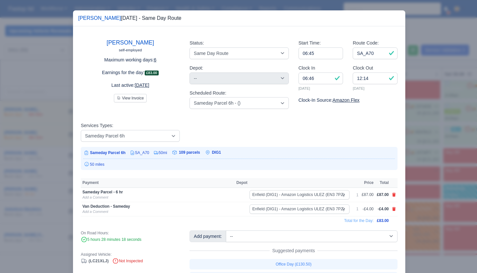
click at [435, 158] on div at bounding box center [238, 136] width 477 height 273
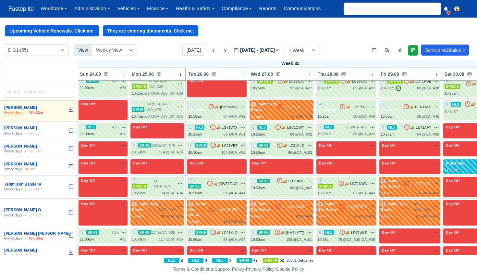
scroll to position [534, 1]
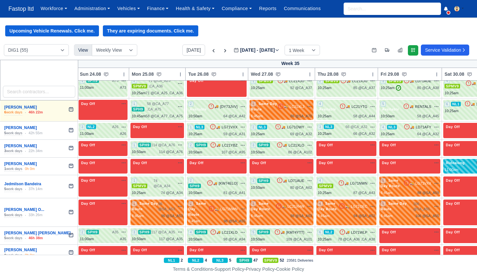
click at [107, 124] on div "3 NL2 A26 na" at bounding box center [103, 127] width 46 height 6
select select "4"
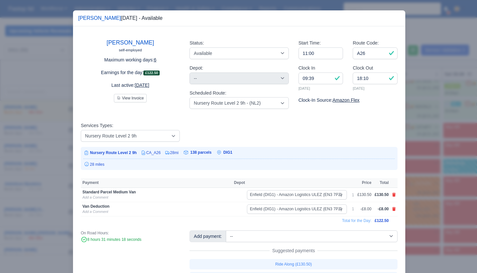
drag, startPoint x: 414, startPoint y: 122, endPoint x: 400, endPoint y: 119, distance: 15.0
click at [414, 122] on div at bounding box center [238, 136] width 477 height 273
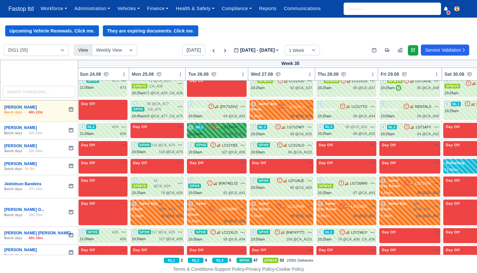
click at [220, 125] on span "🚚" at bounding box center [218, 127] width 4 height 5
select select "9"
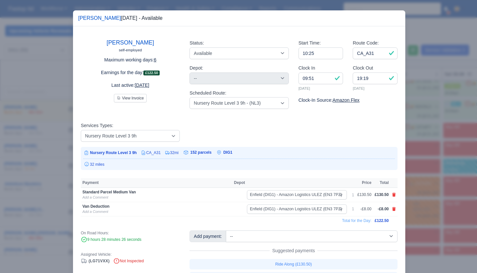
drag, startPoint x: 434, startPoint y: 140, endPoint x: 430, endPoint y: 139, distance: 3.9
click at [434, 140] on div at bounding box center [238, 136] width 477 height 273
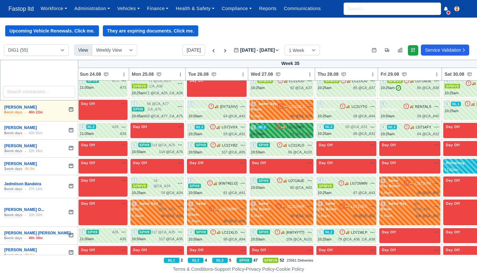
click at [298, 124] on div "2 NL3 🚚 LG71OWY" at bounding box center [281, 130] width 61 height 13
select select "9"
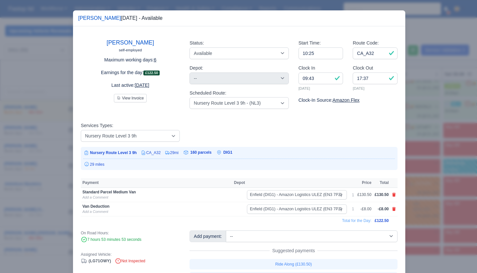
scroll to position [0, 0]
drag, startPoint x: 453, startPoint y: 144, endPoint x: 440, endPoint y: 140, distance: 14.1
click at [452, 144] on div at bounding box center [238, 136] width 477 height 273
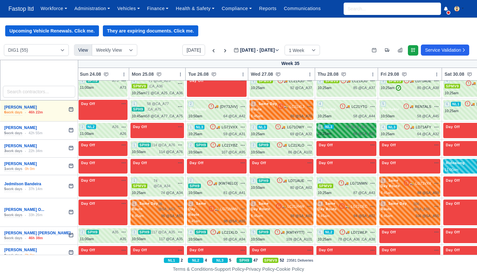
click at [359, 124] on span "66 @ CA_A32" at bounding box center [357, 127] width 22 height 6
select select "9"
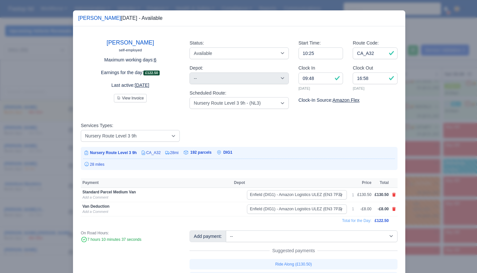
click at [413, 151] on div at bounding box center [238, 136] width 477 height 273
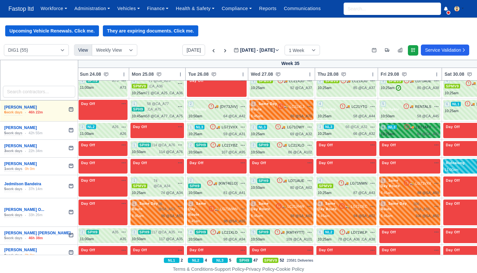
click at [411, 131] on div "10:25am 64 @ CA_A32" at bounding box center [410, 134] width 58 height 6
select select "9"
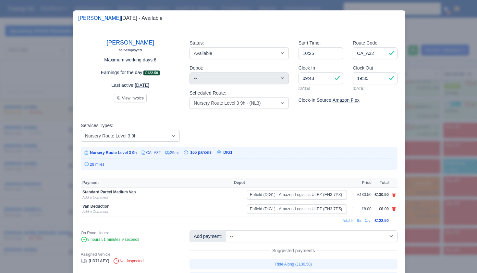
click at [417, 150] on div at bounding box center [238, 136] width 477 height 273
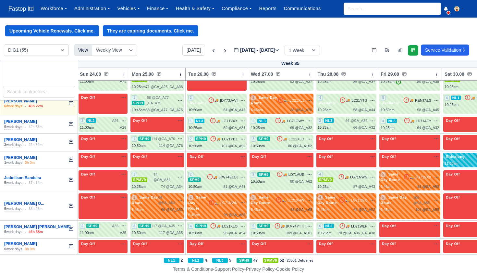
scroll to position [541, 1]
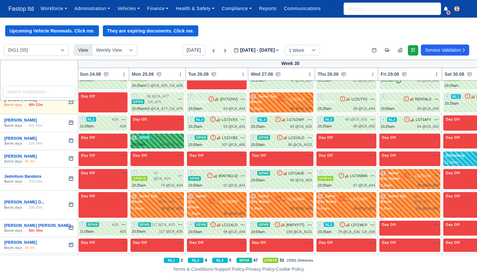
click at [167, 135] on span "114 @ CA_A76" at bounding box center [163, 138] width 24 height 6
select select "11"
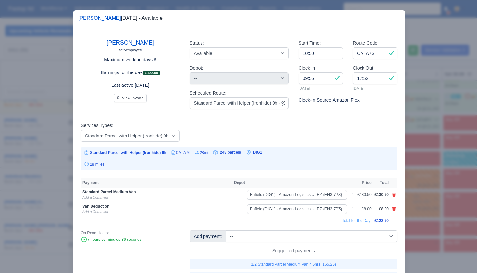
drag, startPoint x: 419, startPoint y: 164, endPoint x: 342, endPoint y: 145, distance: 79.8
click at [419, 164] on div at bounding box center [238, 136] width 477 height 273
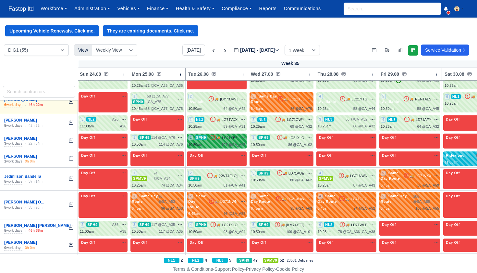
click at [243, 142] on div "107 @ CA_A95" at bounding box center [234, 145] width 24 height 6
select select "11"
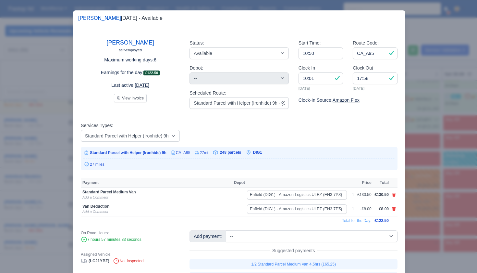
drag, startPoint x: 421, startPoint y: 170, endPoint x: 407, endPoint y: 164, distance: 14.9
click at [421, 170] on div at bounding box center [238, 136] width 477 height 273
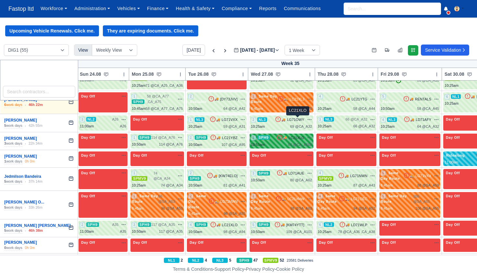
click at [294, 135] on span "LC21XLO" at bounding box center [297, 138] width 16 height 6
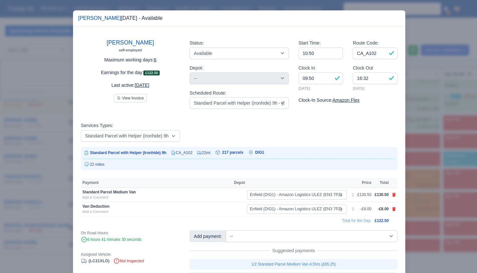
drag, startPoint x: 448, startPoint y: 164, endPoint x: 444, endPoint y: 163, distance: 3.3
click at [448, 164] on div at bounding box center [238, 136] width 477 height 273
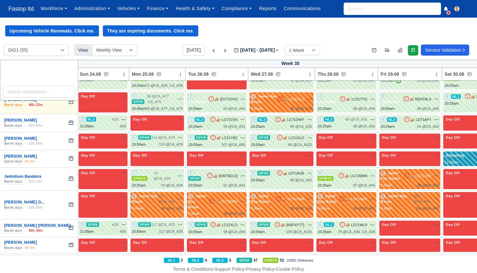
click at [458, 153] on div "Ridealong Ride Along na" at bounding box center [473, 159] width 57 height 12
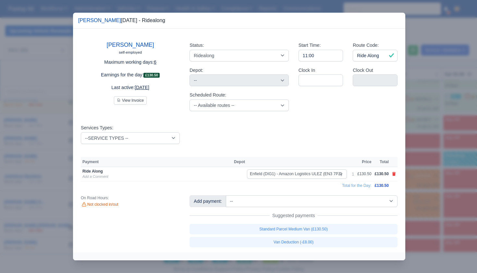
click at [444, 155] on div at bounding box center [238, 136] width 477 height 273
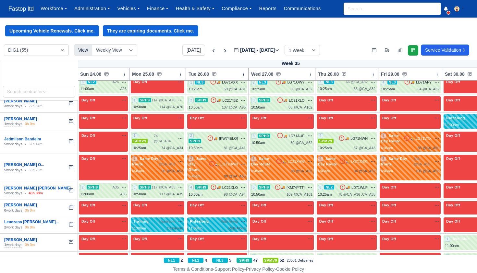
scroll to position [579, 1]
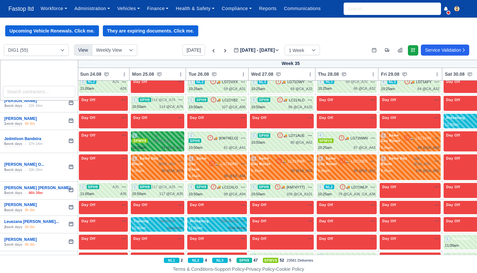
click at [162, 133] on span "74 @ CA_A34" at bounding box center [164, 138] width 21 height 11
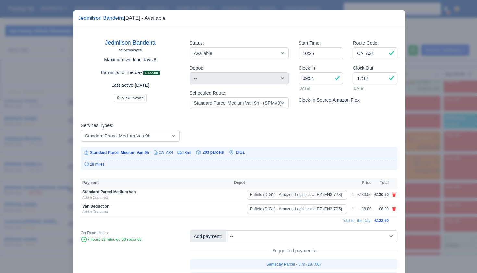
drag, startPoint x: 418, startPoint y: 171, endPoint x: 384, endPoint y: 162, distance: 35.1
click at [418, 171] on div at bounding box center [238, 136] width 477 height 273
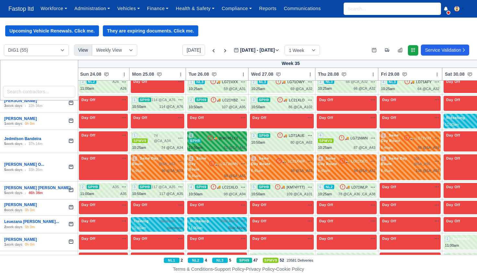
click at [217, 133] on div "2 SPH9 🚚 [KW74ELO]" at bounding box center [217, 138] width 57 height 11
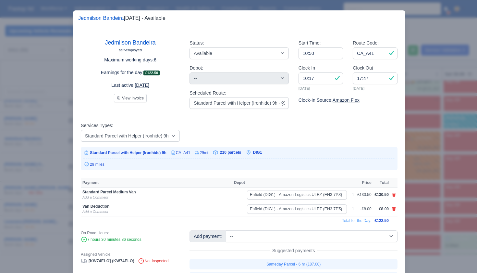
drag, startPoint x: 426, startPoint y: 166, endPoint x: 402, endPoint y: 156, distance: 25.9
click at [426, 166] on div at bounding box center [238, 136] width 477 height 273
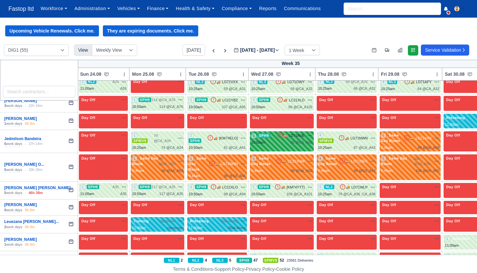
click at [289, 133] on div "3 SPH9 🚚 LD71AUE" at bounding box center [281, 139] width 61 height 13
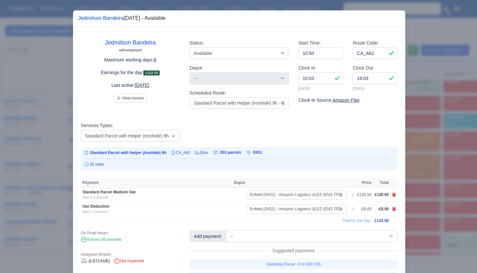
click at [418, 163] on div at bounding box center [238, 136] width 477 height 273
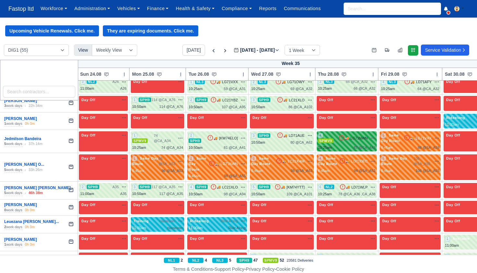
click at [356, 133] on div "4 SPMV9 🚚 LG71NWN" at bounding box center [346, 142] width 57 height 18
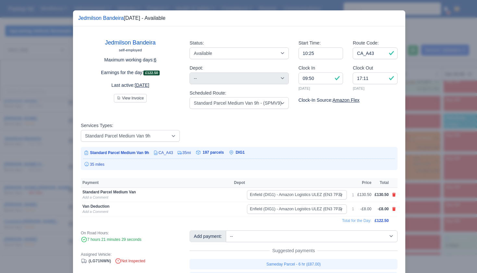
click at [418, 172] on div at bounding box center [238, 136] width 477 height 273
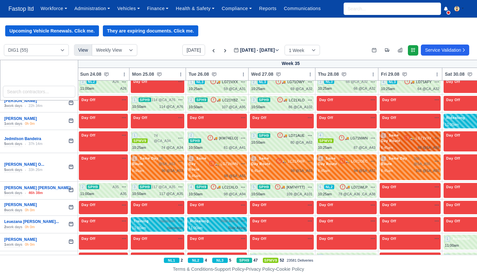
click at [409, 133] on div "5 Same Day Route 🚚 LG71VXX" at bounding box center [410, 138] width 58 height 11
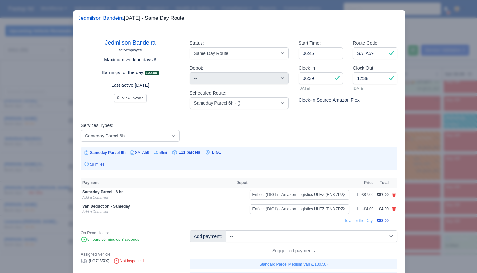
click at [418, 161] on div at bounding box center [238, 136] width 477 height 273
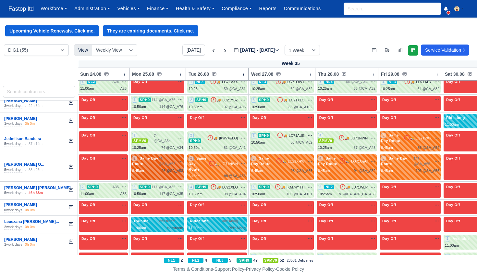
click at [164, 156] on span "96 @ SA_A53" at bounding box center [167, 161] width 17 height 11
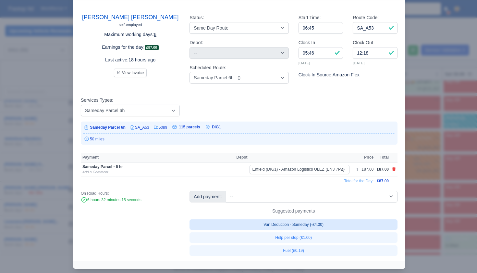
scroll to position [26, 0]
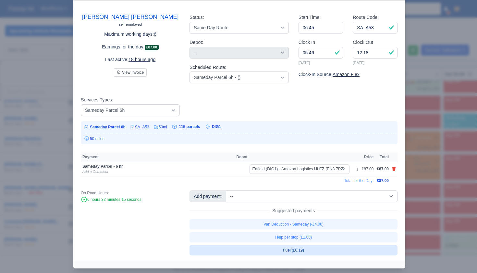
click at [311, 246] on link "Fuel (£0.19)" at bounding box center [294, 250] width 208 height 10
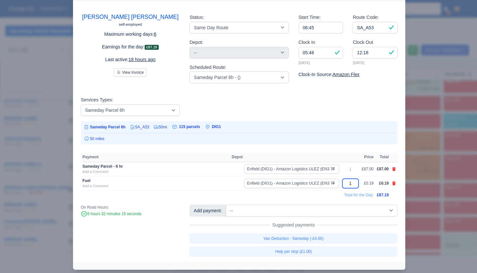
click at [352, 183] on input "1" at bounding box center [351, 183] width 16 height 9
click at [318, 192] on td "Total for the Day:" at bounding box center [228, 194] width 295 height 9
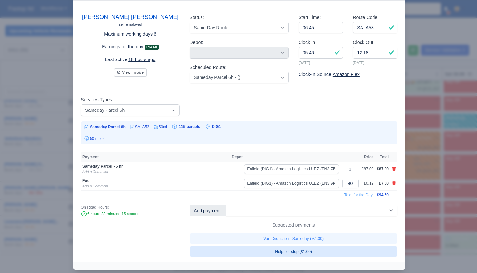
click at [311, 250] on link "Help per stop (£1.00)" at bounding box center [294, 251] width 208 height 10
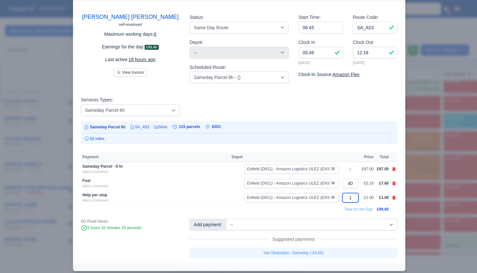
click at [351, 198] on input "1" at bounding box center [351, 197] width 16 height 9
click at [322, 212] on div "[PERSON_NAME] [PERSON_NAME] self-employed Maximum working days: 6 Earnings for …" at bounding box center [239, 132] width 333 height 262
click at [443, 189] on div at bounding box center [238, 136] width 477 height 273
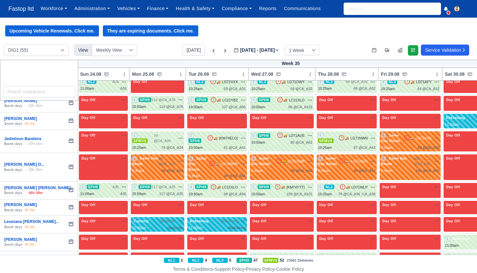
scroll to position [21, 0]
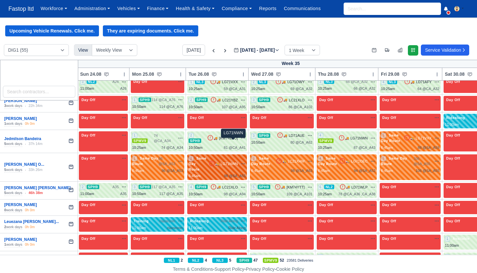
click at [232, 161] on span "LG71NWN" at bounding box center [229, 164] width 17 height 6
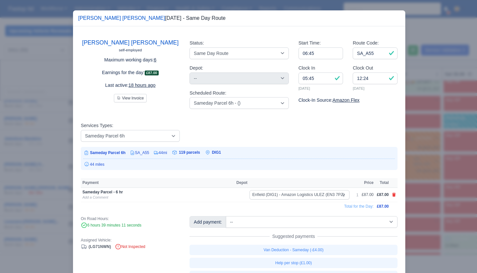
scroll to position [23, 0]
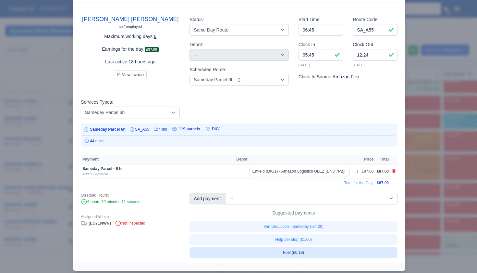
click at [321, 251] on link "Fuel (£0.19)" at bounding box center [294, 252] width 208 height 10
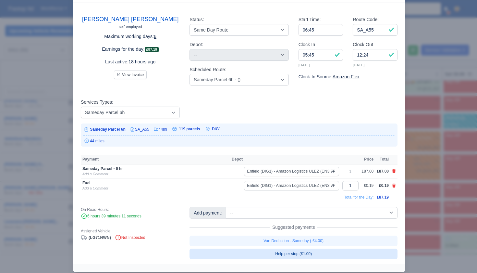
click at [318, 249] on link "Help per stop (£1.00)" at bounding box center [294, 253] width 208 height 10
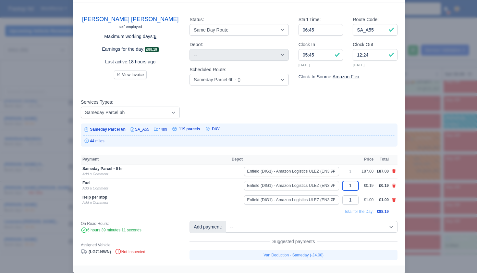
click at [354, 184] on input "1" at bounding box center [351, 185] width 16 height 9
click at [350, 198] on input "1" at bounding box center [351, 199] width 16 height 9
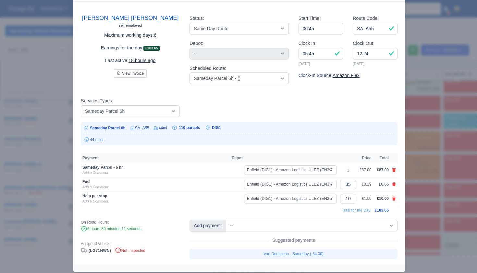
click at [317, 210] on td "Total for the Day:" at bounding box center [227, 210] width 293 height 9
click at [441, 195] on div at bounding box center [238, 136] width 477 height 273
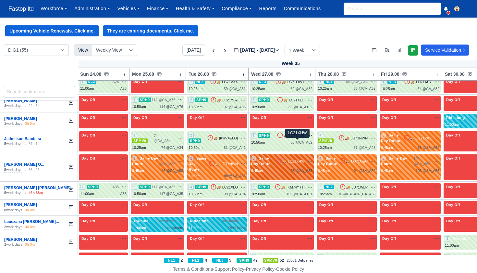
click at [298, 159] on span "LC21XHW" at bounding box center [296, 162] width 17 height 6
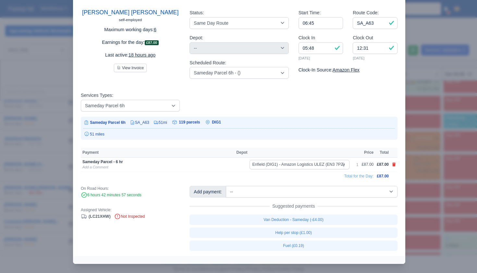
scroll to position [30, 0]
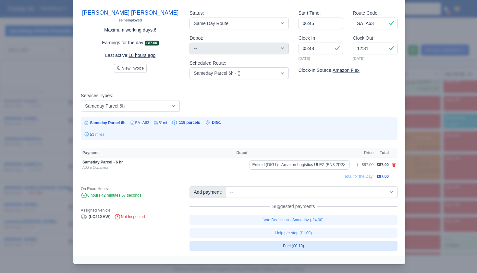
click at [312, 241] on link "Fuel (£0.19)" at bounding box center [294, 246] width 208 height 10
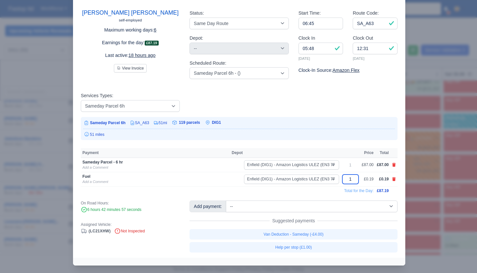
click at [354, 177] on input "1" at bounding box center [351, 178] width 16 height 9
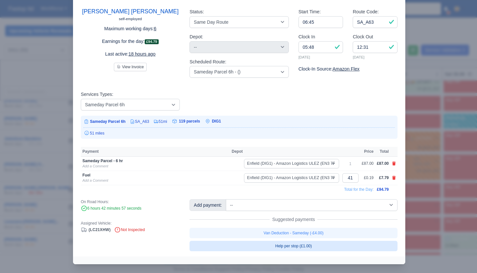
click at [310, 243] on link "Help per stop (£1.00)" at bounding box center [294, 246] width 208 height 10
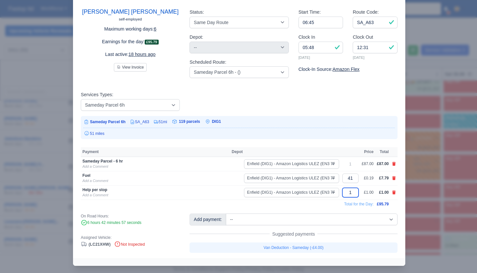
scroll to position [0, 0]
click at [353, 190] on input "1" at bounding box center [351, 192] width 16 height 9
click at [424, 184] on div at bounding box center [238, 136] width 477 height 273
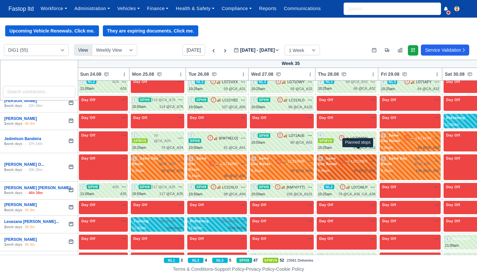
click at [362, 169] on span "94 @" at bounding box center [358, 171] width 8 height 4
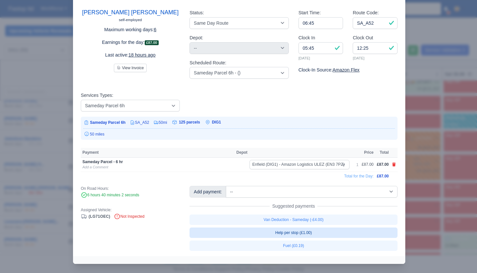
scroll to position [30, 0]
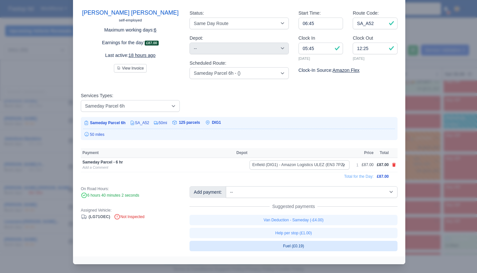
click at [301, 242] on link "Fuel (£0.19)" at bounding box center [294, 246] width 208 height 10
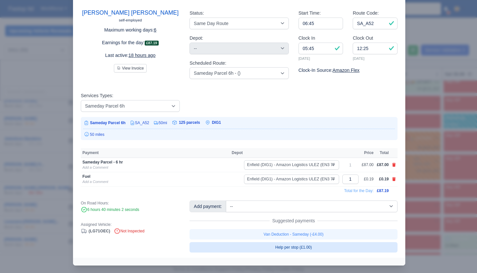
click at [309, 244] on link "Help per stop (£1.00)" at bounding box center [294, 247] width 208 height 10
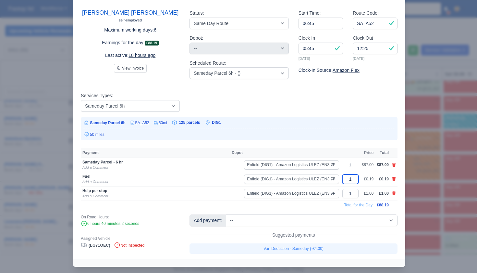
click at [350, 177] on input "1" at bounding box center [351, 178] width 16 height 9
click at [352, 193] on input "1" at bounding box center [351, 193] width 16 height 9
click at [332, 208] on div "[PERSON_NAME] [PERSON_NAME] self-employed Maximum working days: 6 Earnings for …" at bounding box center [239, 127] width 333 height 262
click at [420, 186] on div at bounding box center [238, 136] width 477 height 273
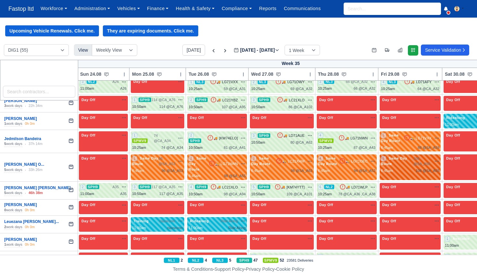
click at [397, 156] on div "5 Same Day Route" at bounding box center [397, 161] width 32 height 11
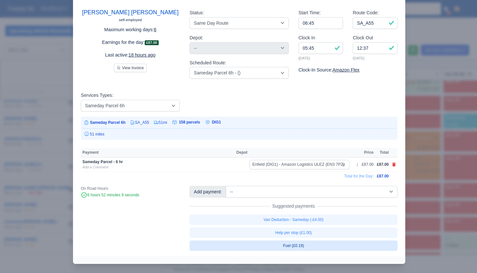
click at [316, 243] on link "Fuel (£0.19)" at bounding box center [294, 245] width 208 height 10
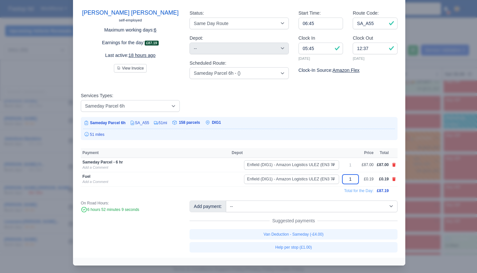
click at [355, 180] on input "1" at bounding box center [351, 178] width 16 height 9
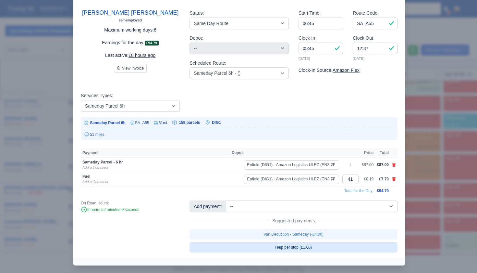
click at [314, 243] on link "Help per stop (£1.00)" at bounding box center [294, 247] width 208 height 10
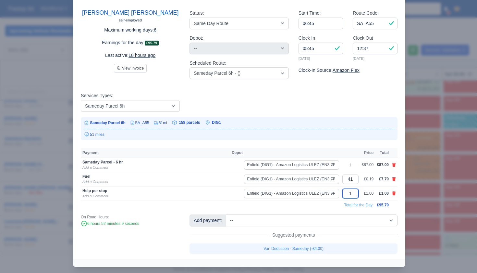
click at [350, 193] on input "1" at bounding box center [351, 193] width 16 height 9
click at [328, 201] on td "Total for the Day:" at bounding box center [227, 204] width 293 height 9
click at [429, 190] on div at bounding box center [238, 136] width 477 height 273
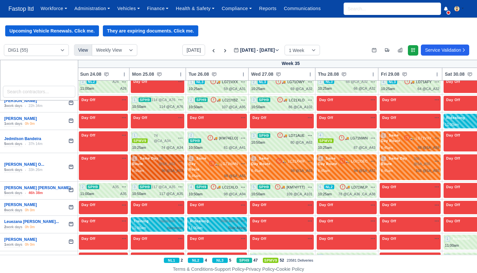
click at [159, 156] on div "1 Same Day Route" at bounding box center [145, 161] width 27 height 11
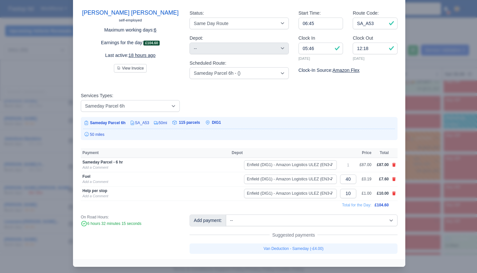
click at [428, 183] on div at bounding box center [238, 136] width 477 height 273
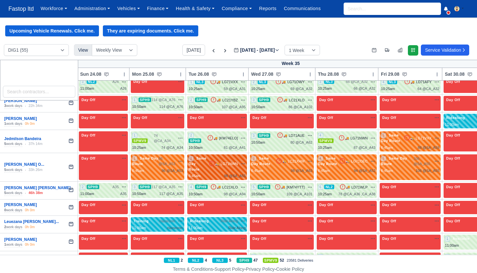
click at [235, 156] on div "2 Same Day Route 🚚 LG71NWN" at bounding box center [217, 167] width 57 height 23
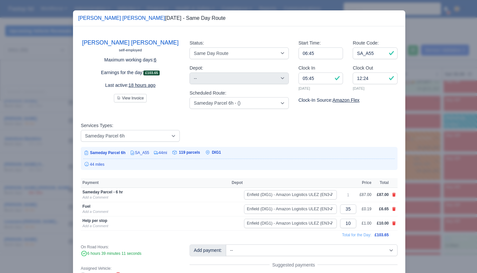
drag, startPoint x: 429, startPoint y: 181, endPoint x: 408, endPoint y: 176, distance: 21.7
click at [429, 181] on div at bounding box center [238, 136] width 477 height 273
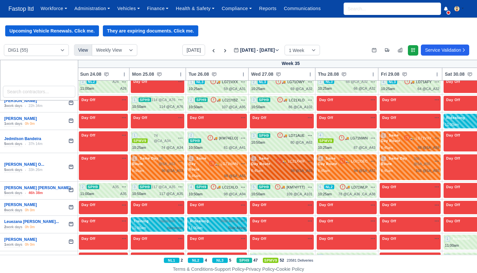
click at [283, 159] on span "🚚" at bounding box center [285, 161] width 4 height 5
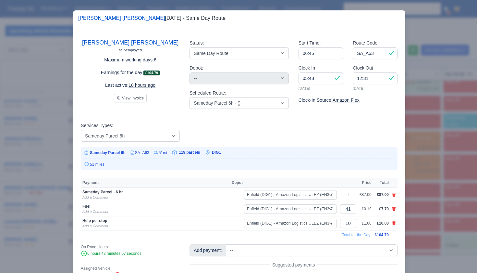
click at [441, 177] on div at bounding box center [238, 136] width 477 height 273
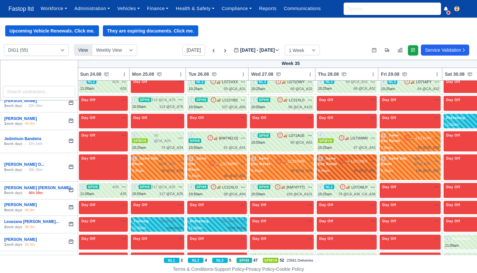
click at [347, 156] on div "4 Same Day Route 🚚 LG71OEC" at bounding box center [346, 161] width 57 height 11
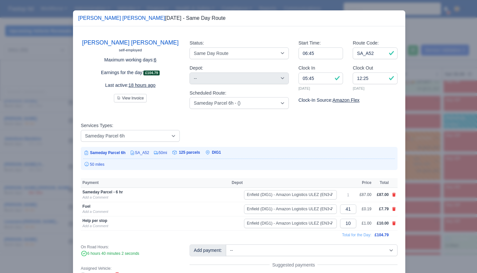
click at [416, 168] on div at bounding box center [238, 136] width 477 height 273
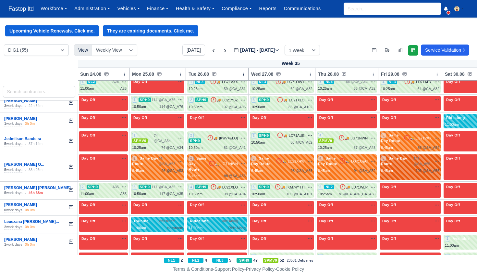
click at [401, 156] on div "5 Same Day Route" at bounding box center [397, 161] width 32 height 11
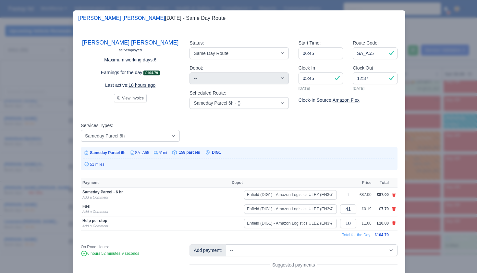
click at [415, 179] on div at bounding box center [238, 136] width 477 height 273
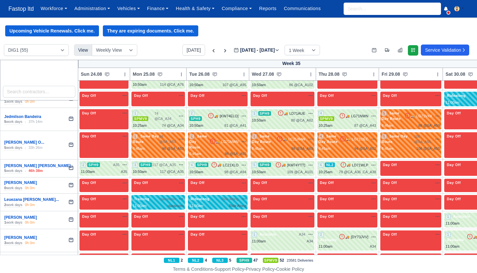
scroll to position [604, 0]
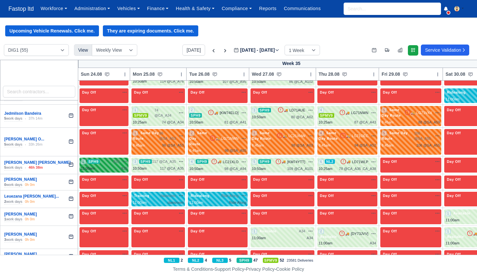
click at [118, 159] on span "A35" at bounding box center [116, 162] width 6 height 6
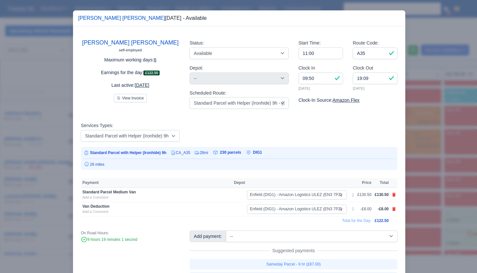
click at [428, 148] on div at bounding box center [238, 136] width 477 height 273
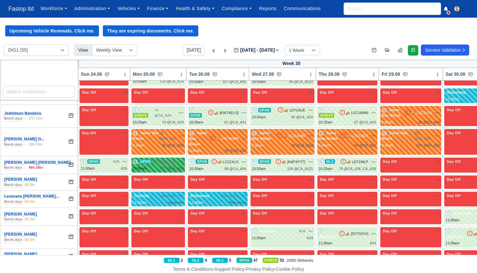
click at [175, 159] on span "117 @ CA_A35" at bounding box center [164, 162] width 24 height 6
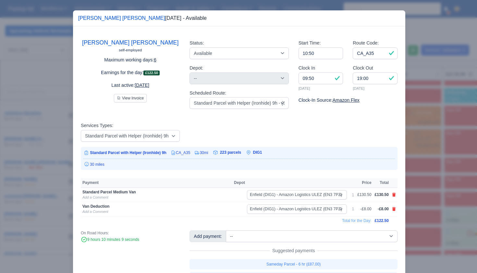
drag, startPoint x: 426, startPoint y: 145, endPoint x: 396, endPoint y: 144, distance: 29.6
click at [425, 145] on div at bounding box center [238, 136] width 477 height 273
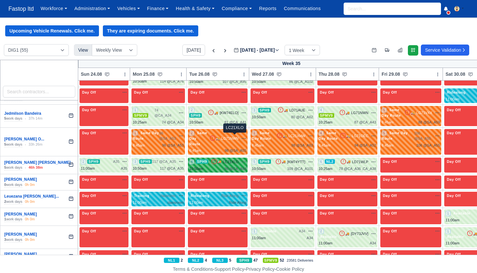
click at [237, 159] on span "LC21XLO" at bounding box center [231, 162] width 16 height 6
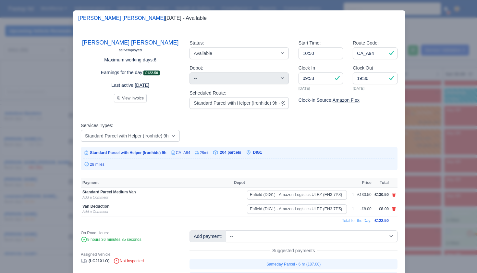
drag, startPoint x: 415, startPoint y: 148, endPoint x: 407, endPoint y: 148, distance: 7.5
click at [415, 148] on div at bounding box center [238, 136] width 477 height 273
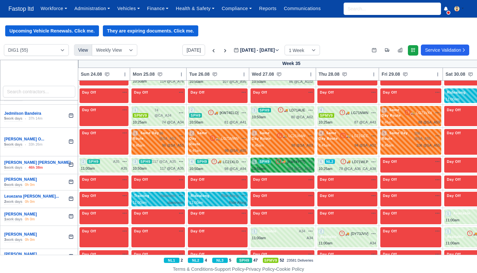
click at [311, 159] on icon "button" at bounding box center [310, 161] width 5 height 5
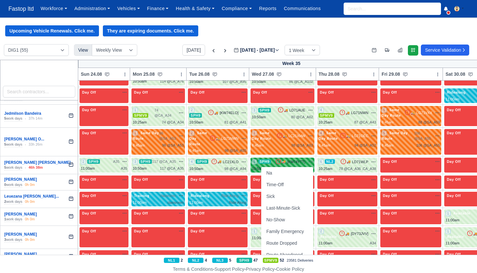
click at [305, 159] on div "5 SPH9 🚚 [KM74YTT]" at bounding box center [282, 162] width 61 height 6
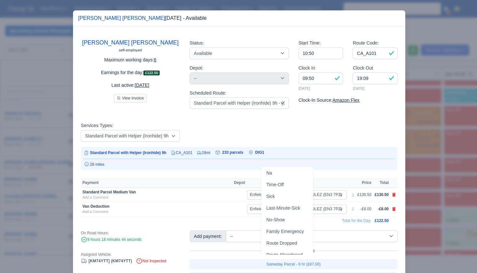
drag, startPoint x: 425, startPoint y: 163, endPoint x: 416, endPoint y: 161, distance: 9.1
click at [425, 163] on div at bounding box center [238, 136] width 477 height 273
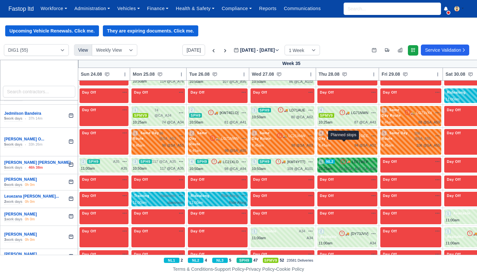
click at [347, 167] on span "78 @" at bounding box center [343, 169] width 8 height 4
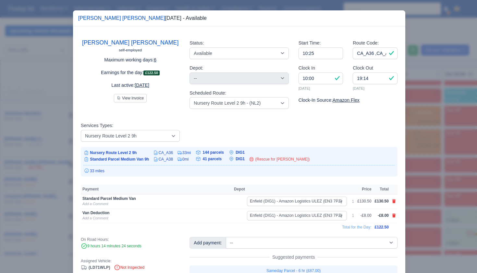
click at [430, 167] on div at bounding box center [238, 136] width 477 height 273
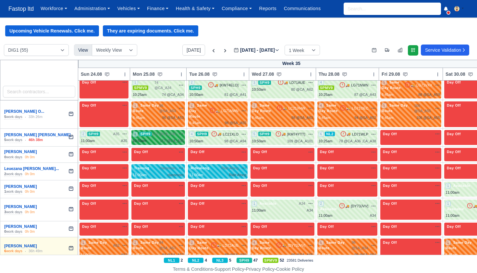
scroll to position [632, 0]
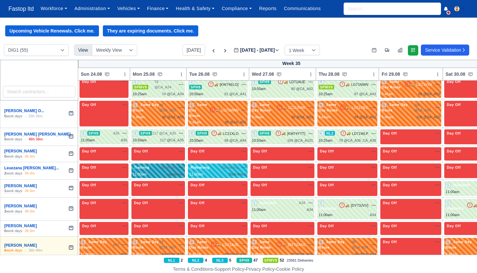
click at [175, 172] on div "classroom" at bounding box center [176, 175] width 16 height 6
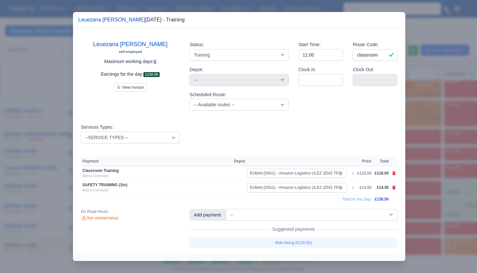
click at [441, 167] on div at bounding box center [238, 136] width 477 height 273
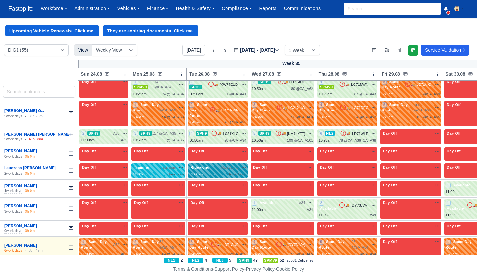
click at [236, 165] on div "Ridealong Ride Along na" at bounding box center [217, 171] width 57 height 12
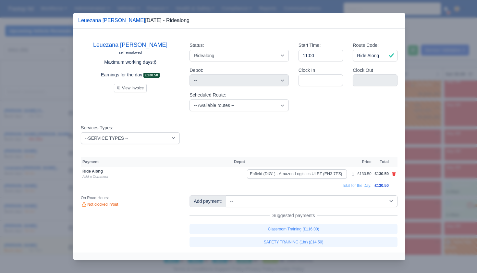
drag, startPoint x: 417, startPoint y: 172, endPoint x: 406, endPoint y: 173, distance: 10.4
click at [417, 172] on div at bounding box center [238, 136] width 477 height 273
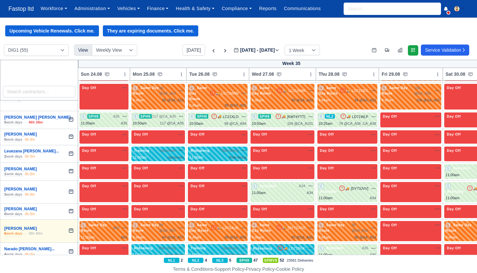
scroll to position [650, 0]
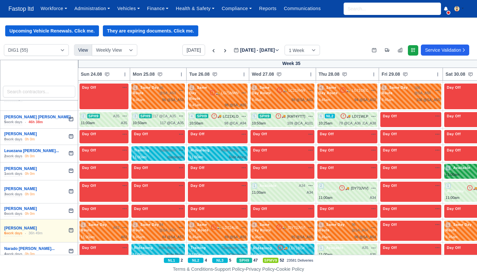
click at [458, 165] on span "Available" at bounding box center [462, 167] width 20 height 5
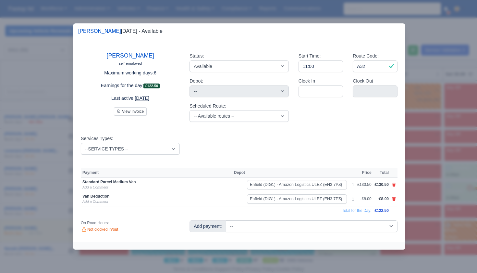
click at [426, 169] on div at bounding box center [238, 136] width 477 height 273
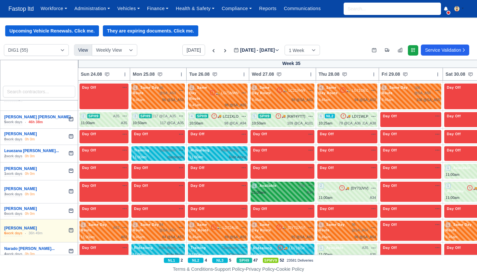
click at [299, 190] on div "11:00am A34" at bounding box center [282, 193] width 61 height 6
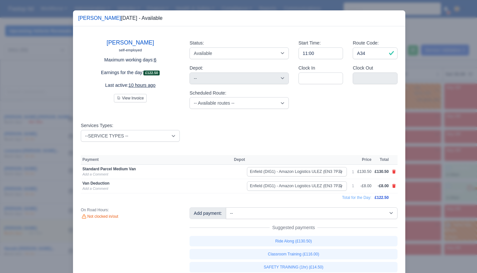
click at [427, 199] on div at bounding box center [238, 136] width 477 height 273
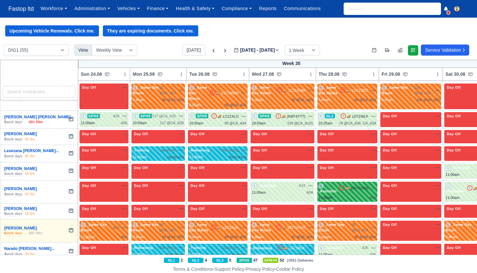
click at [342, 183] on div "2 Available 🚚 [DY73JVV]" at bounding box center [347, 192] width 57 height 18
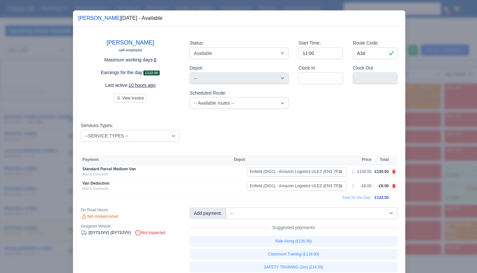
click at [438, 194] on div at bounding box center [238, 136] width 477 height 273
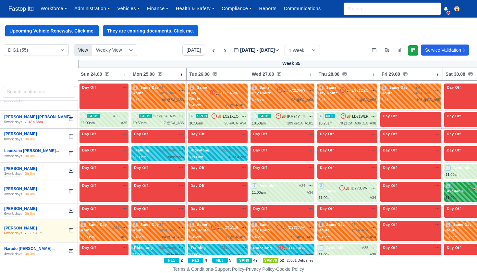
click at [457, 189] on span "Available" at bounding box center [456, 191] width 20 height 5
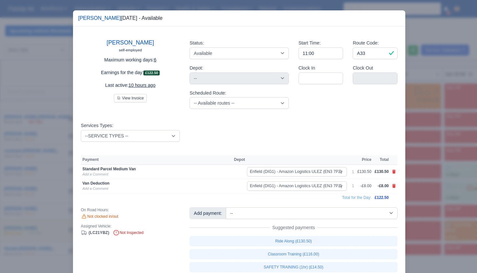
click at [445, 190] on div at bounding box center [238, 136] width 477 height 273
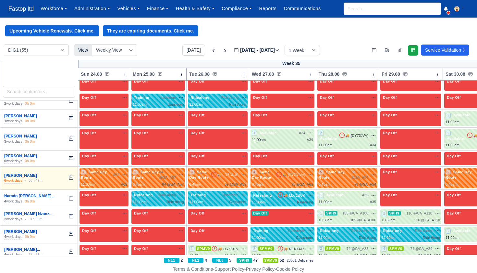
scroll to position [703, 0]
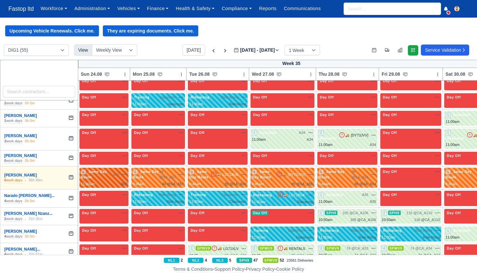
click at [118, 172] on span "A62" at bounding box center [116, 175] width 6 height 6
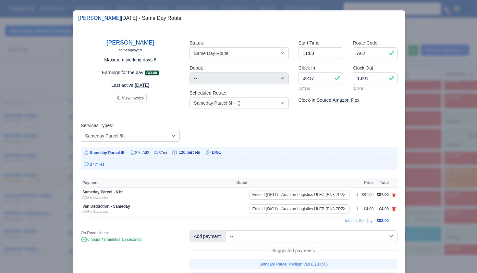
drag, startPoint x: 420, startPoint y: 171, endPoint x: 417, endPoint y: 171, distance: 3.6
click at [420, 171] on div at bounding box center [238, 136] width 477 height 273
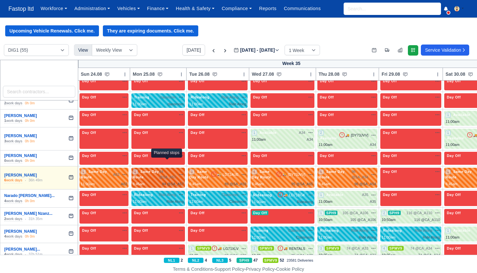
click at [170, 169] on div "2 Same Day Route 84 @ SA_A57" at bounding box center [158, 178] width 51 height 18
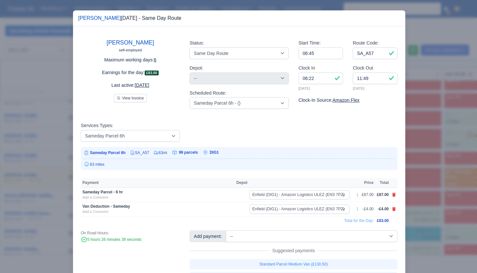
drag, startPoint x: 419, startPoint y: 182, endPoint x: 409, endPoint y: 181, distance: 10.4
click at [419, 182] on div at bounding box center [238, 136] width 477 height 273
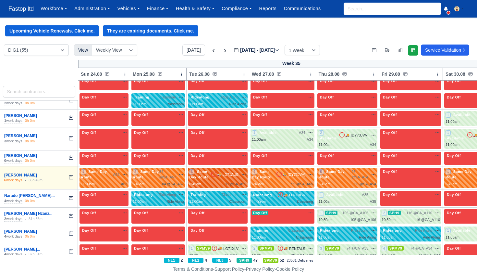
click at [239, 169] on div "3 Same Day Route 🚚 LD71AUE" at bounding box center [217, 178] width 57 height 18
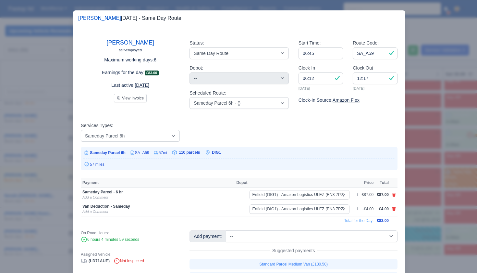
click at [417, 183] on div at bounding box center [238, 136] width 477 height 273
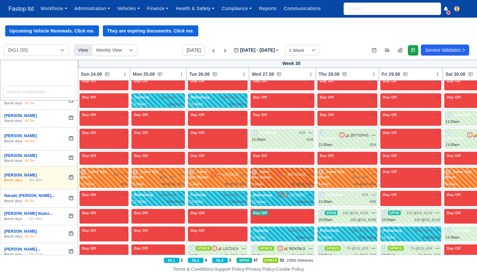
click at [288, 169] on div "4 Same Day Route 🚚 [DY73JVV]" at bounding box center [282, 174] width 61 height 11
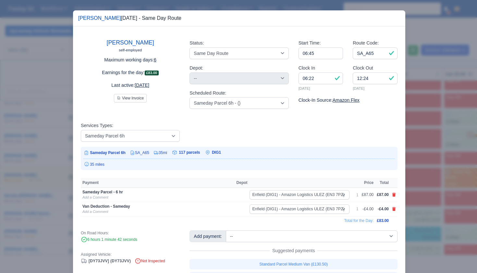
click at [425, 186] on div at bounding box center [238, 136] width 477 height 273
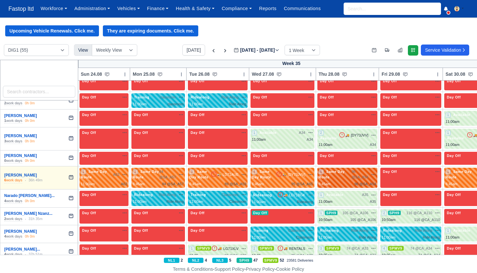
click at [351, 169] on div "5 Same Day Route 96 @ SA_A54" at bounding box center [347, 178] width 57 height 18
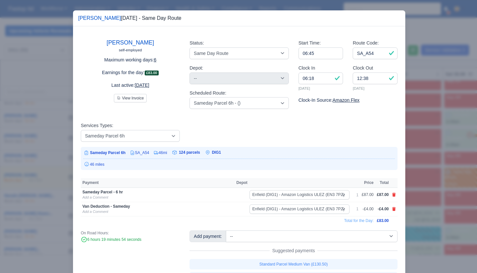
click at [437, 195] on div at bounding box center [238, 136] width 477 height 273
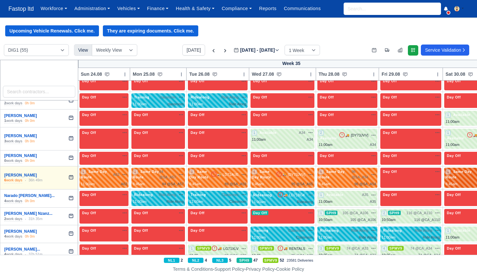
click at [454, 181] on div "6:45am" at bounding box center [452, 184] width 12 height 6
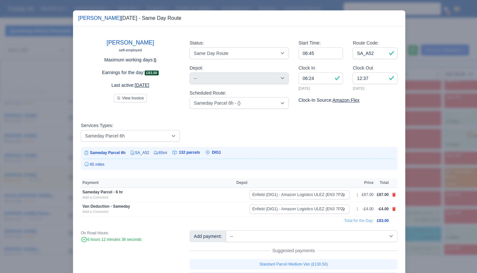
click at [437, 182] on div at bounding box center [238, 136] width 477 height 273
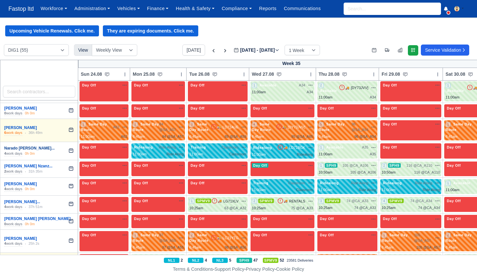
scroll to position [750, 0]
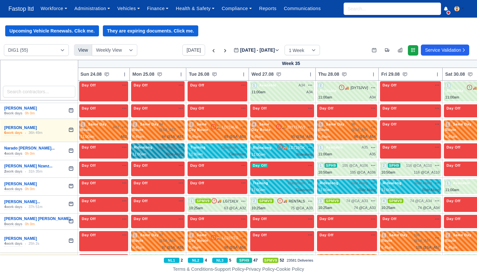
click at [167, 145] on span "Ride Along" at bounding box center [167, 148] width 17 height 6
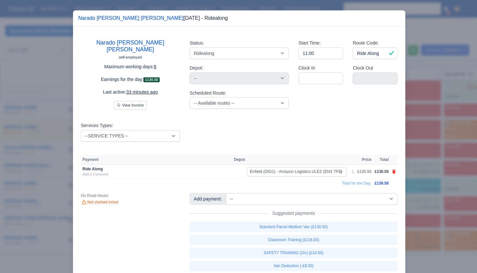
scroll to position [751, 0]
drag, startPoint x: 425, startPoint y: 160, endPoint x: 382, endPoint y: 154, distance: 43.0
click at [425, 160] on div at bounding box center [238, 136] width 477 height 273
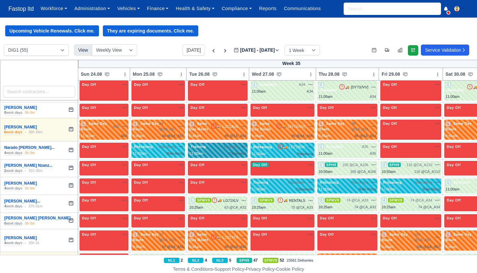
click at [212, 144] on div "Training Classroom na" at bounding box center [217, 147] width 57 height 6
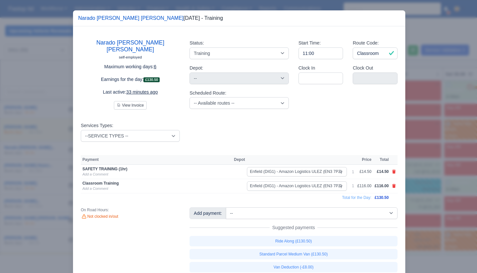
click at [430, 166] on div at bounding box center [238, 136] width 477 height 273
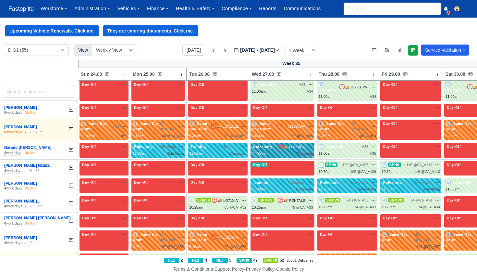
click at [285, 151] on div "11:00am Ridealong" at bounding box center [282, 154] width 61 height 6
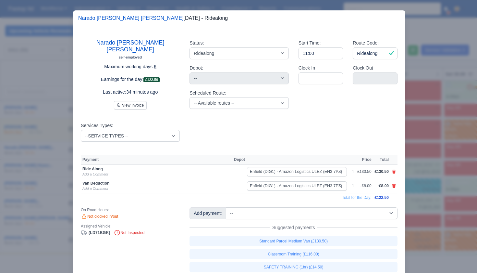
drag, startPoint x: 428, startPoint y: 176, endPoint x: 424, endPoint y: 175, distance: 4.3
click at [428, 176] on div at bounding box center [238, 136] width 477 height 273
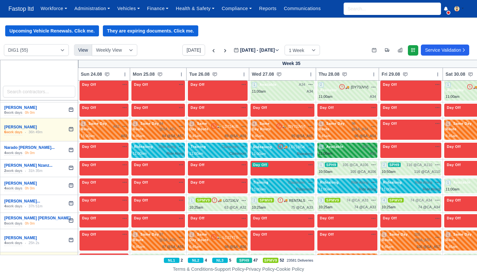
click at [338, 144] on span "Available" at bounding box center [335, 146] width 20 height 5
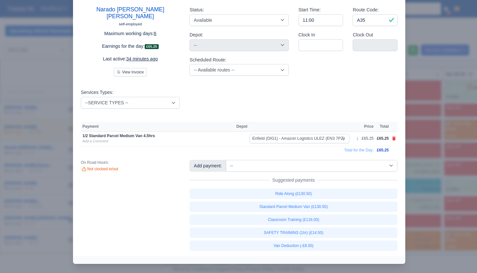
scroll to position [33, 0]
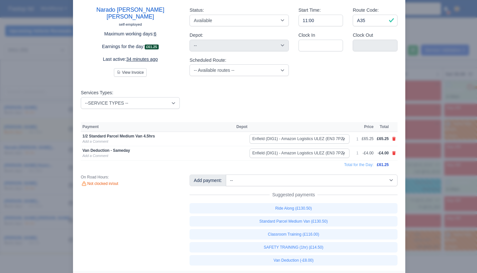
click at [432, 202] on div at bounding box center [238, 136] width 477 height 273
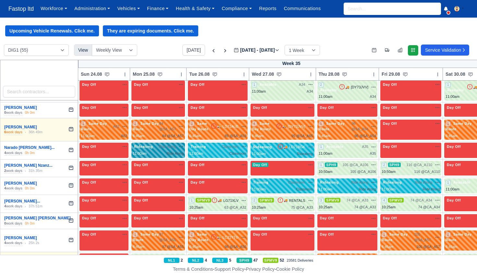
click at [172, 144] on span "Ride Along" at bounding box center [167, 147] width 17 height 6
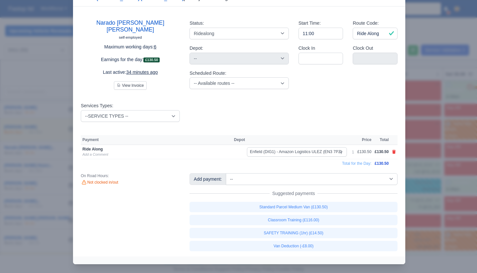
scroll to position [0, 0]
drag, startPoint x: 428, startPoint y: 167, endPoint x: 396, endPoint y: 160, distance: 33.4
click at [428, 167] on div at bounding box center [238, 136] width 477 height 273
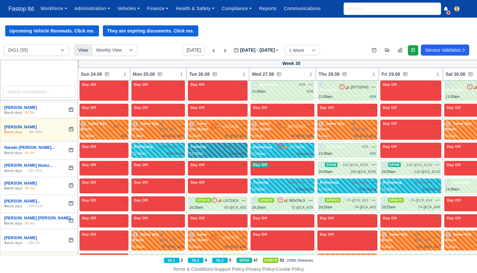
click at [213, 144] on div "Training Classroom na" at bounding box center [217, 147] width 57 height 6
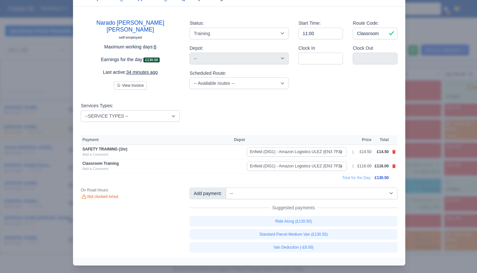
scroll to position [748, 0]
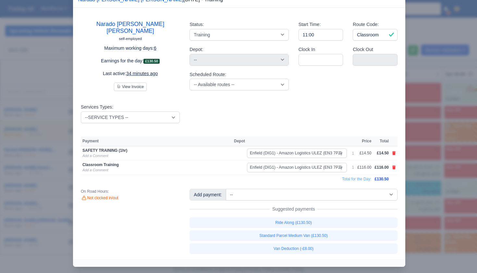
click at [416, 160] on div at bounding box center [238, 136] width 477 height 273
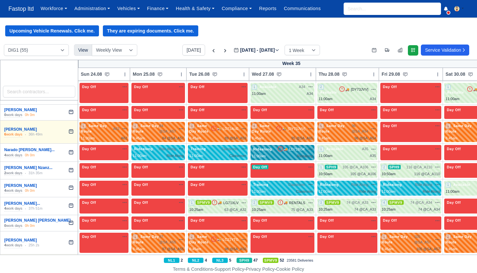
click at [277, 153] on div "11:00am Ridealong" at bounding box center [282, 156] width 61 height 6
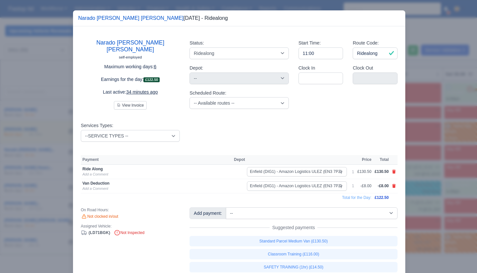
drag, startPoint x: 424, startPoint y: 165, endPoint x: 413, endPoint y: 161, distance: 12.2
click at [424, 165] on div at bounding box center [238, 136] width 477 height 273
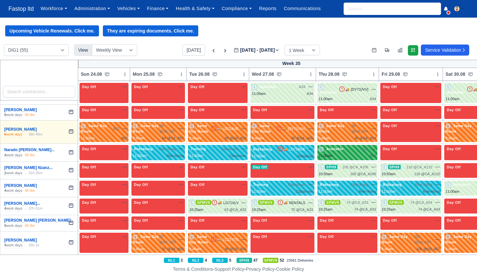
click at [343, 146] on div "1 Available A35 na" at bounding box center [347, 152] width 57 height 12
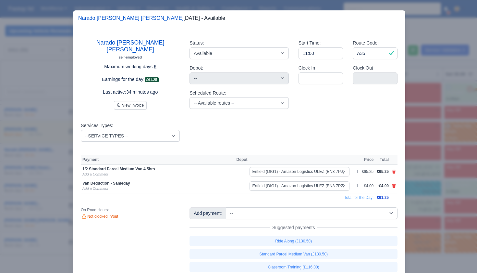
click at [441, 176] on div at bounding box center [238, 136] width 477 height 273
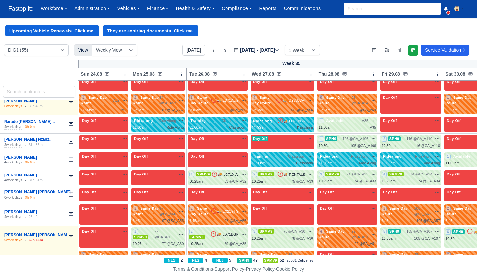
scroll to position [778, 0]
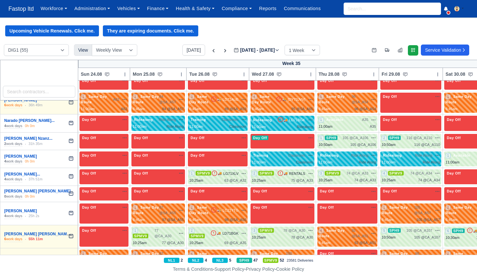
click at [348, 136] on span "105 @" at bounding box center [348, 138] width 11 height 4
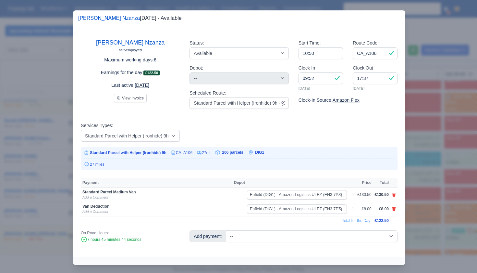
click at [418, 157] on div at bounding box center [238, 136] width 477 height 273
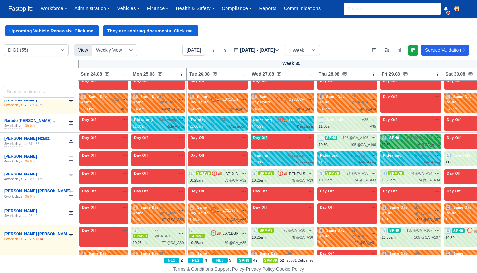
click at [401, 135] on span "SPH9" at bounding box center [394, 137] width 13 height 5
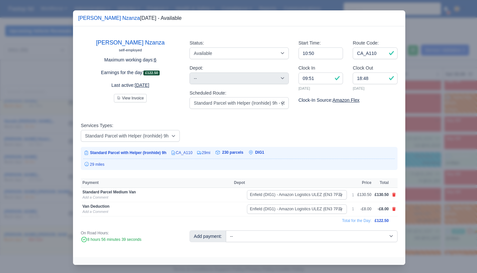
click at [416, 166] on div at bounding box center [238, 136] width 477 height 273
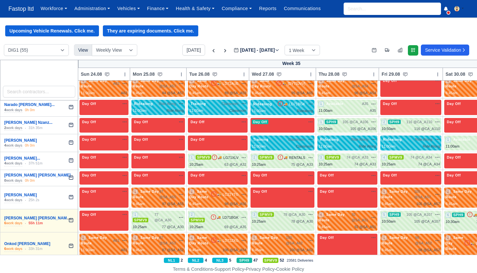
scroll to position [794, 0]
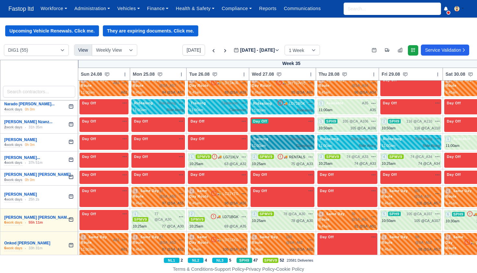
click at [296, 136] on span "Classroom" at bounding box center [296, 139] width 17 height 6
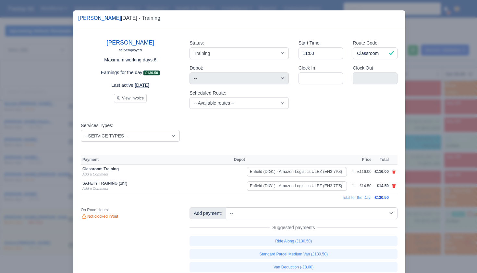
drag, startPoint x: 435, startPoint y: 142, endPoint x: 425, endPoint y: 138, distance: 11.0
click at [435, 142] on div at bounding box center [238, 136] width 477 height 273
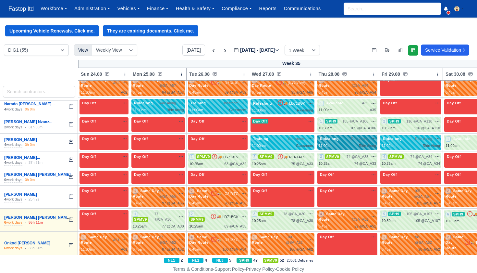
click at [363, 136] on span "Ride Along" at bounding box center [359, 139] width 17 height 6
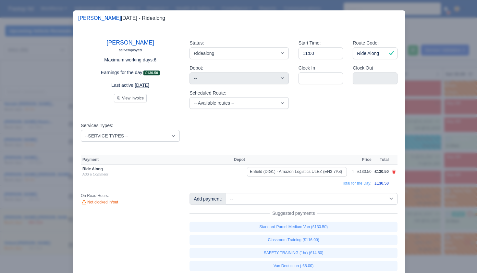
click at [436, 145] on div at bounding box center [238, 136] width 477 height 273
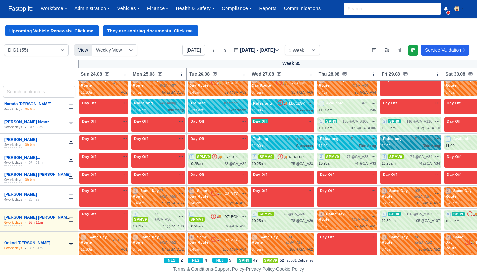
click at [407, 136] on div "Ridealong Ride Along na" at bounding box center [411, 139] width 58 height 6
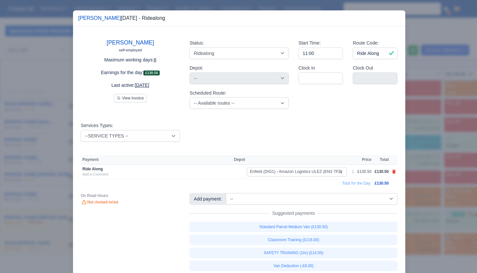
drag, startPoint x: 431, startPoint y: 146, endPoint x: 444, endPoint y: 138, distance: 15.9
click at [431, 146] on div at bounding box center [238, 136] width 477 height 273
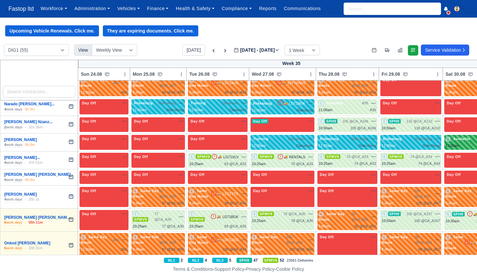
click at [459, 143] on div "11:00am" at bounding box center [453, 146] width 14 height 6
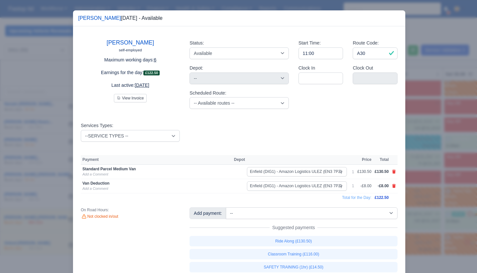
click at [459, 129] on div at bounding box center [238, 136] width 477 height 273
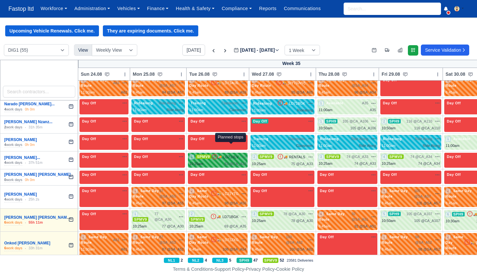
click at [229, 162] on span "63 @" at bounding box center [229, 164] width 8 height 4
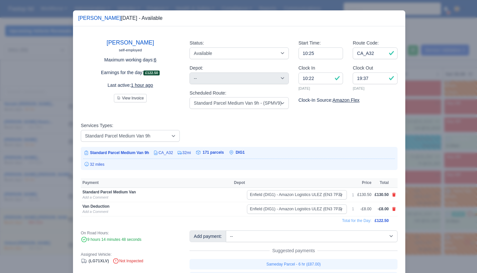
drag, startPoint x: 426, startPoint y: 163, endPoint x: 406, endPoint y: 161, distance: 20.9
click at [426, 163] on div at bounding box center [238, 136] width 477 height 273
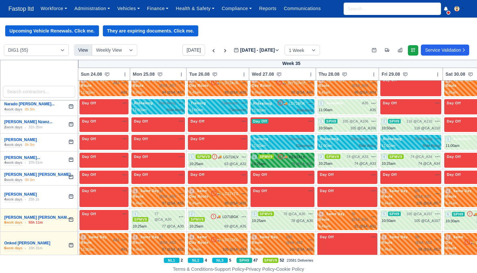
click at [286, 151] on td "2 SPMV9 🚚" at bounding box center [282, 160] width 67 height 18
click at [286, 154] on span "🚚" at bounding box center [286, 156] width 4 height 5
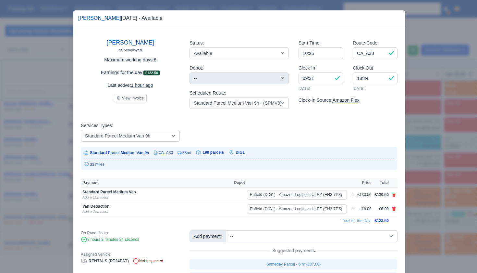
drag, startPoint x: 427, startPoint y: 163, endPoint x: 405, endPoint y: 158, distance: 22.9
click at [427, 163] on div at bounding box center [238, 136] width 477 height 273
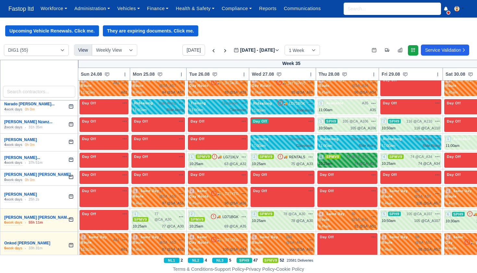
click at [344, 154] on div "3 SPMV9 74 @ CA_A33" at bounding box center [347, 157] width 57 height 6
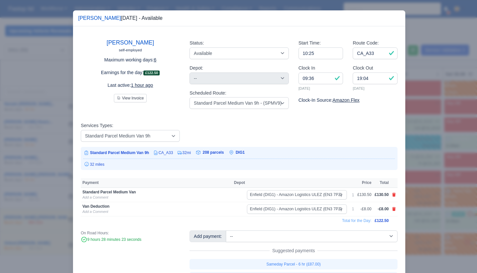
click at [423, 161] on div at bounding box center [238, 136] width 477 height 273
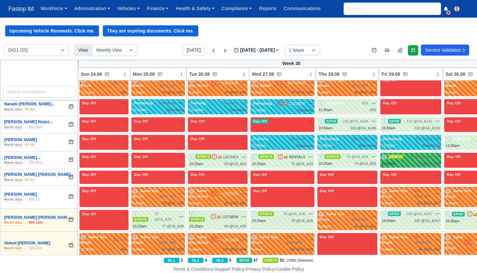
click at [411, 161] on div "10:25am 74 @ CA_A34" at bounding box center [411, 164] width 58 height 6
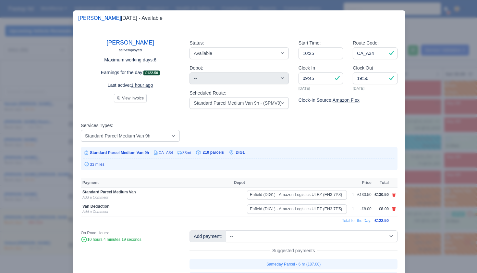
click at [417, 165] on div at bounding box center [238, 136] width 477 height 273
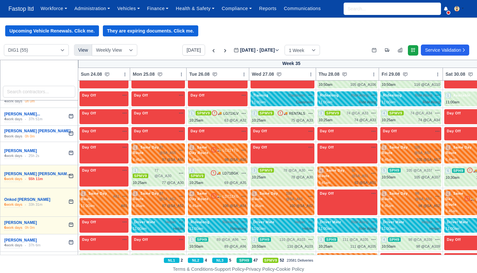
scroll to position [839, 0]
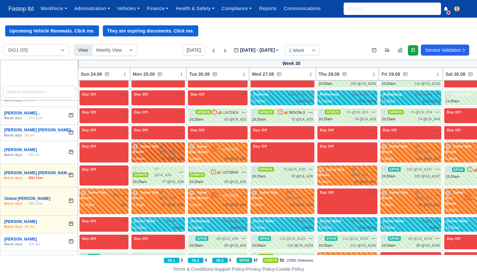
click at [165, 144] on span "97 @ SA_A55" at bounding box center [167, 149] width 17 height 11
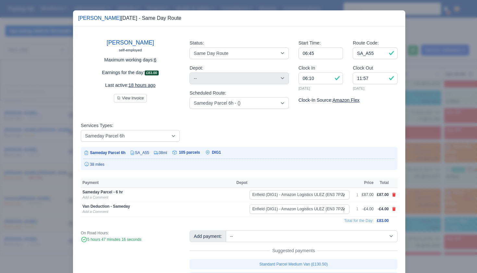
click at [420, 166] on div at bounding box center [238, 136] width 477 height 273
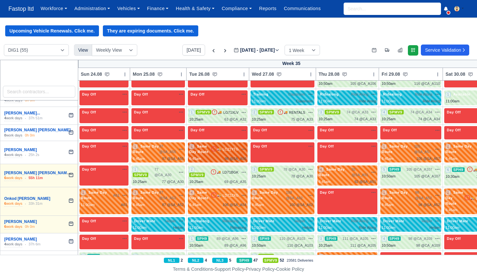
click at [236, 144] on div "2 Same Day Route 🚚 LC21YTG" at bounding box center [217, 149] width 57 height 11
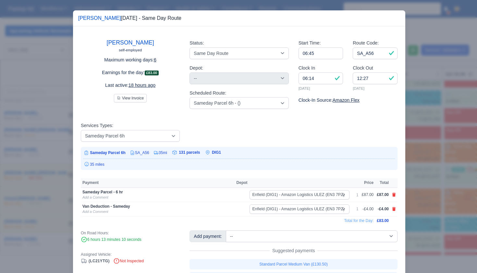
click at [430, 167] on div at bounding box center [238, 136] width 477 height 273
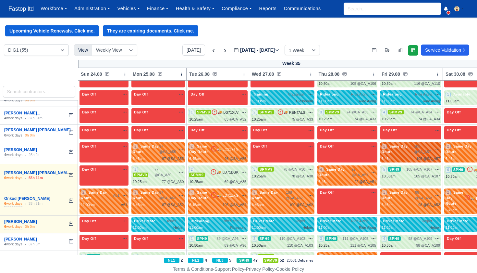
click at [408, 144] on div "1 Same Day Route 105 @ SA_A57" at bounding box center [411, 153] width 58 height 18
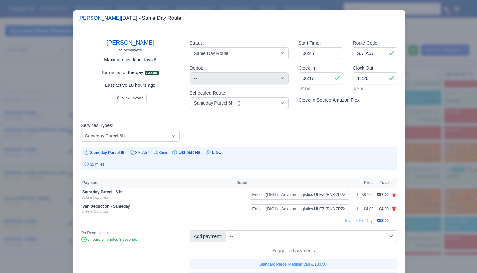
drag, startPoint x: 427, startPoint y: 166, endPoint x: 433, endPoint y: 163, distance: 6.1
click at [427, 166] on div at bounding box center [238, 136] width 477 height 273
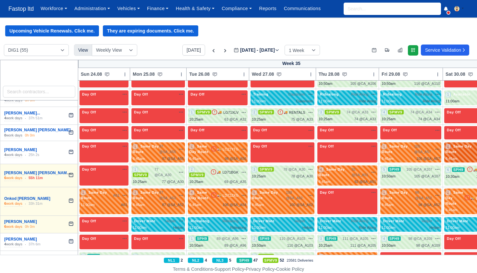
click at [461, 144] on span "Same Day Route" at bounding box center [459, 149] width 26 height 10
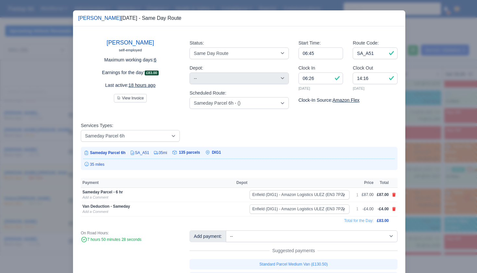
click at [446, 164] on div at bounding box center [238, 136] width 477 height 273
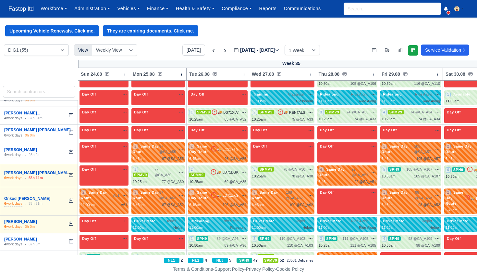
click at [157, 179] on div "10:25am 77 @ CA_A30" at bounding box center [158, 182] width 51 height 6
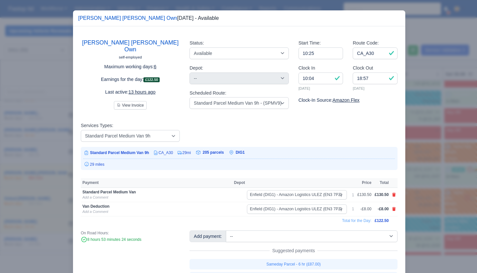
drag, startPoint x: 449, startPoint y: 171, endPoint x: 417, endPoint y: 170, distance: 31.5
click at [448, 171] on div at bounding box center [238, 136] width 477 height 273
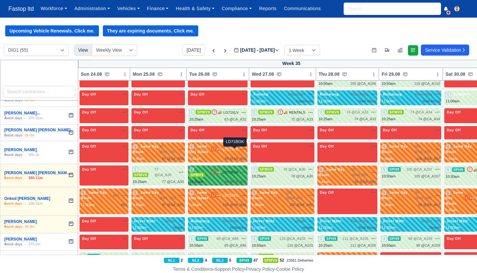
click at [239, 170] on span "LD71BGK" at bounding box center [230, 173] width 16 height 6
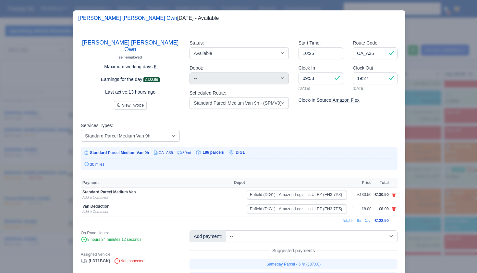
drag, startPoint x: 413, startPoint y: 158, endPoint x: 400, endPoint y: 158, distance: 13.3
click at [413, 158] on div at bounding box center [238, 136] width 477 height 273
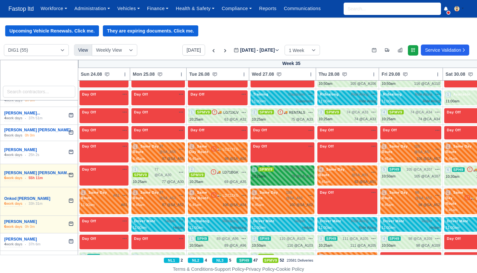
click at [294, 167] on span "78 @ CA_A30" at bounding box center [295, 170] width 22 height 6
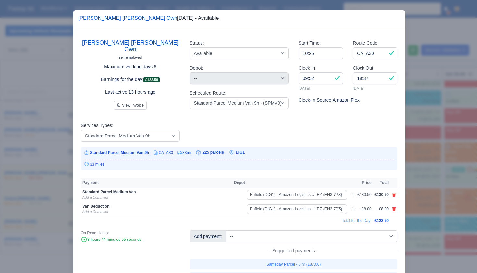
drag, startPoint x: 418, startPoint y: 172, endPoint x: 417, endPoint y: 167, distance: 4.9
click at [417, 172] on div at bounding box center [238, 136] width 477 height 273
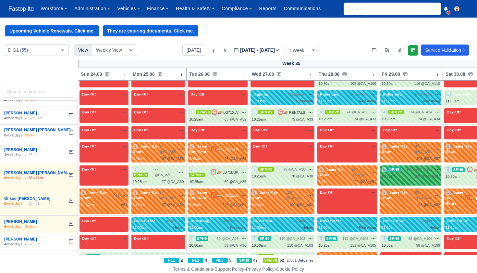
click at [415, 173] on div "10:50am 105 @ CA_A107" at bounding box center [411, 176] width 58 height 6
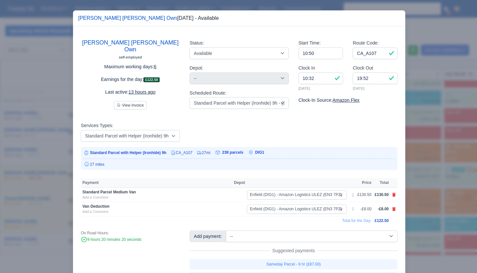
click at [426, 168] on div at bounding box center [238, 136] width 477 height 273
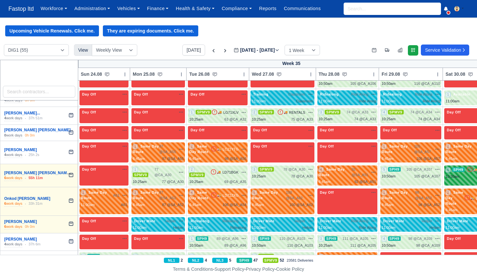
click at [460, 174] on div "10:30am" at bounding box center [453, 177] width 14 height 6
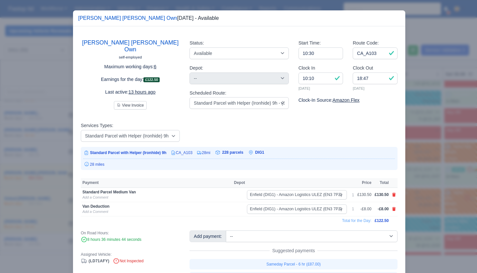
click at [432, 174] on div at bounding box center [238, 136] width 477 height 273
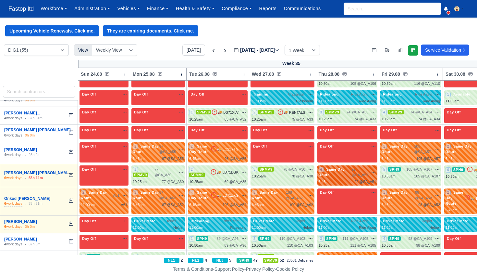
click at [351, 167] on div "4 Same Day Route" at bounding box center [335, 172] width 33 height 11
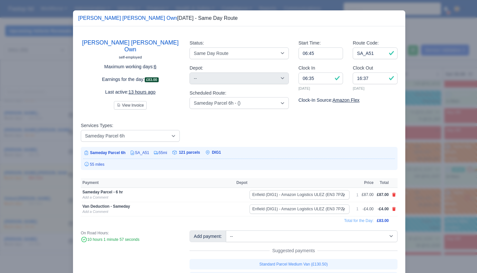
click at [415, 171] on div at bounding box center [238, 136] width 477 height 273
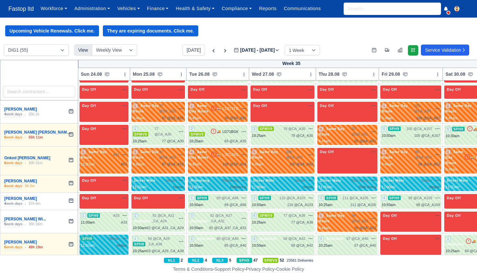
scroll to position [880, 0]
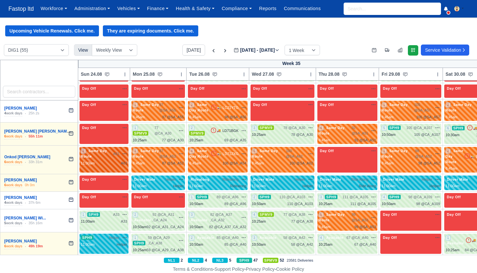
click at [107, 148] on span "Same Day Route" at bounding box center [94, 153] width 26 height 10
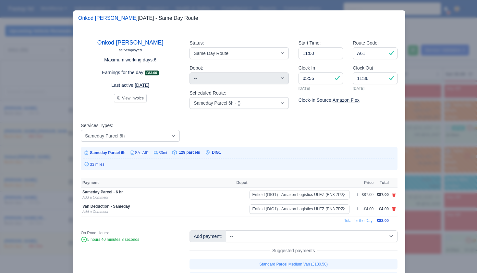
click at [409, 165] on div at bounding box center [238, 136] width 477 height 273
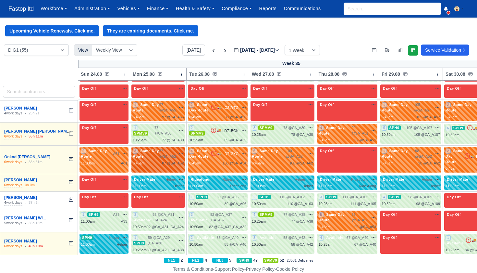
click at [182, 160] on div "87 @ SA_A52" at bounding box center [173, 163] width 22 height 6
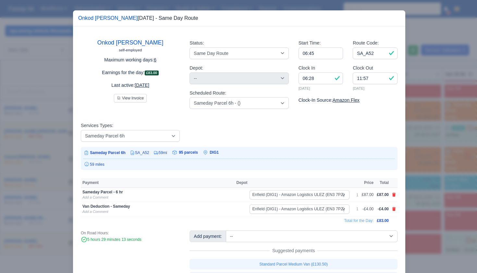
click at [427, 157] on div at bounding box center [238, 136] width 477 height 273
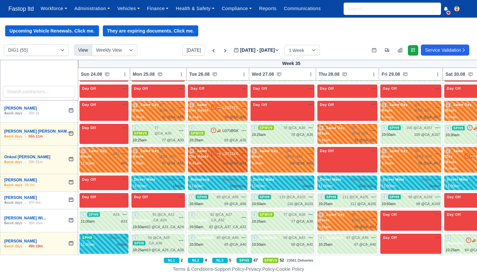
click at [238, 148] on div "4 Same Day Route 🚚 LD71ZXG" at bounding box center [217, 157] width 57 height 18
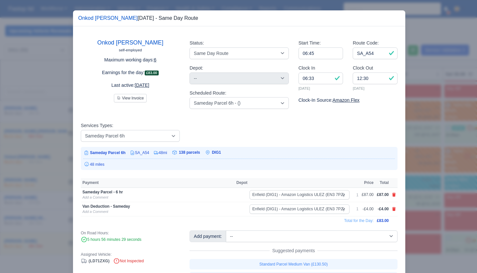
drag, startPoint x: 423, startPoint y: 152, endPoint x: 419, endPoint y: 152, distance: 4.6
click at [423, 152] on div at bounding box center [238, 136] width 477 height 273
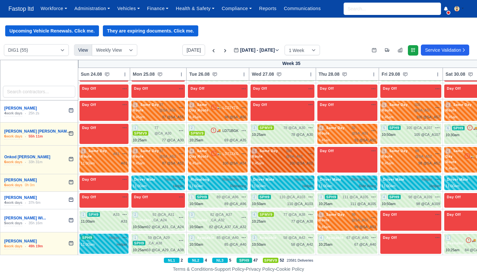
click at [295, 148] on span "100 @ SA_A62" at bounding box center [295, 153] width 19 height 11
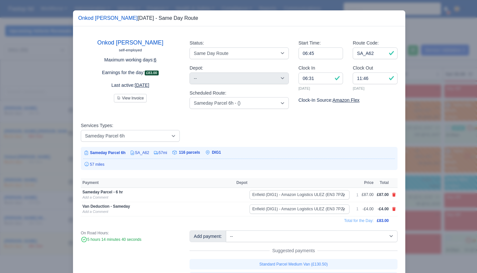
drag, startPoint x: 422, startPoint y: 160, endPoint x: 423, endPoint y: 155, distance: 5.3
click at [422, 160] on div at bounding box center [238, 136] width 477 height 273
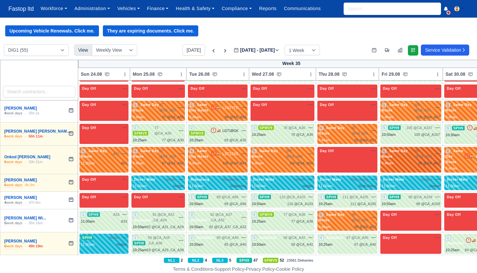
click at [416, 160] on div "6:45am 98 @ SA_A52" at bounding box center [411, 163] width 58 height 6
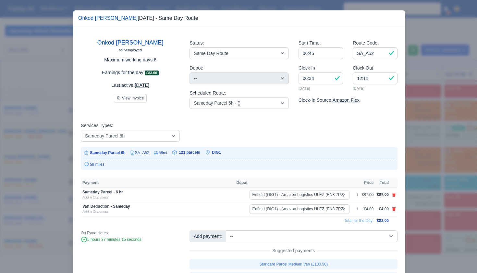
click at [427, 172] on div at bounding box center [238, 136] width 477 height 273
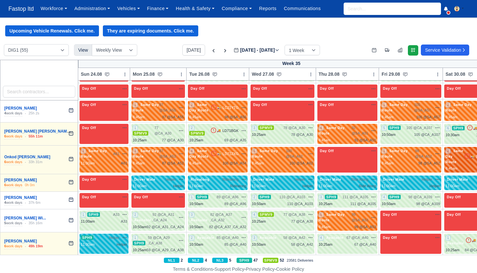
click at [464, 148] on div "2 Same Day Route" at bounding box center [455, 156] width 19 height 16
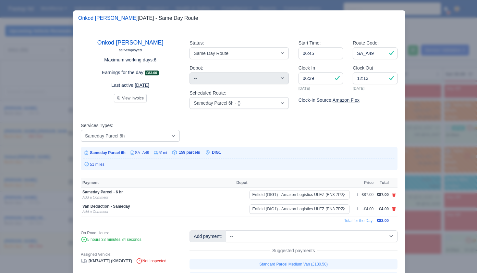
click at [448, 172] on div at bounding box center [238, 136] width 477 height 273
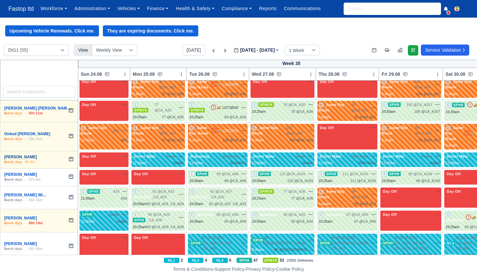
scroll to position [928, 0]
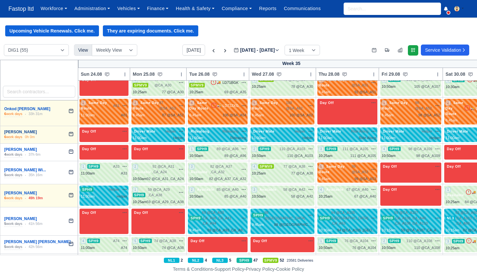
click at [223, 147] on span "89 @" at bounding box center [221, 149] width 8 height 4
drag, startPoint x: 21, startPoint y: 164, endPoint x: 223, endPoint y: 135, distance: 204.1
click at [223, 147] on span "89 @" at bounding box center [221, 149] width 8 height 4
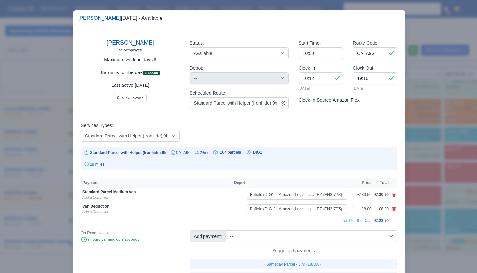
drag, startPoint x: 411, startPoint y: 151, endPoint x: 384, endPoint y: 147, distance: 26.9
click at [411, 151] on div at bounding box center [238, 136] width 477 height 273
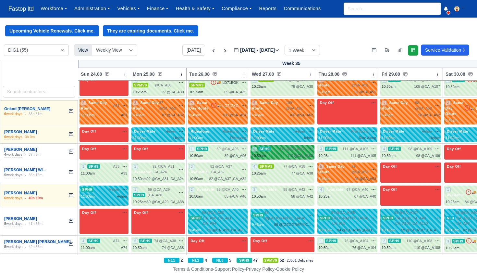
click at [296, 146] on span "110 @ CA_A103" at bounding box center [293, 149] width 26 height 6
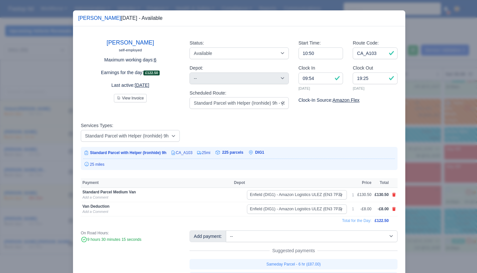
drag, startPoint x: 422, startPoint y: 153, endPoint x: 418, endPoint y: 152, distance: 3.7
click at [422, 153] on div at bounding box center [238, 136] width 477 height 273
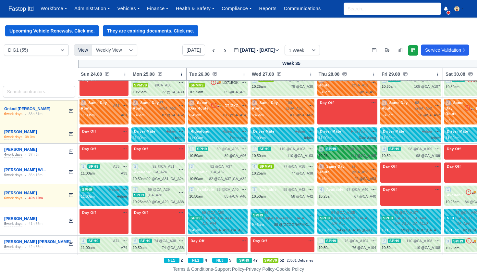
click at [356, 146] on span "111 @ CA_A105" at bounding box center [356, 149] width 26 height 6
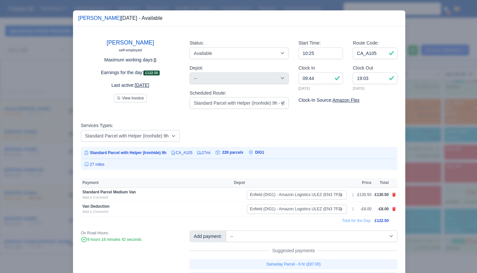
click at [427, 166] on div at bounding box center [238, 136] width 477 height 273
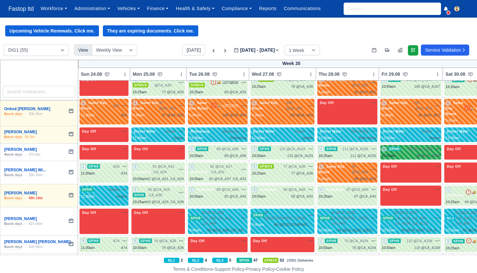
click at [410, 153] on div "10:50am 98 @ CA_A109" at bounding box center [411, 156] width 58 height 6
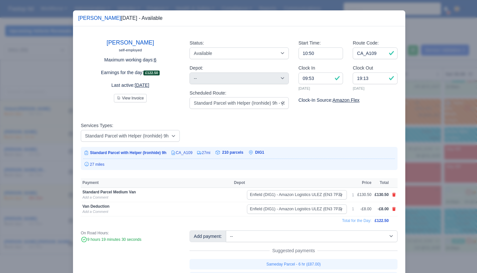
click at [418, 159] on div at bounding box center [238, 136] width 477 height 273
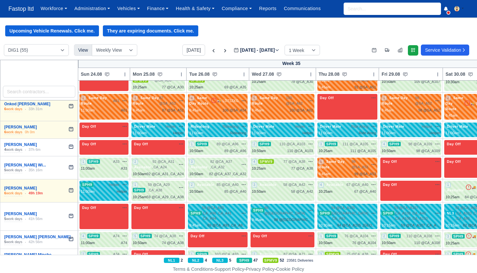
scroll to position [933, 0]
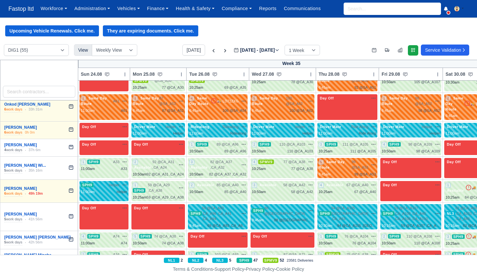
click at [99, 159] on span "SPH9" at bounding box center [93, 161] width 13 height 5
drag, startPoint x: 33, startPoint y: 148, endPoint x: 99, endPoint y: 147, distance: 65.6
click at [99, 159] on span "SPH9" at bounding box center [93, 161] width 13 height 5
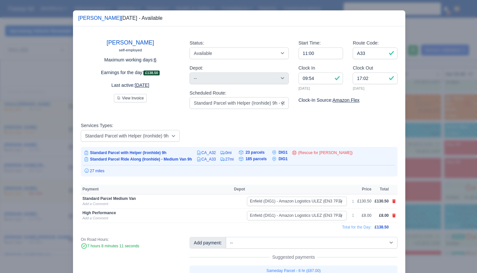
click at [425, 164] on div at bounding box center [238, 136] width 477 height 273
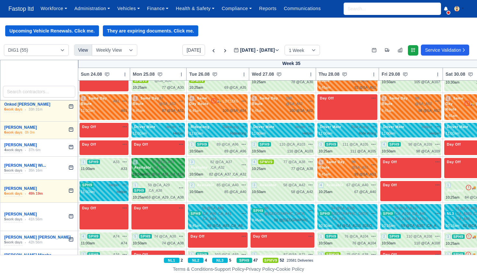
click at [174, 159] on span "92 @ CA_A31 ,CA_A24" at bounding box center [164, 164] width 23 height 11
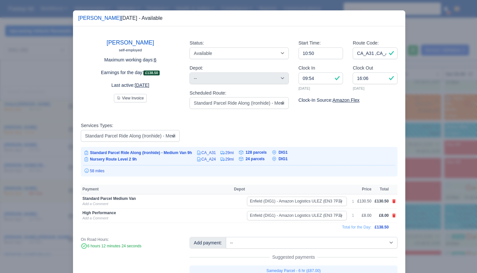
drag, startPoint x: 427, startPoint y: 166, endPoint x: 396, endPoint y: 163, distance: 31.4
click at [426, 166] on div at bounding box center [238, 136] width 477 height 273
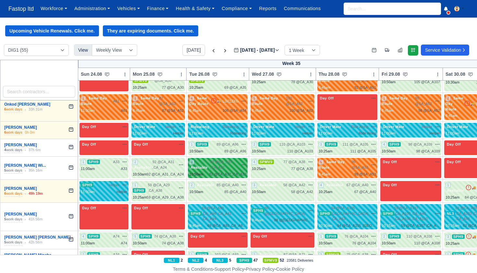
click at [245, 159] on div "82 @ CA_A37 ,CA_A32 na time-off" at bounding box center [228, 164] width 36 height 11
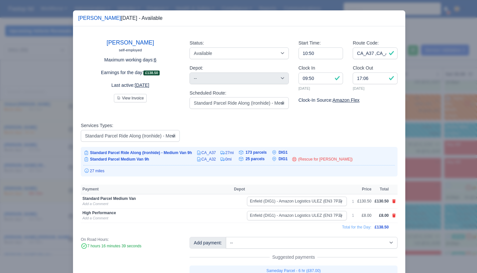
drag, startPoint x: 416, startPoint y: 171, endPoint x: 380, endPoint y: 166, distance: 36.4
click at [416, 171] on div at bounding box center [238, 136] width 477 height 273
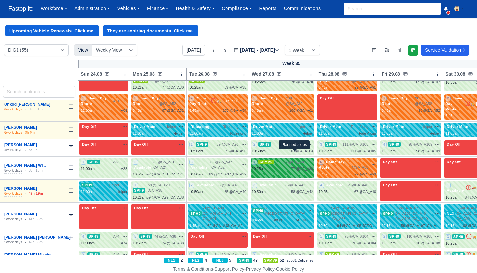
click at [299, 167] on span "77 @" at bounding box center [295, 169] width 8 height 4
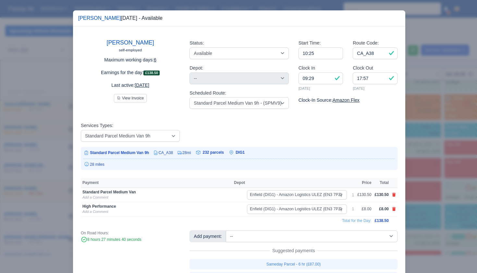
drag, startPoint x: 425, startPoint y: 172, endPoint x: 407, endPoint y: 169, distance: 18.8
click at [425, 172] on div at bounding box center [238, 136] width 477 height 273
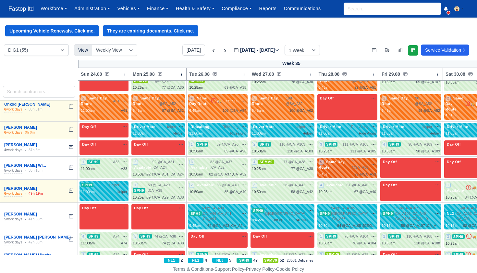
click at [354, 159] on div "5 Same Day Route 99 @ SA_A53" at bounding box center [347, 168] width 57 height 18
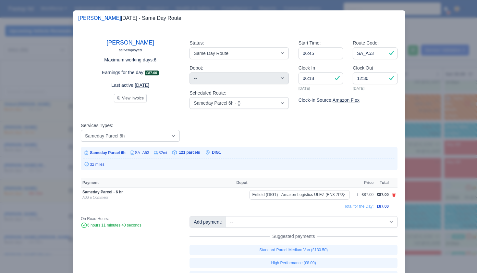
drag, startPoint x: 429, startPoint y: 181, endPoint x: 416, endPoint y: 179, distance: 13.2
click at [429, 181] on div at bounding box center [238, 136] width 477 height 273
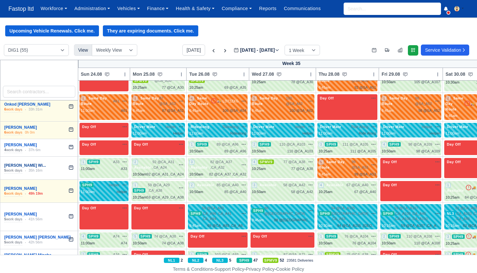
scroll to position [0, 0]
click at [113, 189] on div "11:00am Helper" at bounding box center [104, 192] width 46 height 6
drag, startPoint x: 15, startPoint y: 149, endPoint x: 113, endPoint y: 173, distance: 100.8
click at [113, 189] on div "11:00am Helper" at bounding box center [104, 192] width 46 height 6
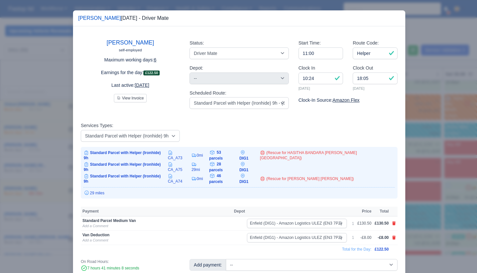
drag, startPoint x: 419, startPoint y: 188, endPoint x: 412, endPoint y: 188, distance: 7.1
click at [419, 188] on div at bounding box center [238, 136] width 477 height 273
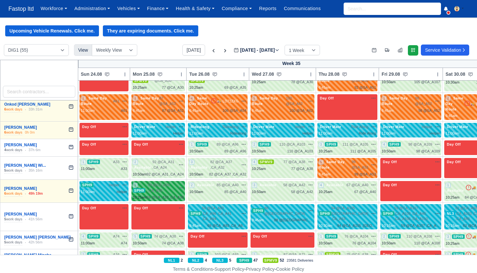
click at [176, 182] on span "59 @ CA_A29 ,CA_A38" at bounding box center [162, 187] width 28 height 11
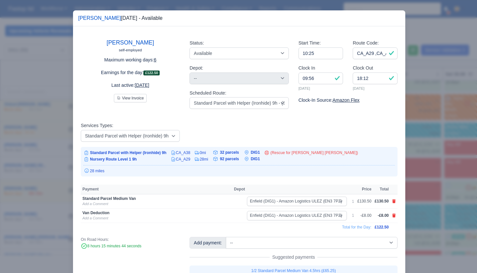
drag, startPoint x: 427, startPoint y: 181, endPoint x: 404, endPoint y: 179, distance: 23.5
click at [427, 181] on div at bounding box center [238, 136] width 477 height 273
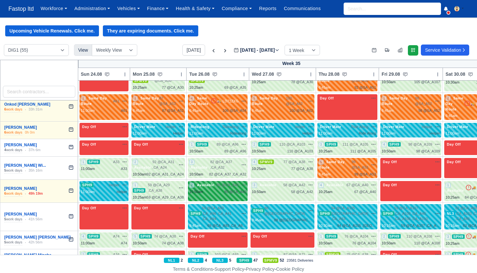
click at [239, 182] on span "85 @ CA_A40" at bounding box center [228, 185] width 22 height 6
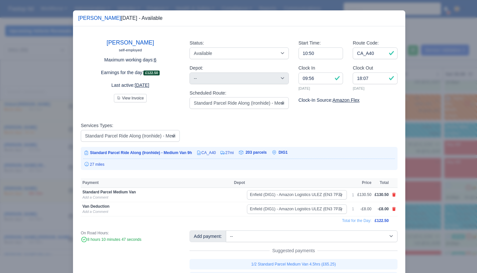
click at [443, 179] on div at bounding box center [238, 136] width 477 height 273
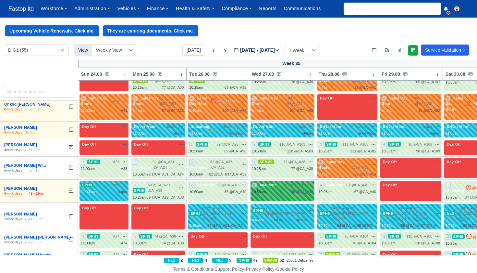
click at [305, 182] on span "58 @ CA_A42" at bounding box center [295, 185] width 22 height 6
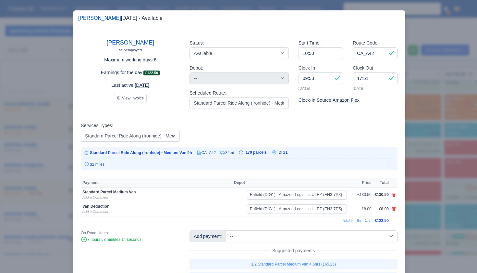
drag, startPoint x: 440, startPoint y: 190, endPoint x: 430, endPoint y: 188, distance: 10.8
click at [440, 190] on div at bounding box center [238, 136] width 477 height 273
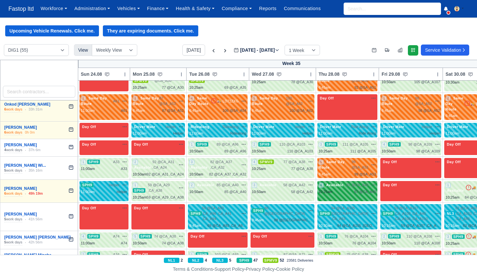
click at [367, 189] on div "67 @ CA_A40" at bounding box center [366, 192] width 22 height 6
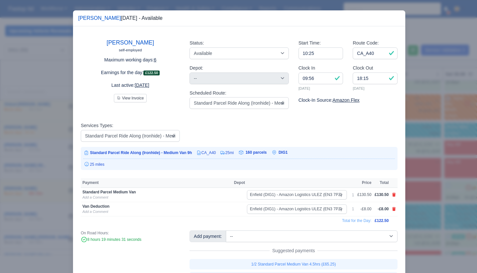
drag, startPoint x: 416, startPoint y: 191, endPoint x: 423, endPoint y: 190, distance: 6.4
click at [416, 191] on div at bounding box center [238, 136] width 477 height 273
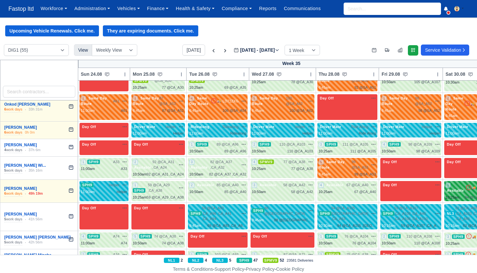
click at [470, 182] on div "1 Available 🚚 LC21XHW" at bounding box center [474, 187] width 57 height 11
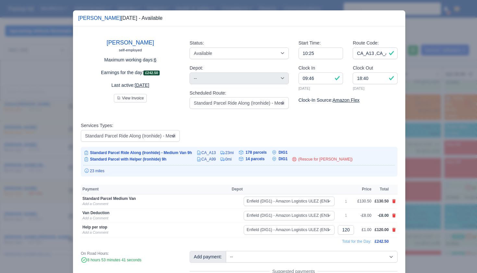
click at [453, 188] on div at bounding box center [238, 136] width 477 height 273
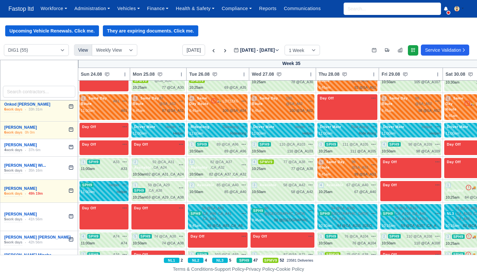
click at [224, 223] on div "69 @ CA_A93 ,CA_A96 ,CA_A41 ,CA_A94" at bounding box center [227, 226] width 39 height 6
drag, startPoint x: 42, startPoint y: 184, endPoint x: 224, endPoint y: 210, distance: 184.3
click at [224, 223] on div "69 @ CA_A93 ,CA_A96 ,CA_A41 ,CA_A94" at bounding box center [227, 226] width 39 height 6
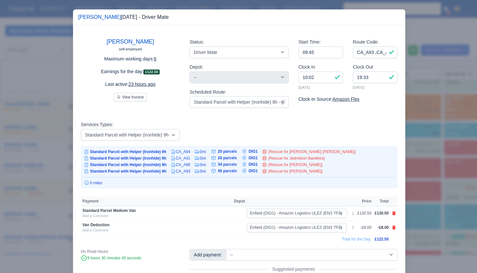
scroll to position [0, 0]
click at [436, 195] on div at bounding box center [238, 136] width 477 height 273
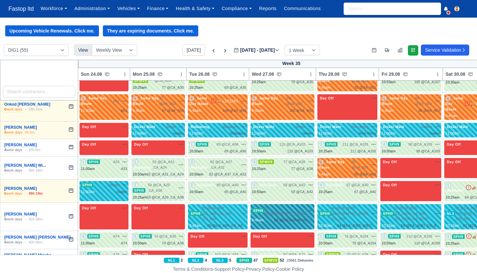
scroll to position [0, 0]
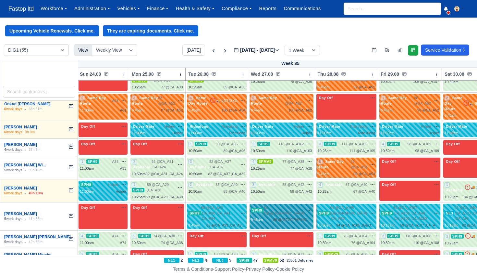
click at [264, 208] on span "SPH9" at bounding box center [257, 210] width 13 height 5
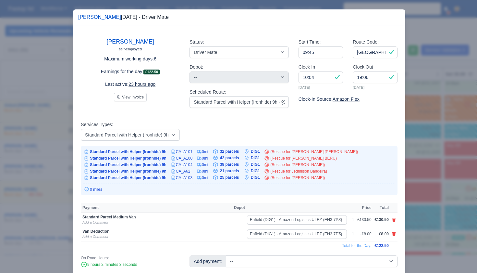
scroll to position [0, 0]
click at [454, 203] on div at bounding box center [238, 136] width 477 height 273
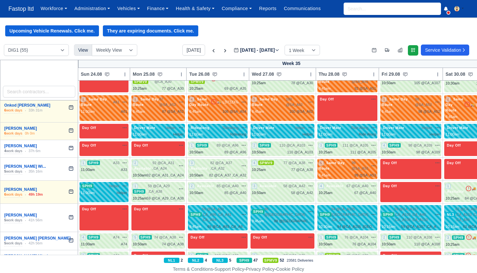
scroll to position [0, 0]
click at [358, 206] on span "94 @ CA_A105 ,[GEOGRAPHIC_DATA]" at bounding box center [350, 214] width 37 height 16
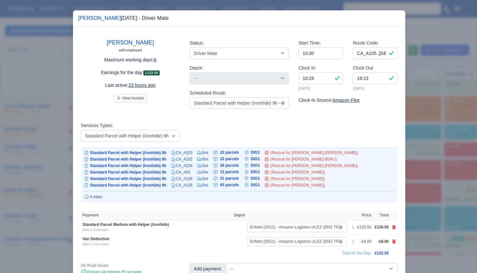
scroll to position [0, 0]
click at [428, 200] on div at bounding box center [238, 136] width 477 height 273
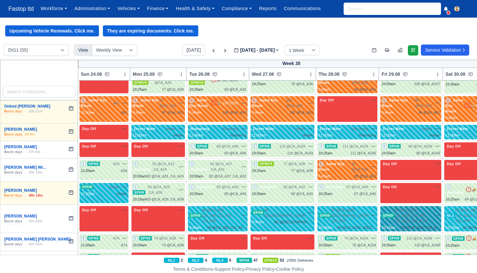
scroll to position [932, 1]
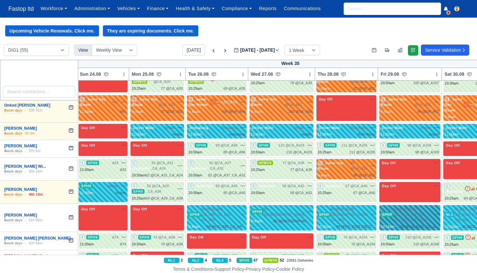
click at [416, 206] on span "59 @ CA_A107 ,[GEOGRAPHIC_DATA]" at bounding box center [413, 214] width 38 height 16
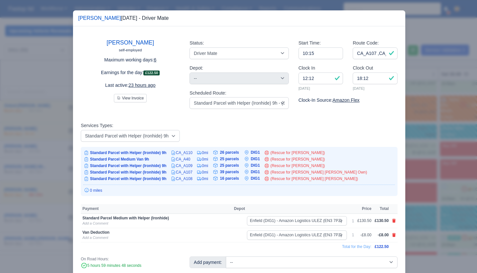
click at [415, 200] on div at bounding box center [238, 136] width 477 height 273
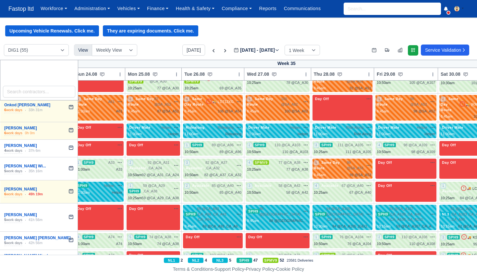
scroll to position [932, 5]
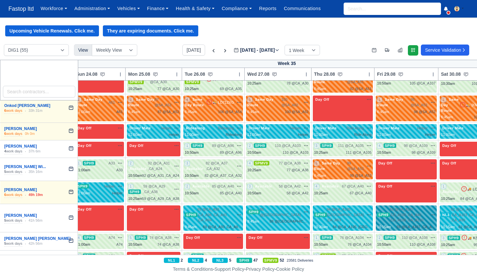
click at [415, 207] on span "59 @ CA_A107 ,[GEOGRAPHIC_DATA]" at bounding box center [409, 215] width 38 height 16
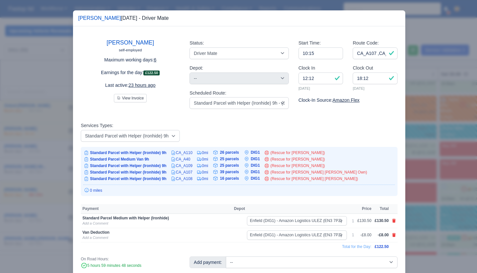
scroll to position [0, 0]
click at [408, 186] on div at bounding box center [238, 136] width 477 height 273
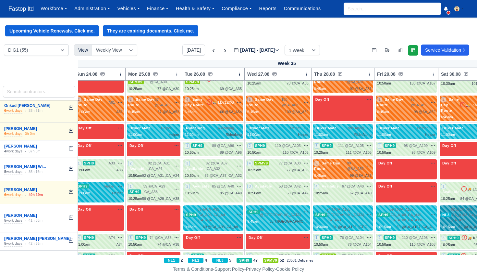
click at [459, 207] on span "62 @ CA_A60 ,CA_A103 ,CA_A33 ,CA_A99" at bounding box center [470, 215] width 39 height 16
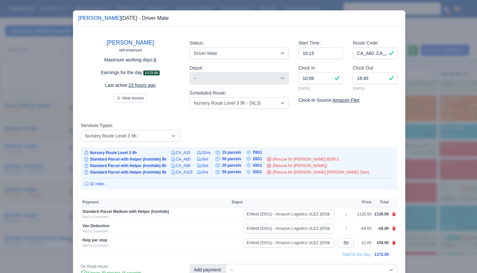
click at [430, 201] on div at bounding box center [238, 136] width 477 height 273
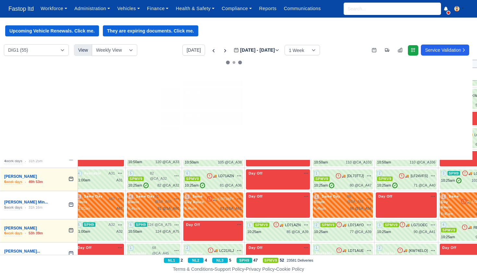
scroll to position [95, 5]
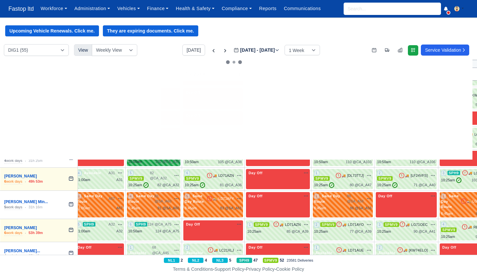
click at [164, 152] on span "120 @ CA_A33" at bounding box center [160, 155] width 24 height 6
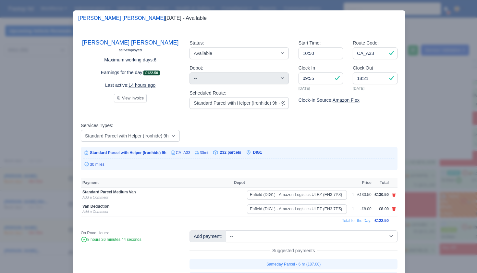
click at [432, 156] on div at bounding box center [238, 136] width 477 height 273
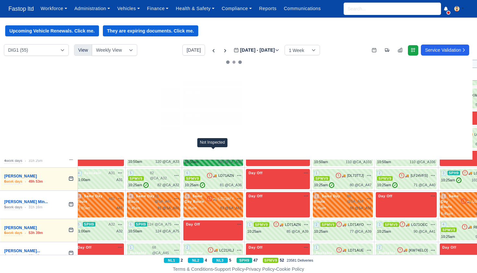
click at [212, 154] on icon at bounding box center [210, 154] width 6 height 6
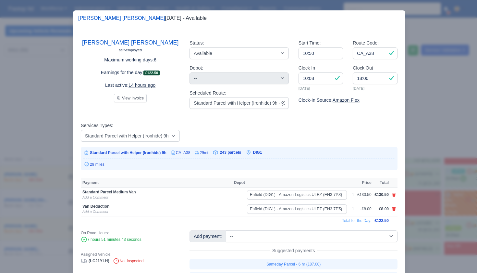
scroll to position [1, 0]
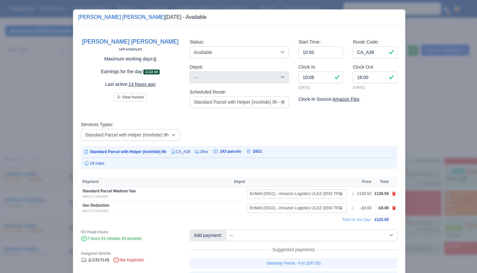
click at [436, 158] on div at bounding box center [238, 136] width 477 height 273
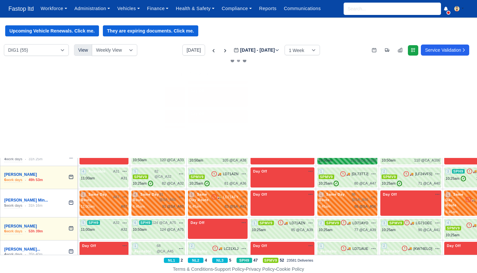
click at [351, 153] on span "🚚" at bounding box center [350, 153] width 4 height 5
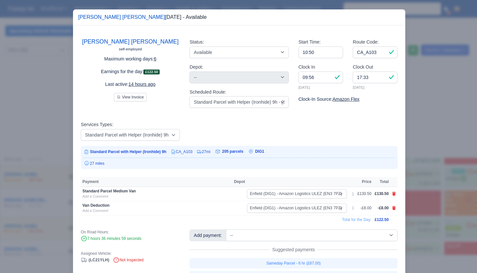
click at [431, 175] on div at bounding box center [238, 136] width 477 height 273
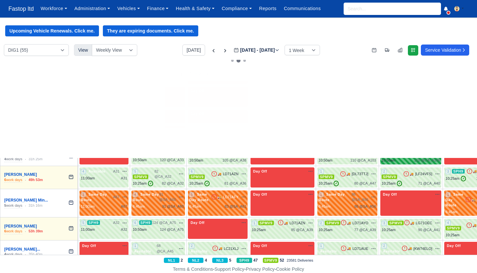
click at [409, 158] on div "10:50am 110 @ CA_A106" at bounding box center [411, 161] width 58 height 6
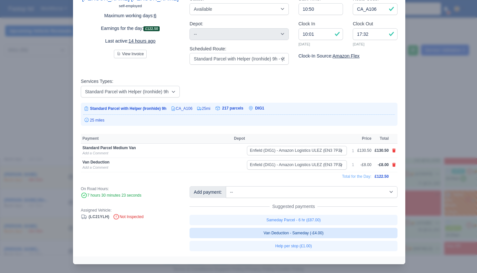
scroll to position [44, 0]
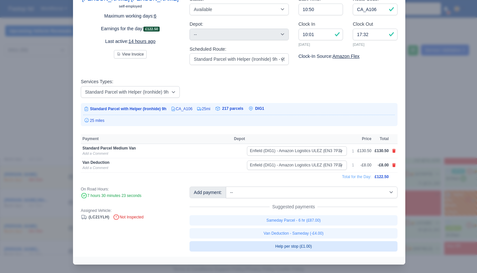
click at [356, 243] on link "Help per stop (£1.00)" at bounding box center [294, 246] width 208 height 10
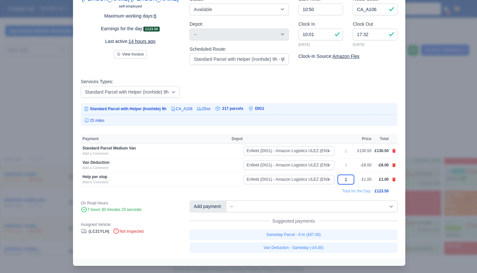
click at [345, 179] on input "1" at bounding box center [346, 179] width 16 height 9
click at [306, 192] on td "Total for the Day:" at bounding box center [227, 190] width 293 height 9
click at [431, 208] on div at bounding box center [238, 136] width 477 height 273
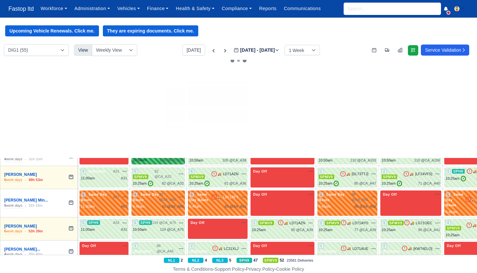
click at [177, 158] on div "120 @ CA_A33" at bounding box center [172, 160] width 24 height 6
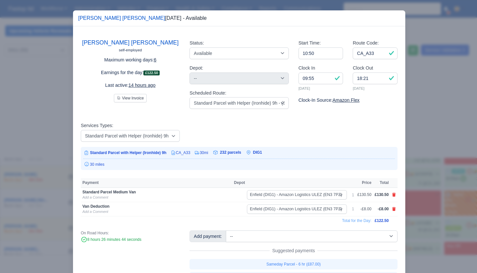
click at [419, 190] on div at bounding box center [238, 136] width 477 height 273
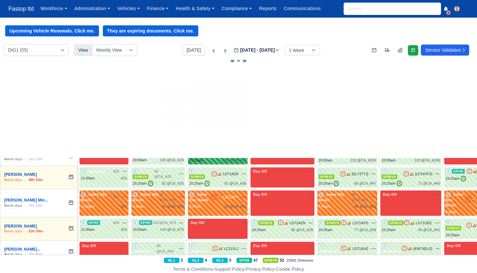
click at [237, 158] on div "105 @ CA_A38" at bounding box center [234, 161] width 24 height 6
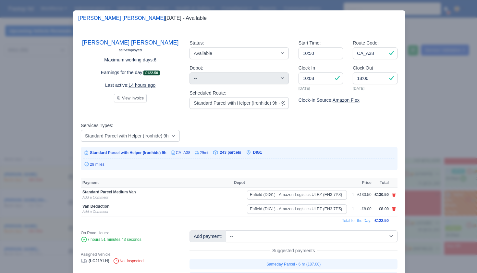
click at [414, 187] on div at bounding box center [238, 136] width 477 height 273
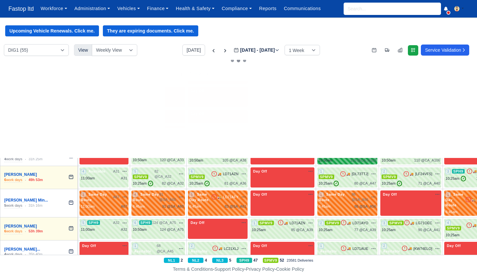
click at [353, 154] on div "1 SPH9 🚚 LC21YLH" at bounding box center [347, 156] width 57 height 13
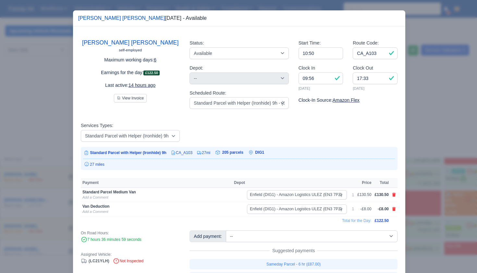
click at [409, 191] on div at bounding box center [238, 136] width 477 height 273
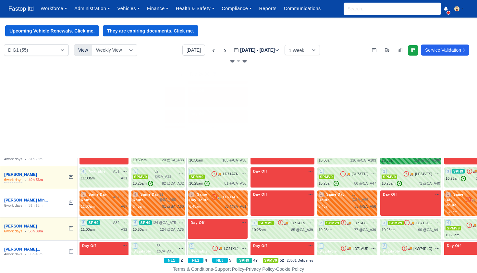
click at [405, 154] on div "2 SPH9 🚚 LC21YLH" at bounding box center [411, 156] width 58 height 13
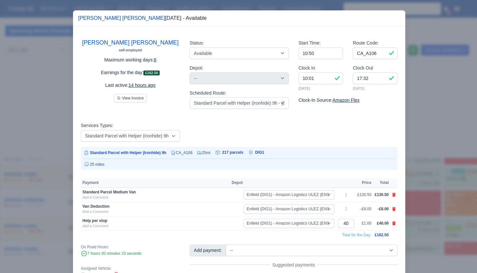
click at [417, 188] on div at bounding box center [238, 136] width 477 height 273
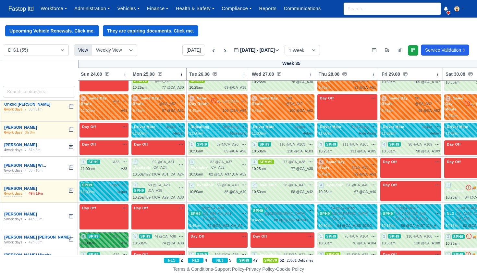
click at [108, 234] on div "4 SPH9 A74 na" at bounding box center [104, 237] width 46 height 6
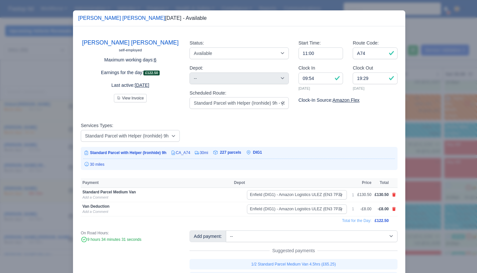
drag, startPoint x: 422, startPoint y: 189, endPoint x: 413, endPoint y: 194, distance: 10.3
click at [422, 189] on div at bounding box center [238, 136] width 477 height 273
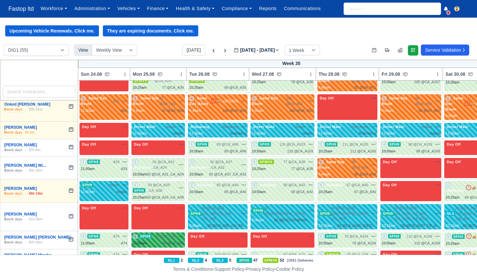
click at [172, 234] on span "74 @ CA_A38" at bounding box center [165, 237] width 22 height 6
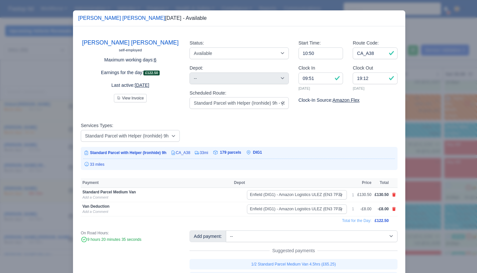
click at [421, 190] on div at bounding box center [238, 136] width 477 height 273
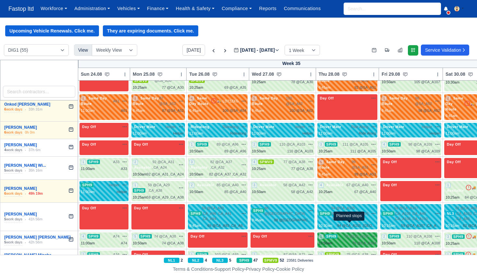
click at [348, 234] on span "76 @" at bounding box center [349, 236] width 8 height 4
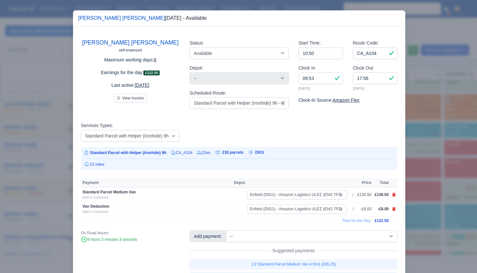
click at [348, 226] on div "[PERSON_NAME] [PERSON_NAME] self-employed Maximum working days: 6 Earnings for …" at bounding box center [239, 156] width 333 height 261
click at [422, 205] on div at bounding box center [238, 136] width 477 height 273
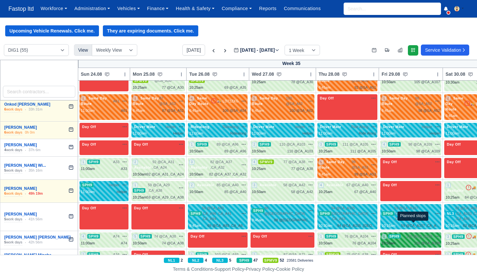
click at [411, 234] on span "110 @" at bounding box center [412, 236] width 11 height 4
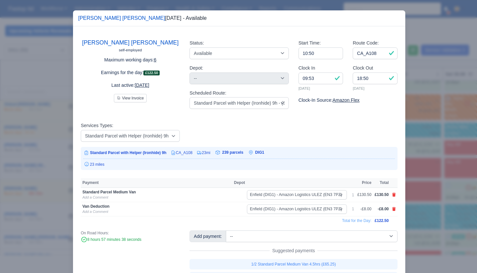
click at [418, 211] on div at bounding box center [238, 136] width 477 height 273
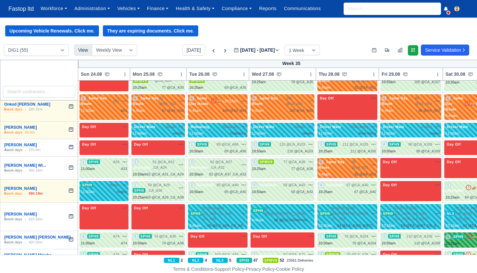
click at [451, 234] on span "3" at bounding box center [448, 236] width 5 height 5
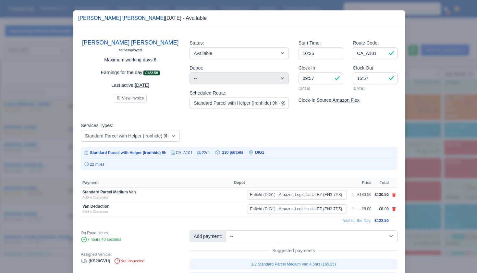
click at [425, 198] on div at bounding box center [238, 136] width 477 height 273
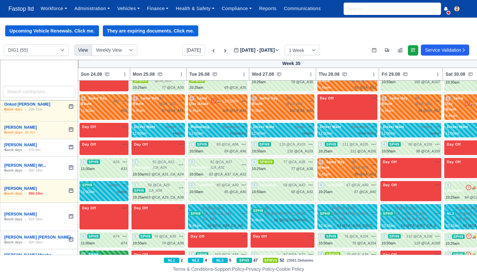
click at [111, 252] on div "2 SPH9 A34 na" at bounding box center [104, 255] width 46 height 6
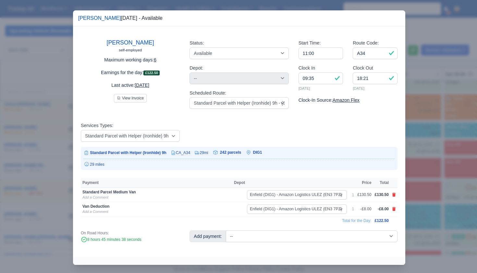
drag, startPoint x: 426, startPoint y: 216, endPoint x: 412, endPoint y: 224, distance: 16.7
click at [426, 216] on div at bounding box center [238, 136] width 477 height 273
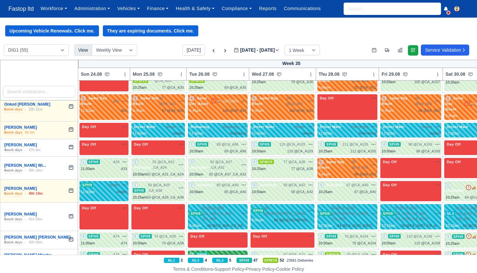
click at [235, 252] on span "103 @ CA_A93" at bounding box center [227, 255] width 24 height 6
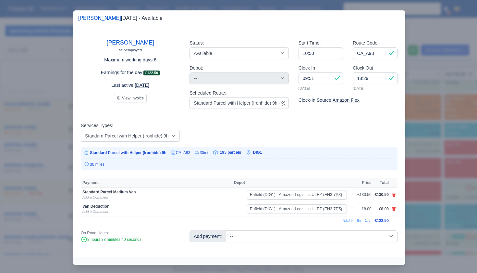
click at [418, 209] on div at bounding box center [238, 136] width 477 height 273
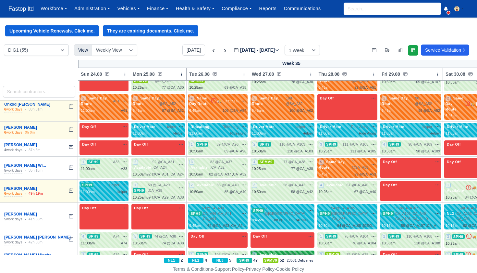
click at [294, 252] on span "87 @ SA_A71" at bounding box center [295, 255] width 22 height 6
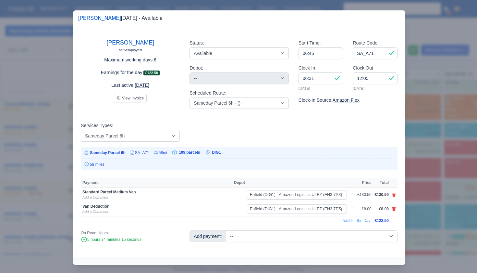
click at [414, 216] on div at bounding box center [238, 136] width 477 height 273
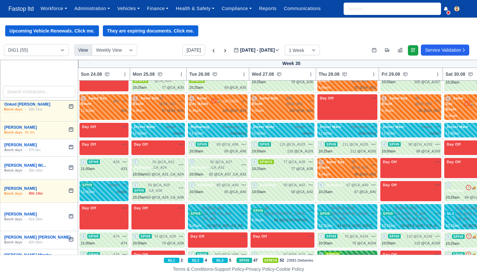
click at [363, 252] on span "75 @ CA_A38" at bounding box center [358, 255] width 22 height 6
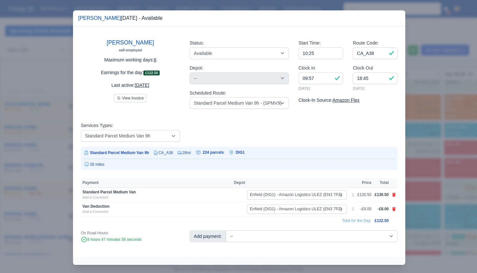
click at [413, 201] on div at bounding box center [238, 136] width 477 height 273
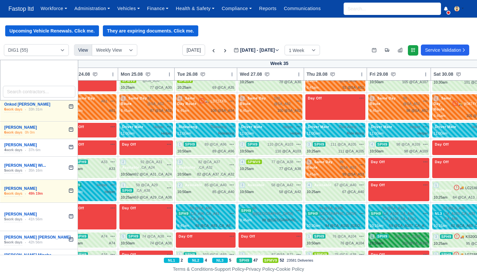
scroll to position [933, 16]
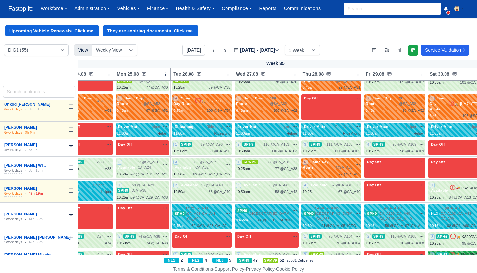
click at [443, 252] on span "SPH9" at bounding box center [443, 254] width 13 height 5
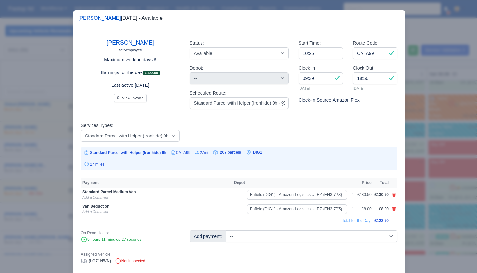
click at [419, 212] on div at bounding box center [238, 136] width 477 height 273
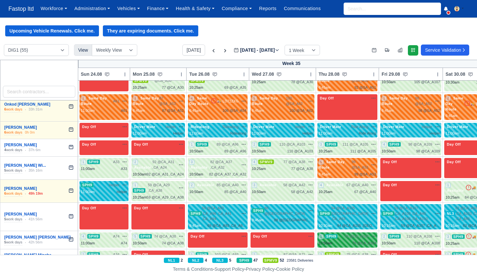
scroll to position [933, 0]
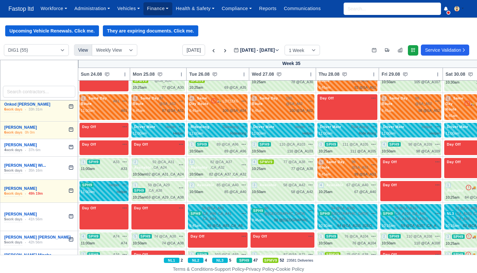
click at [155, 5] on link "Finance" at bounding box center [158, 8] width 29 height 13
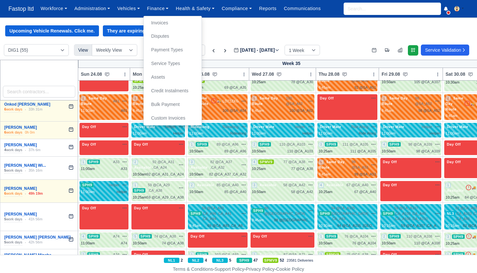
click at [162, 24] on link "Invoices" at bounding box center [172, 23] width 53 height 14
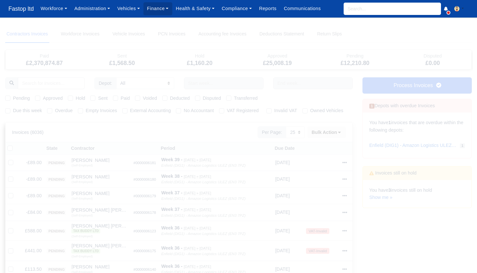
select select "25"
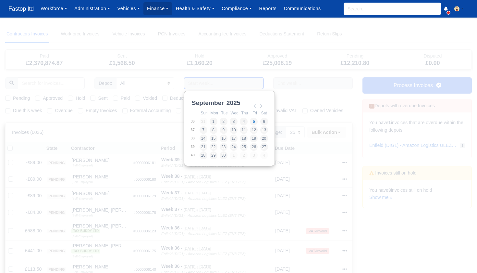
click at [201, 84] on input "Use the arrow keys to pick a date" at bounding box center [224, 83] width 80 height 12
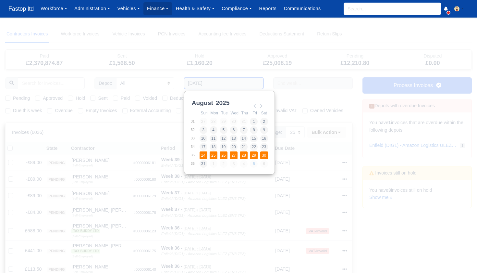
type input "24/08/2025 - 30/08/2025"
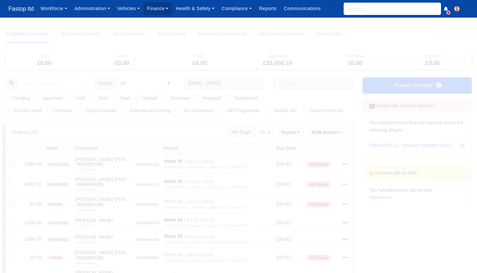
click at [13, 98] on label "Pending" at bounding box center [21, 98] width 17 height 7
click at [7, 98] on input "Pending" at bounding box center [7, 97] width 5 height 5
checkbox input "true"
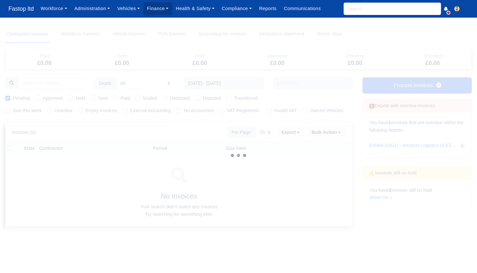
drag, startPoint x: 37, startPoint y: 97, endPoint x: 57, endPoint y: 104, distance: 20.8
click at [43, 97] on label "Approved" at bounding box center [53, 98] width 20 height 7
click at [37, 97] on input "Approved" at bounding box center [37, 97] width 5 height 5
checkbox input "true"
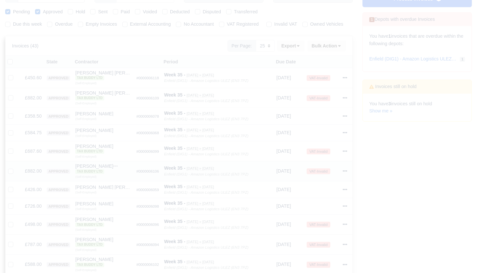
scroll to position [70, 0]
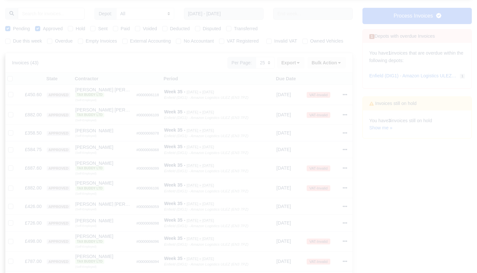
drag, startPoint x: 11, startPoint y: 78, endPoint x: 30, endPoint y: 82, distance: 19.2
click at [15, 75] on label at bounding box center [15, 75] width 0 height 0
click at [12, 78] on input "checkbox" at bounding box center [9, 77] width 5 height 5
checkbox input "true"
click at [337, 63] on button "Bulk Action" at bounding box center [327, 62] width 39 height 11
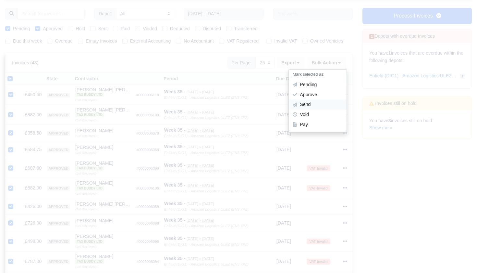
click at [313, 105] on div "Send" at bounding box center [318, 105] width 58 height 10
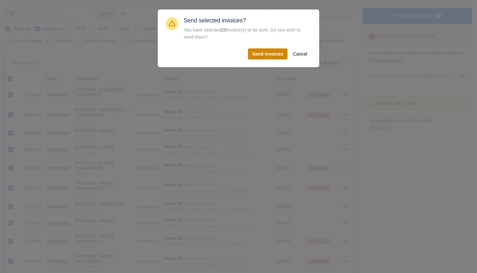
click at [266, 53] on button "Send invoices" at bounding box center [268, 53] width 40 height 11
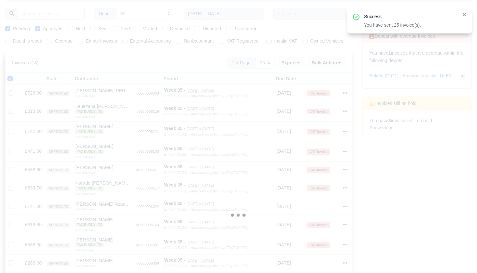
click at [13, 79] on div at bounding box center [11, 78] width 9 height 7
click at [15, 75] on label at bounding box center [15, 75] width 0 height 0
click at [11, 79] on input "checkbox" at bounding box center [9, 77] width 5 height 5
checkbox input "false"
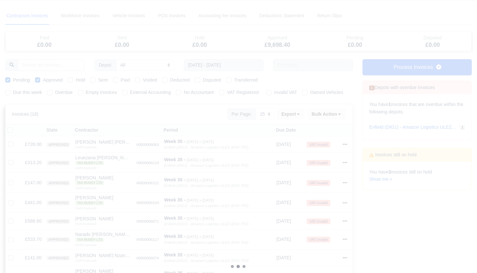
scroll to position [10, 0]
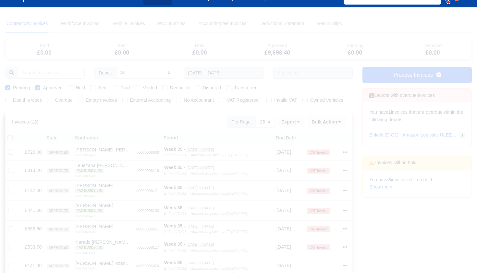
drag, startPoint x: 9, startPoint y: 136, endPoint x: 17, endPoint y: 137, distance: 8.1
click at [15, 134] on label at bounding box center [15, 134] width 0 height 0
click at [9, 136] on input "checkbox" at bounding box center [9, 136] width 5 height 5
checkbox input "true"
click at [336, 120] on button "Bulk Action" at bounding box center [327, 121] width 39 height 11
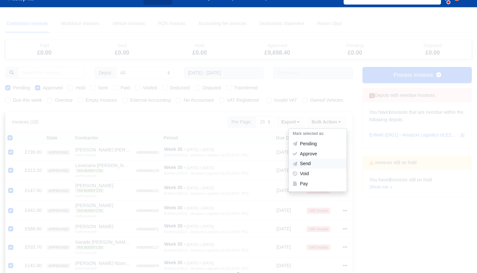
click at [312, 163] on div "Send" at bounding box center [318, 164] width 58 height 10
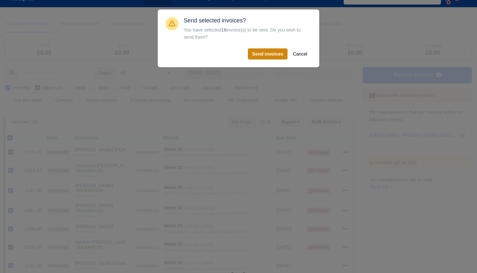
click at [268, 54] on button "Send invoices" at bounding box center [268, 53] width 40 height 11
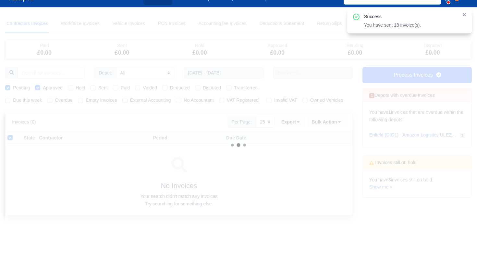
drag, startPoint x: 10, startPoint y: 138, endPoint x: 74, endPoint y: 141, distance: 63.4
click at [15, 134] on label at bounding box center [15, 134] width 0 height 0
click at [11, 138] on input "checkbox" at bounding box center [9, 136] width 5 height 5
checkbox input "false"
